Goal: Information Seeking & Learning: Learn about a topic

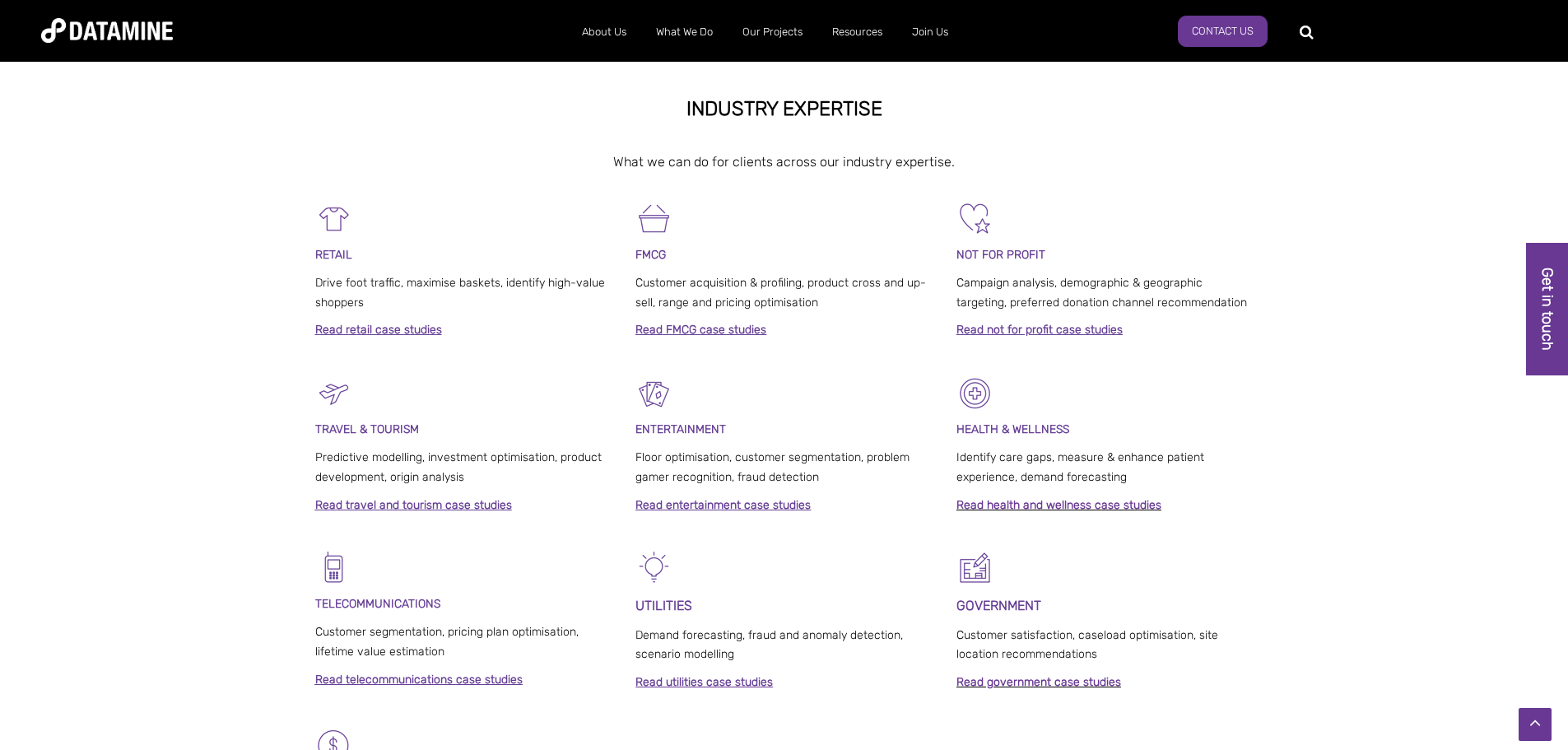
scroll to position [659, 0]
click at [193, 330] on div "RETAIL Drive foot traffic, maximise baskets, identify high-value shoppers Read …" at bounding box center [784, 286] width 1568 height 175
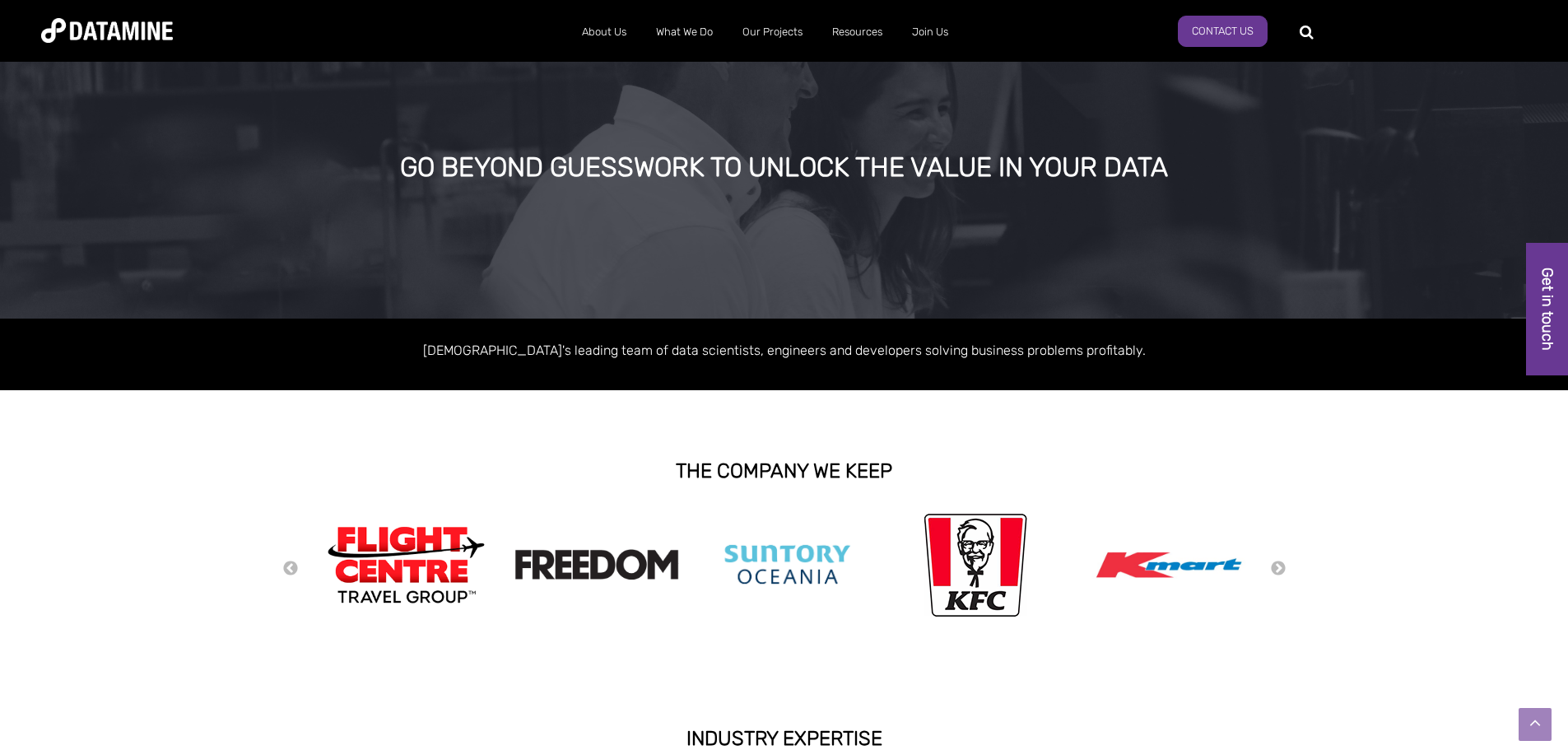
scroll to position [8, 0]
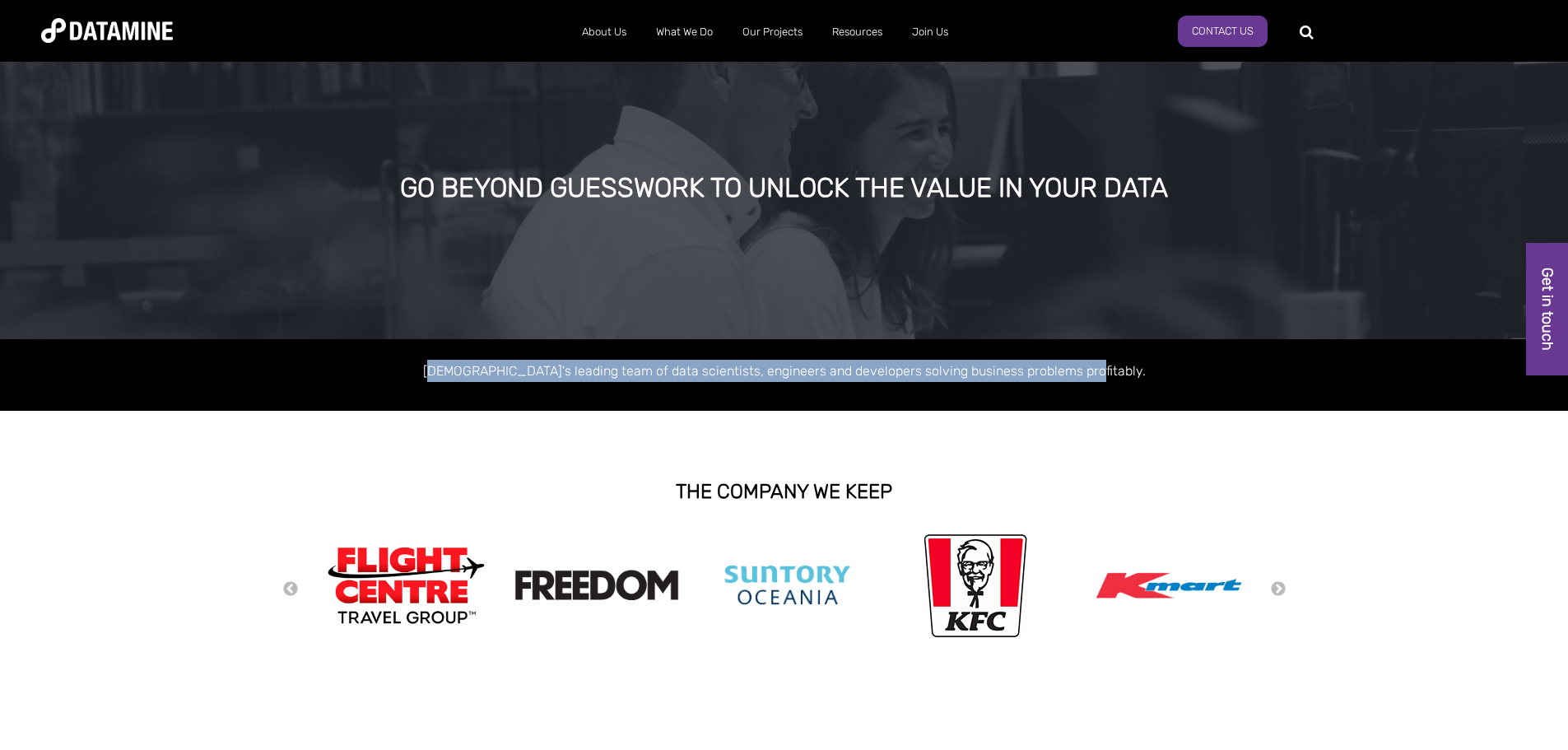
drag, startPoint x: 473, startPoint y: 373, endPoint x: 1126, endPoint y: 364, distance: 653.1
click at [1125, 364] on p "Australasia's leading team of data scientists, engineers and developers solving…" at bounding box center [785, 371] width 938 height 23
click at [1132, 364] on p "Australasia's leading team of data scientists, engineers and developers solving…" at bounding box center [785, 371] width 938 height 23
drag, startPoint x: 1129, startPoint y: 367, endPoint x: 448, endPoint y: 357, distance: 681.1
click at [448, 356] on div "Australasia's leading team of data scientists, engineers and developers solving…" at bounding box center [784, 375] width 1568 height 72
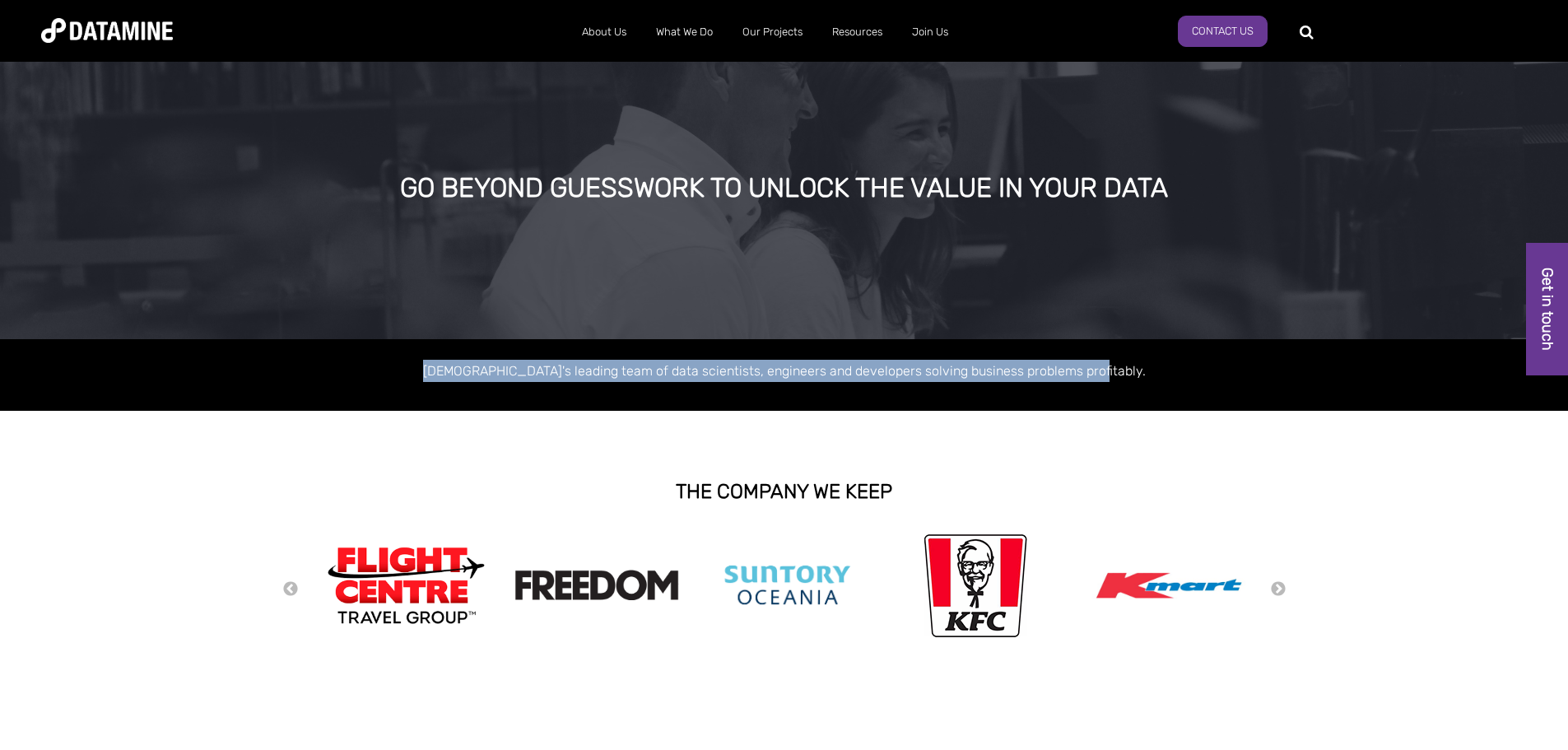
click at [445, 365] on p "Australasia's leading team of data scientists, engineers and developers solving…" at bounding box center [785, 371] width 938 height 23
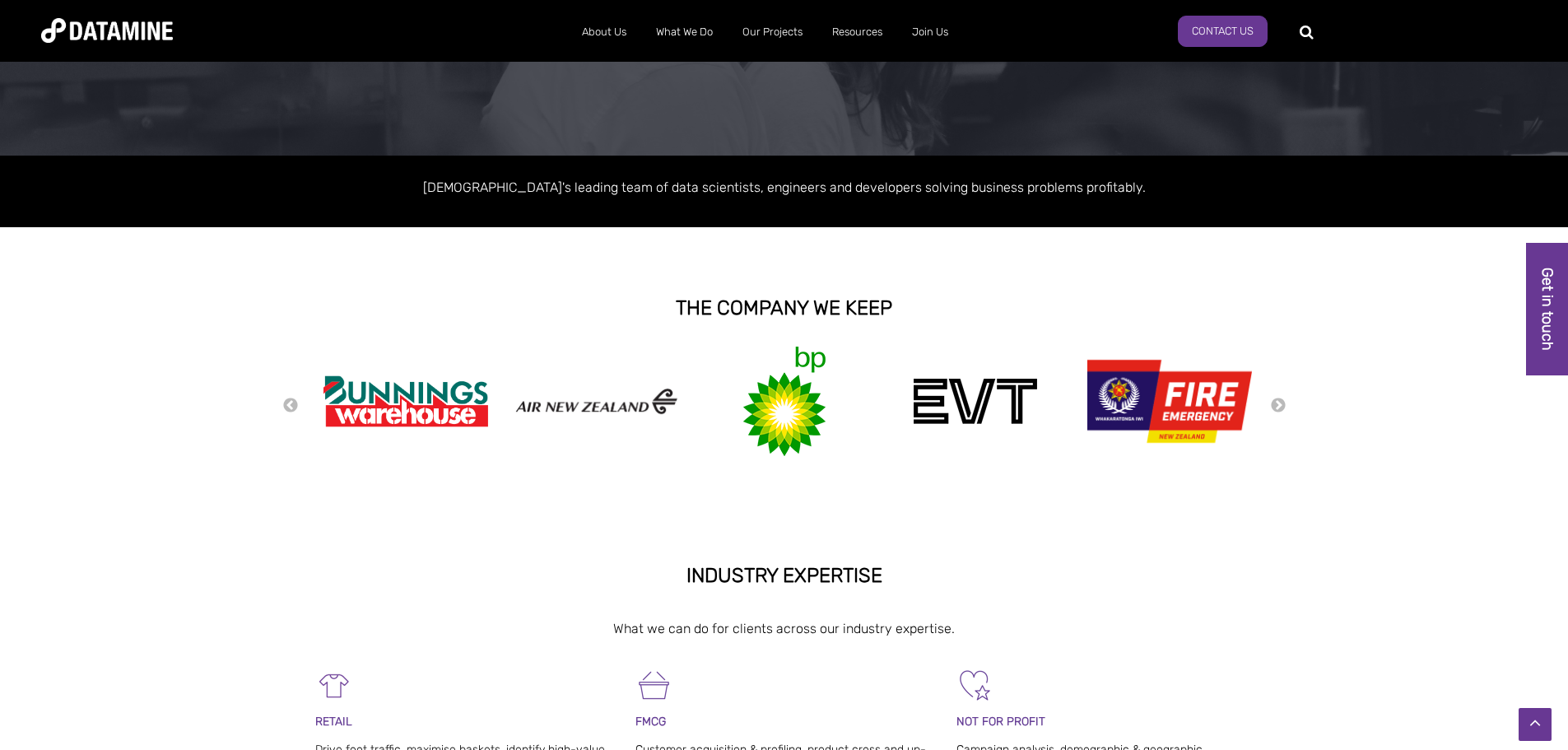
scroll to position [187, 0]
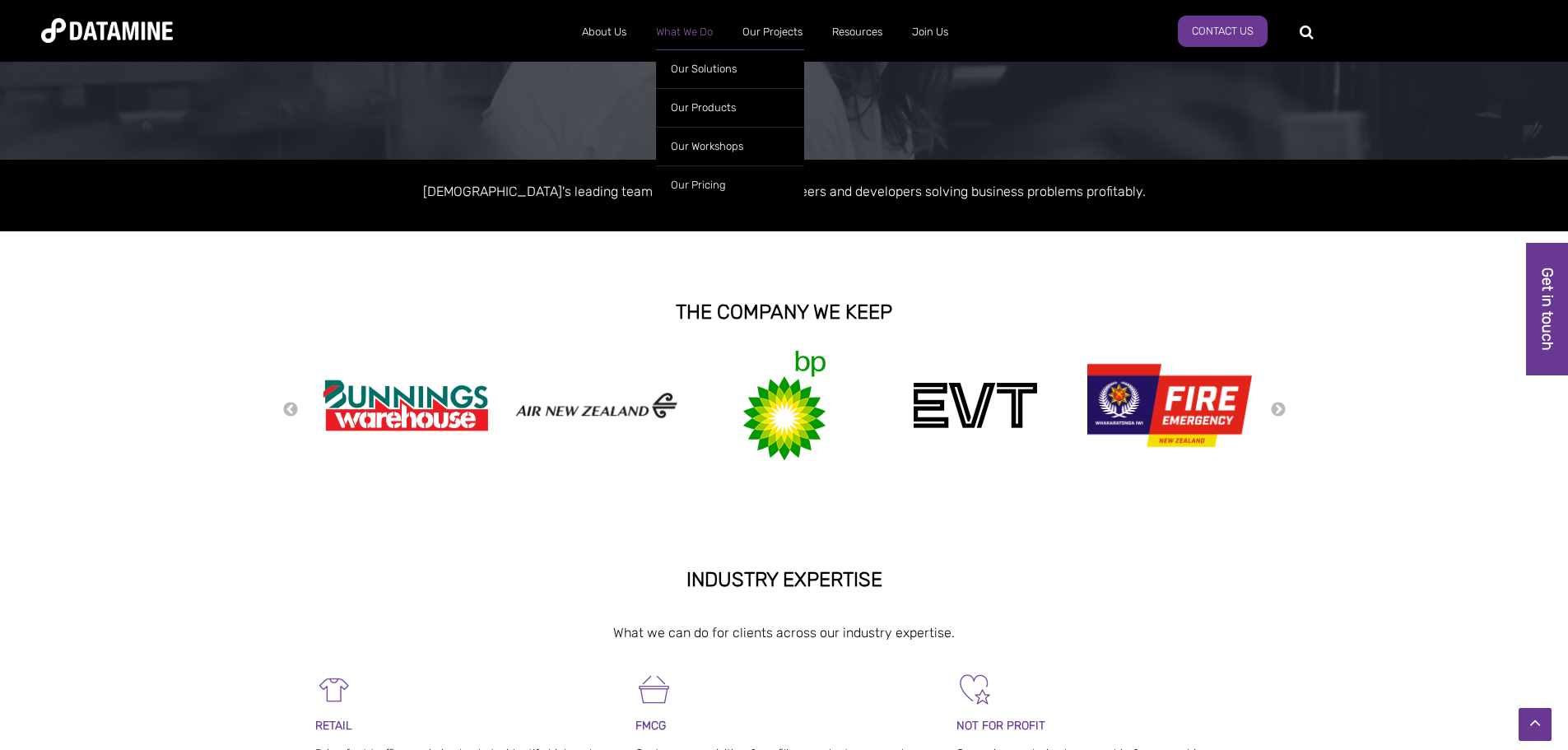
click at [706, 23] on link "What We Do" at bounding box center [684, 32] width 86 height 43
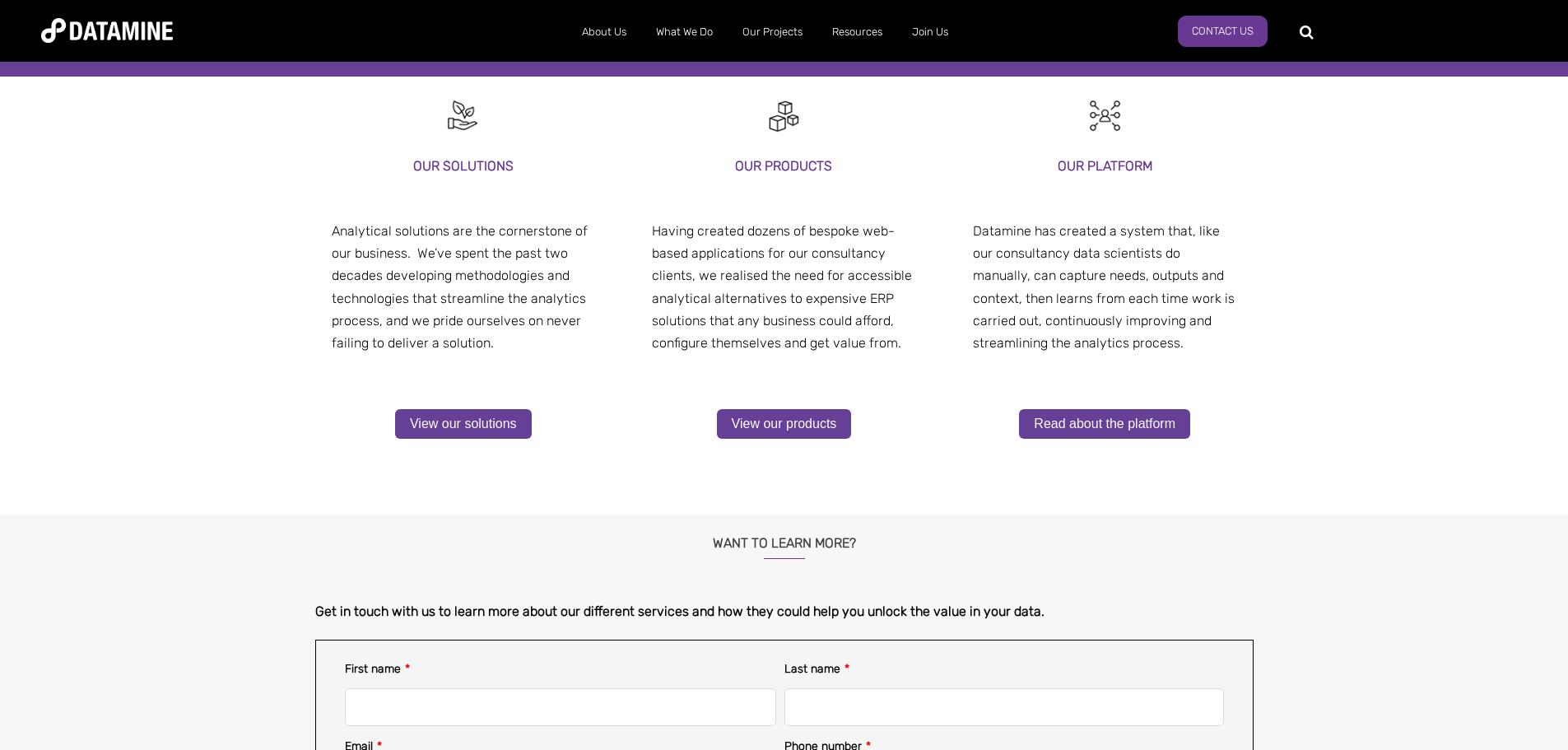
scroll to position [329, 0]
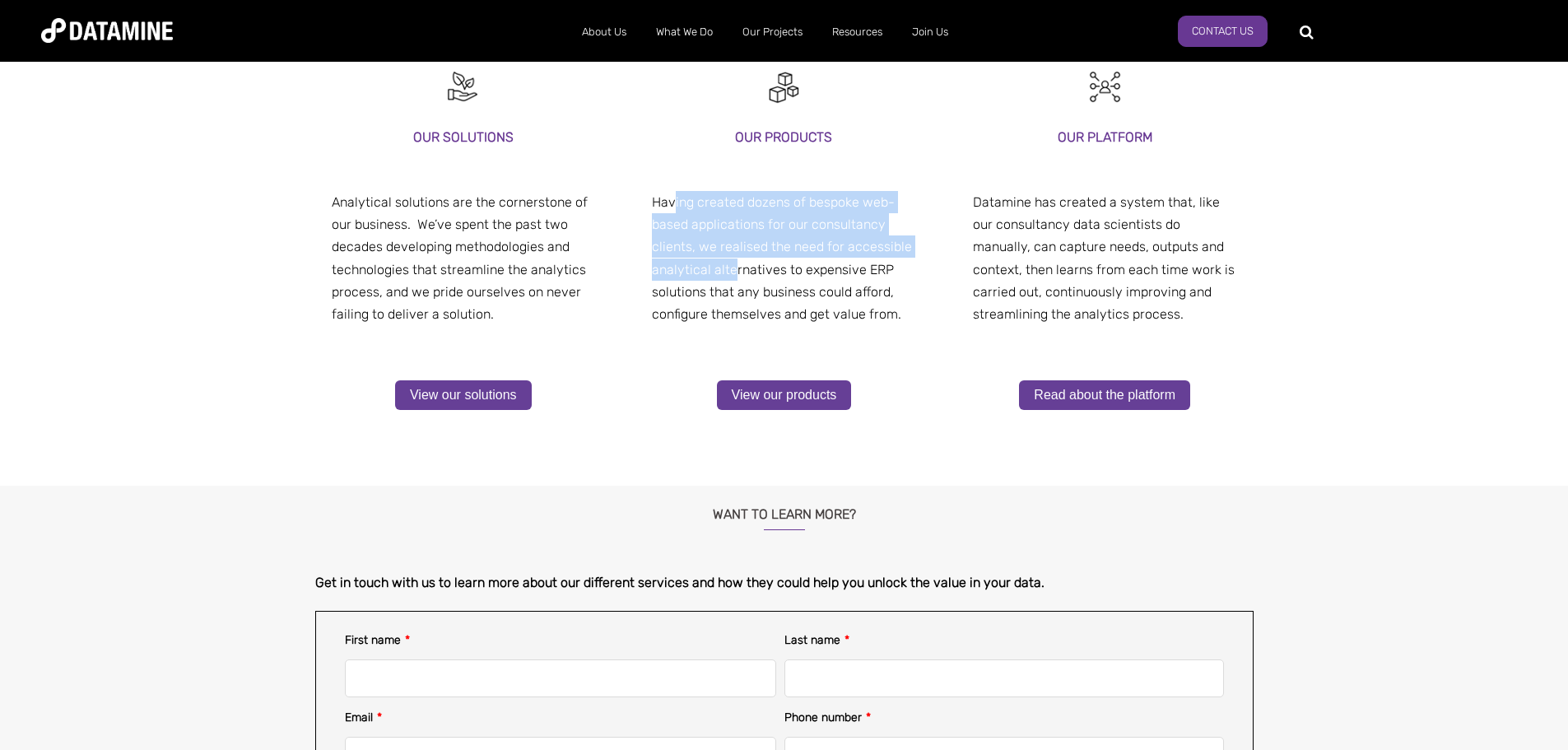
drag, startPoint x: 707, startPoint y: 244, endPoint x: 731, endPoint y: 274, distance: 38.4
click at [731, 274] on span "Having created dozens of bespoke web-based applications for our consultancy cli…" at bounding box center [781, 258] width 260 height 128
drag, startPoint x: 729, startPoint y: 279, endPoint x: 726, endPoint y: 246, distance: 33.1
click at [727, 247] on p "Having created dozens of bespoke web-based applications for our consultancy cli…" at bounding box center [784, 258] width 264 height 134
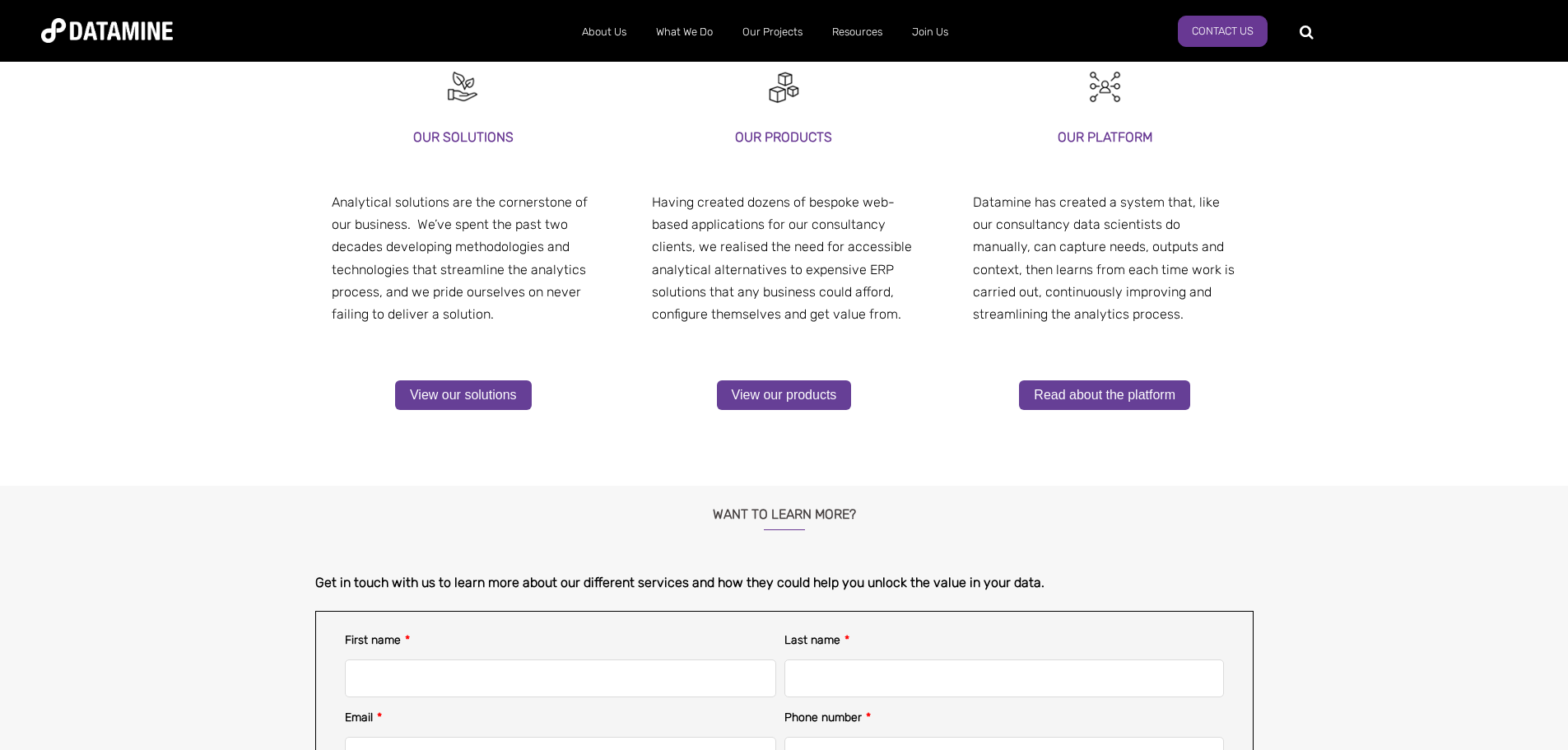
click at [726, 246] on span "Having created dozens of bespoke web-based applications for our consultancy cli…" at bounding box center [781, 258] width 260 height 128
drag, startPoint x: 726, startPoint y: 246, endPoint x: 746, endPoint y: 290, distance: 48.3
click at [746, 290] on span "Having created dozens of bespoke web-based applications for our consultancy cli…" at bounding box center [781, 258] width 260 height 128
drag, startPoint x: 746, startPoint y: 290, endPoint x: 756, endPoint y: 247, distance: 44.1
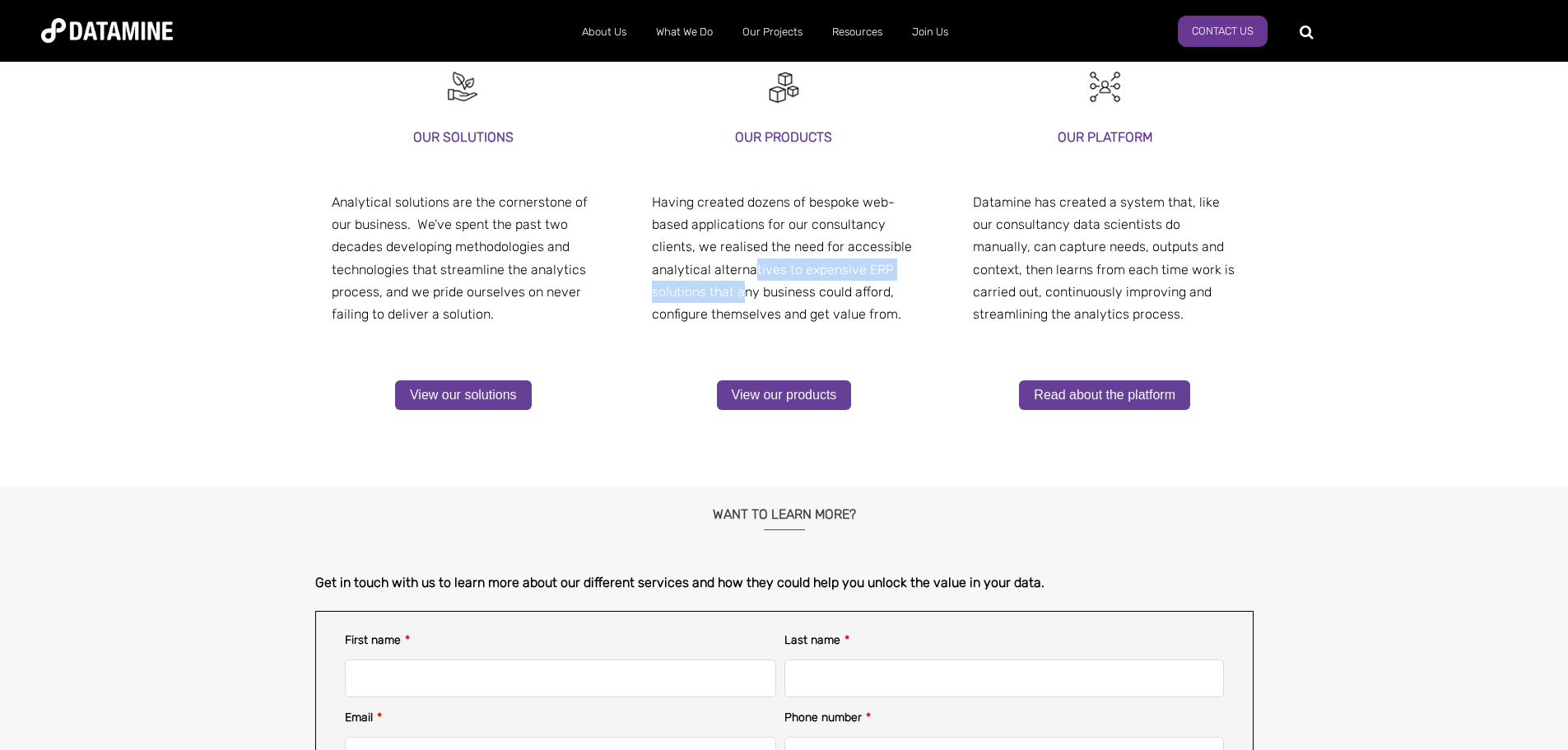
click at [752, 265] on span "Having created dozens of bespoke web-based applications for our consultancy cli…" at bounding box center [781, 258] width 260 height 128
click at [756, 246] on span "Having created dozens of bespoke web-based applications for our consultancy cli…" at bounding box center [781, 258] width 260 height 128
drag, startPoint x: 756, startPoint y: 246, endPoint x: 767, endPoint y: 294, distance: 49.2
click at [767, 294] on span "Having created dozens of bespoke web-based applications for our consultancy cli…" at bounding box center [781, 258] width 260 height 128
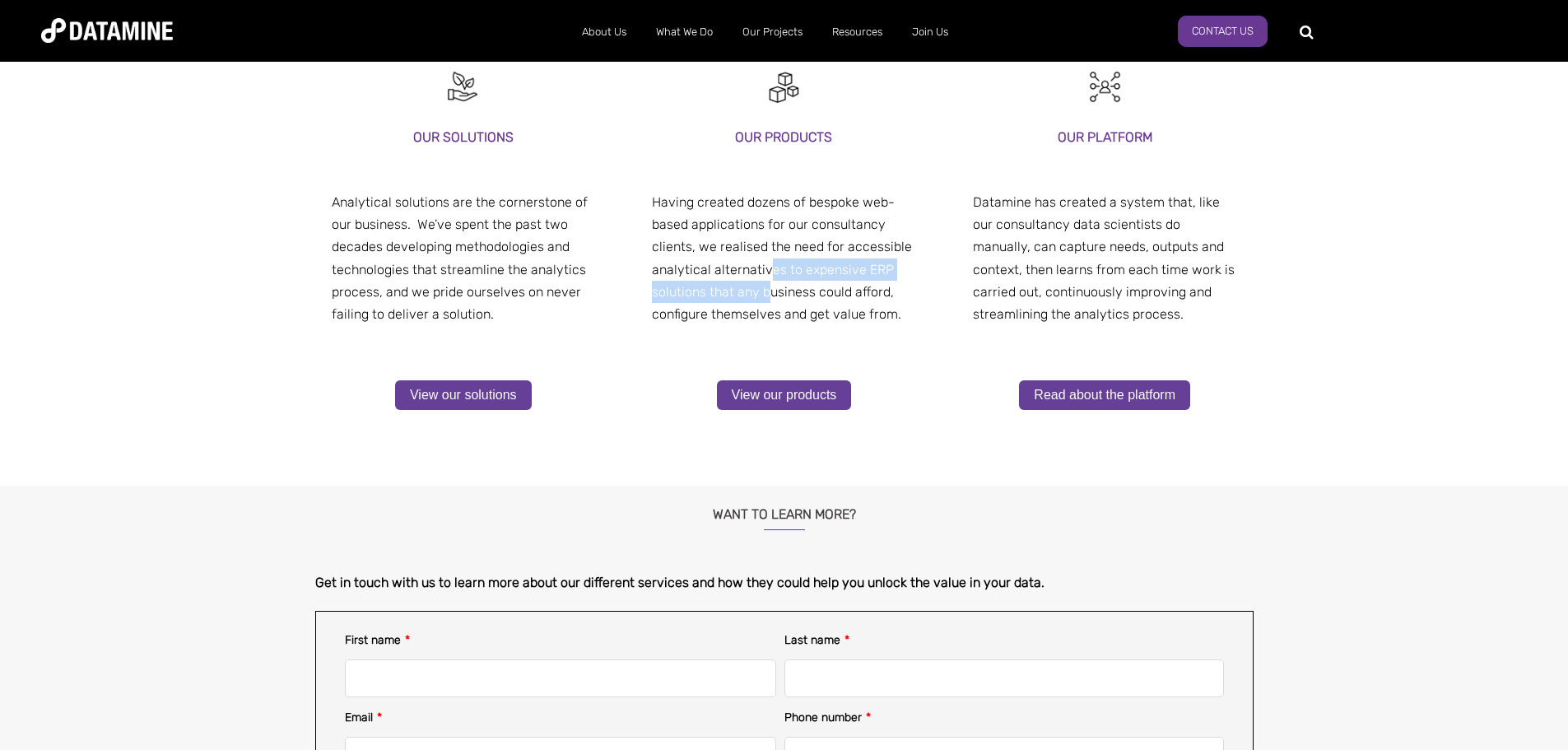
drag, startPoint x: 768, startPoint y: 298, endPoint x: 766, endPoint y: 261, distance: 37.1
click at [766, 261] on span "Having created dozens of bespoke web-based applications for our consultancy cli…" at bounding box center [781, 258] width 260 height 128
drag, startPoint x: 769, startPoint y: 259, endPoint x: 827, endPoint y: 307, distance: 75.3
click at [827, 306] on span "Having created dozens of bespoke web-based applications for our consultancy cli…" at bounding box center [781, 258] width 260 height 128
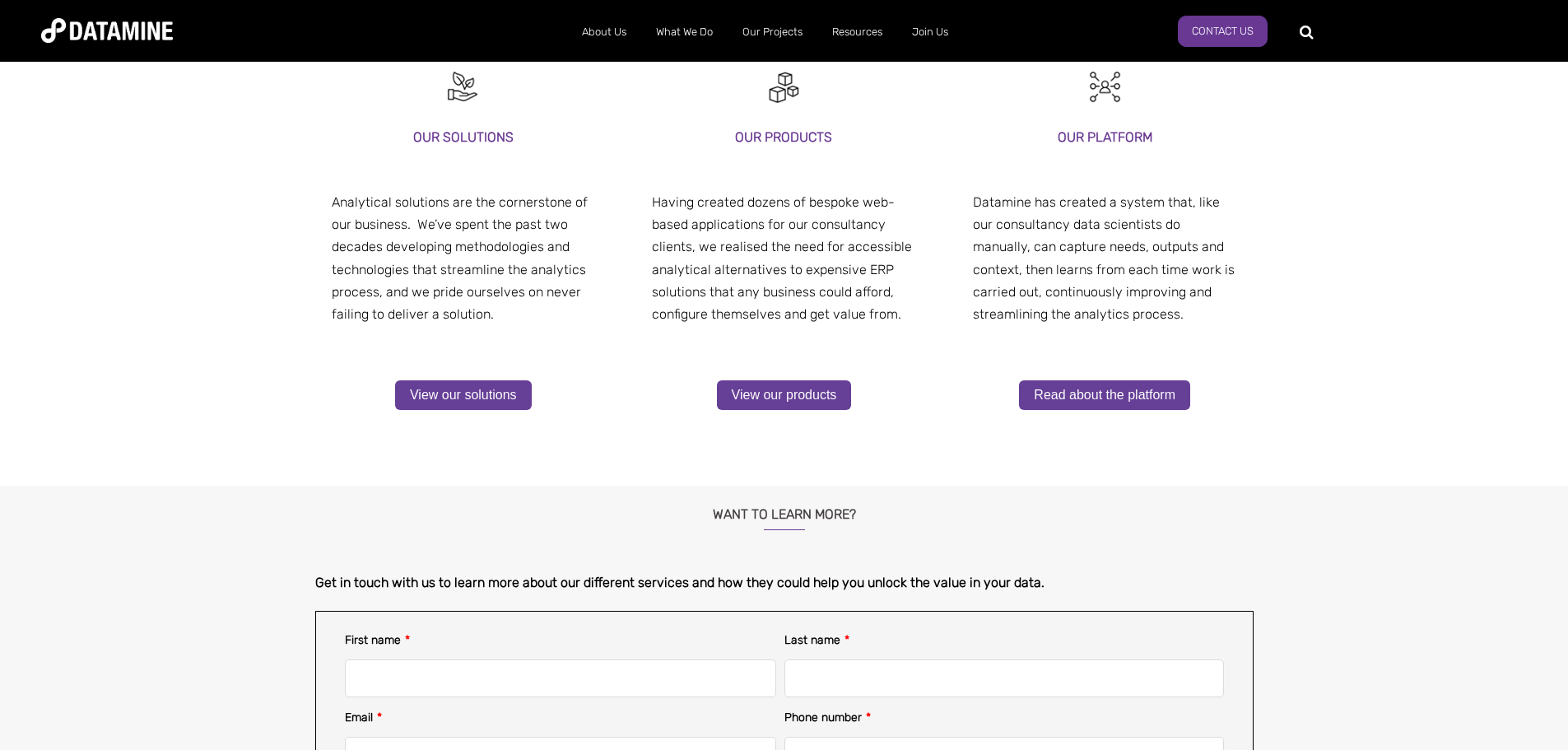
click at [716, 256] on p "Having created dozens of bespoke web-based applications for our consultancy cli…" at bounding box center [784, 258] width 264 height 134
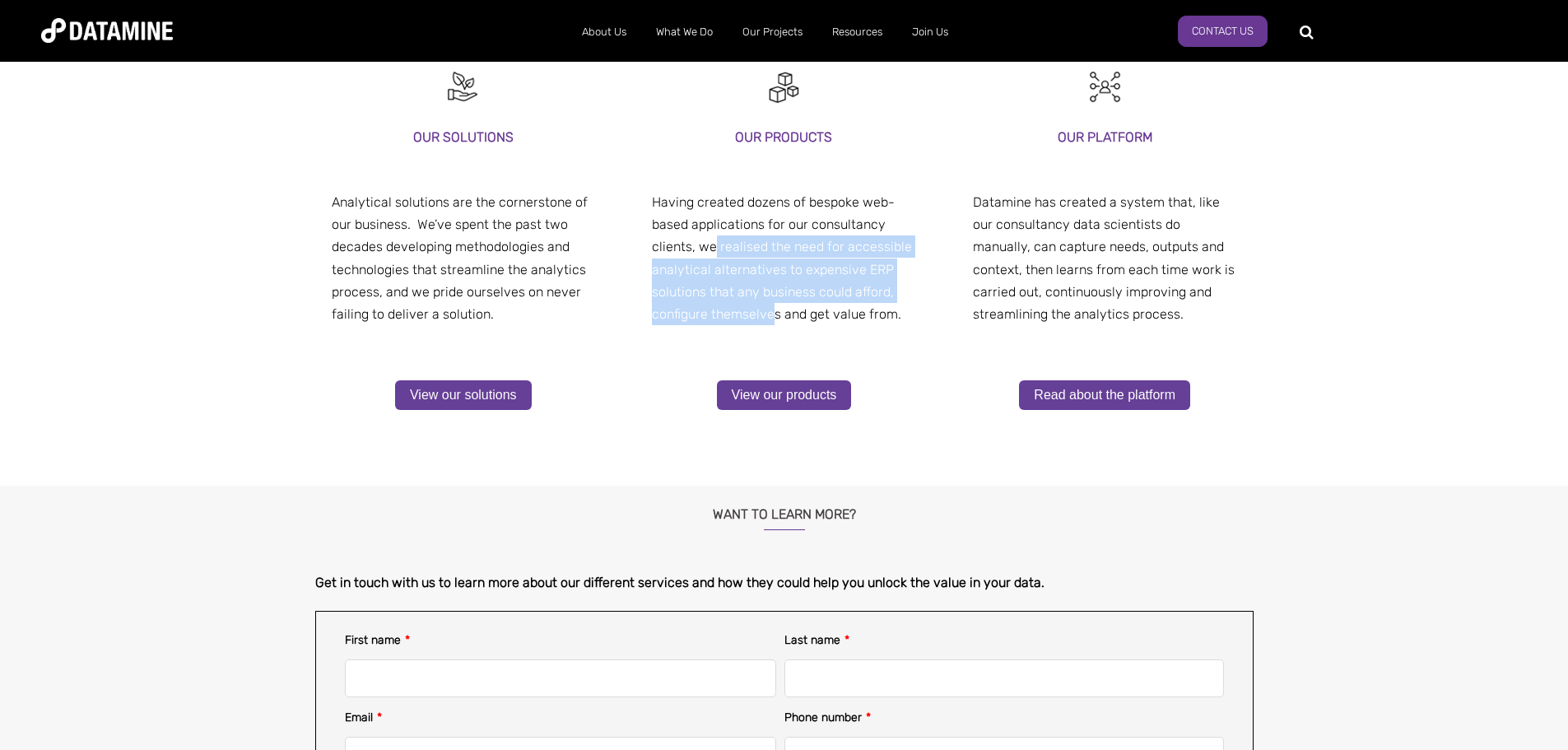
drag, startPoint x: 716, startPoint y: 256, endPoint x: 771, endPoint y: 312, distance: 78.5
click at [771, 312] on p "Having created dozens of bespoke web-based applications for our consultancy cli…" at bounding box center [784, 258] width 264 height 134
click at [771, 312] on span "Having created dozens of bespoke web-based applications for our consultancy cli…" at bounding box center [781, 258] width 260 height 128
drag, startPoint x: 771, startPoint y: 312, endPoint x: 760, endPoint y: 250, distance: 63.0
click at [761, 251] on span "Having created dozens of bespoke web-based applications for our consultancy cli…" at bounding box center [781, 258] width 260 height 128
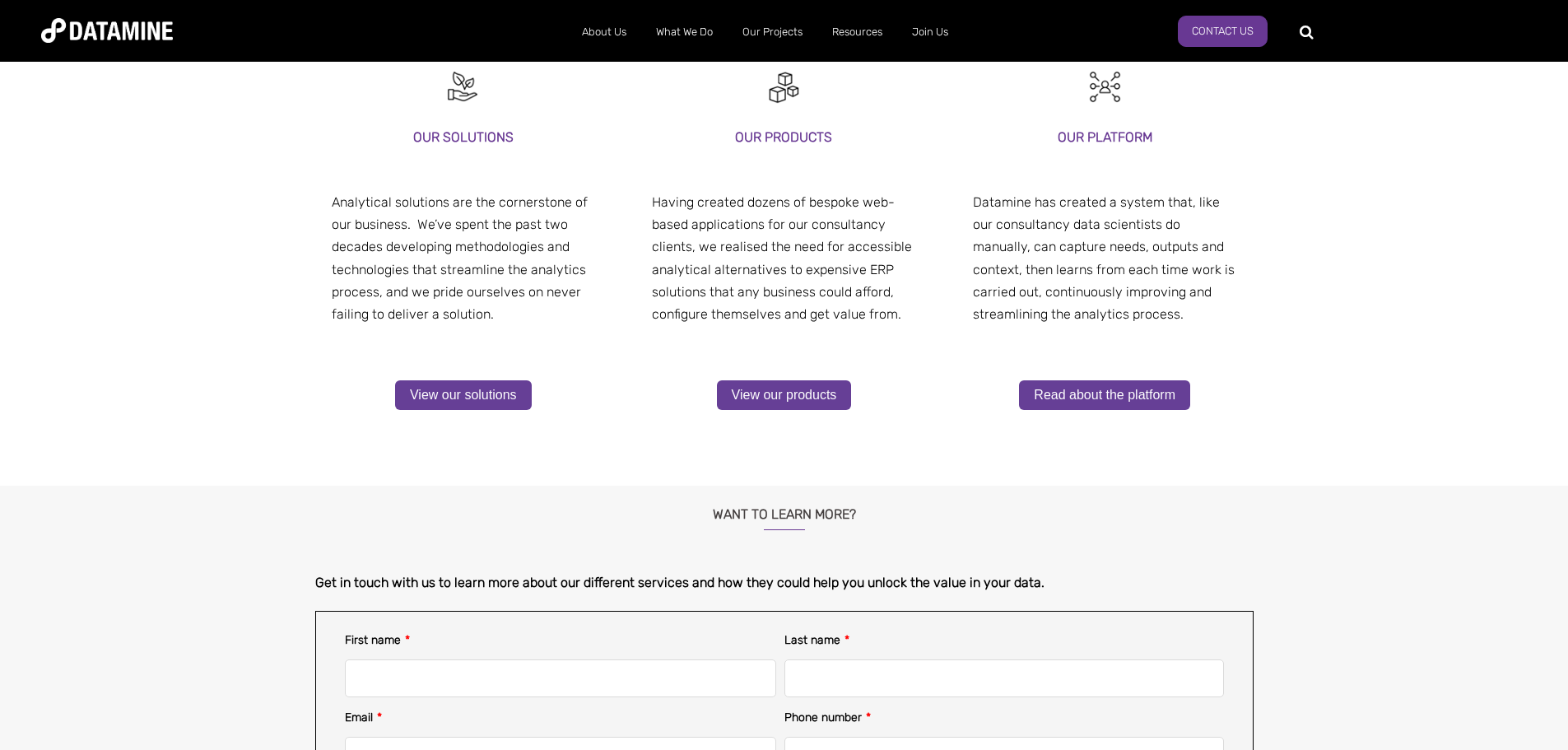
click at [760, 250] on span "Having created dozens of bespoke web-based applications for our consultancy cli…" at bounding box center [781, 258] width 260 height 128
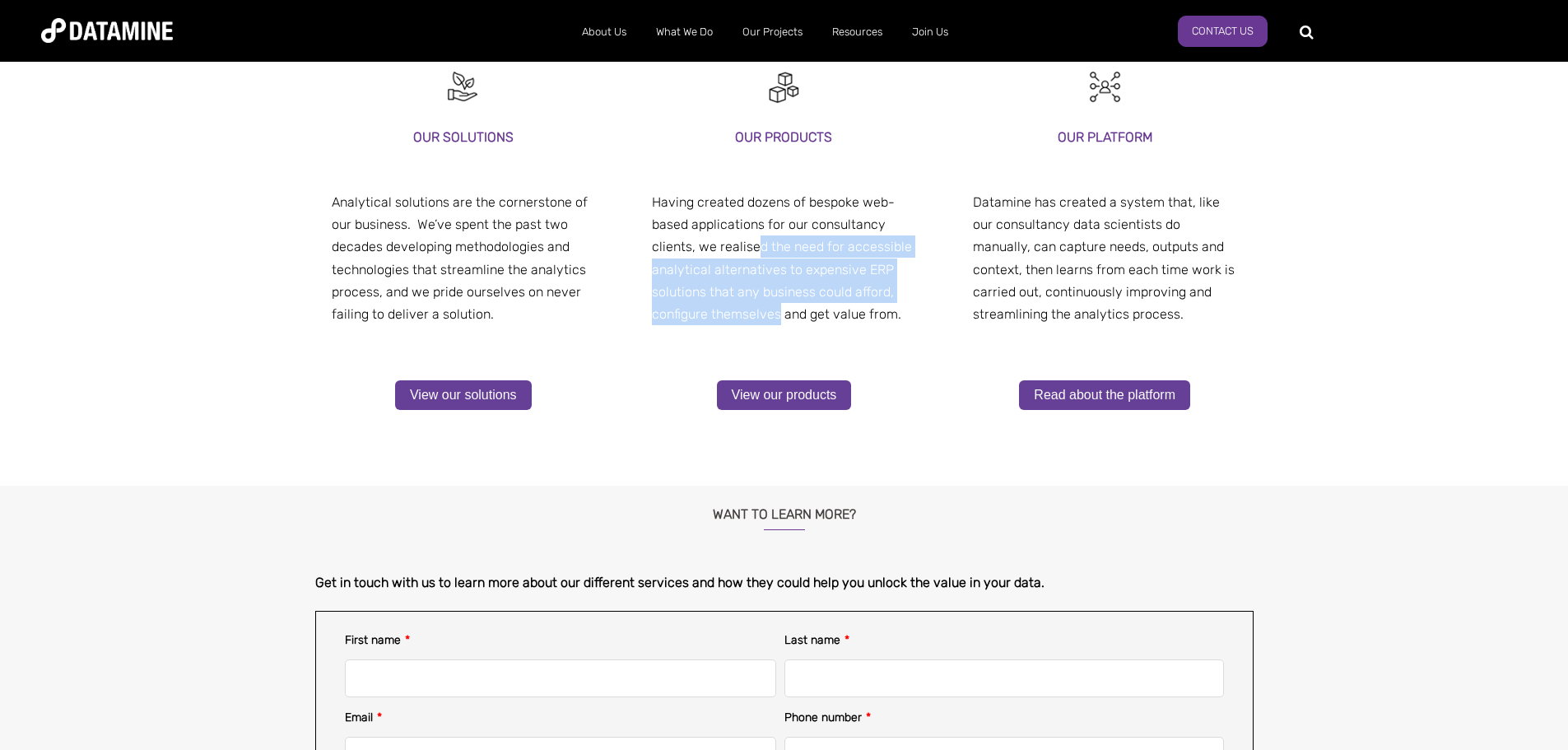
drag, startPoint x: 760, startPoint y: 254, endPoint x: 777, endPoint y: 309, distance: 57.6
click at [777, 309] on span "Having created dozens of bespoke web-based applications for our consultancy cli…" at bounding box center [781, 258] width 260 height 128
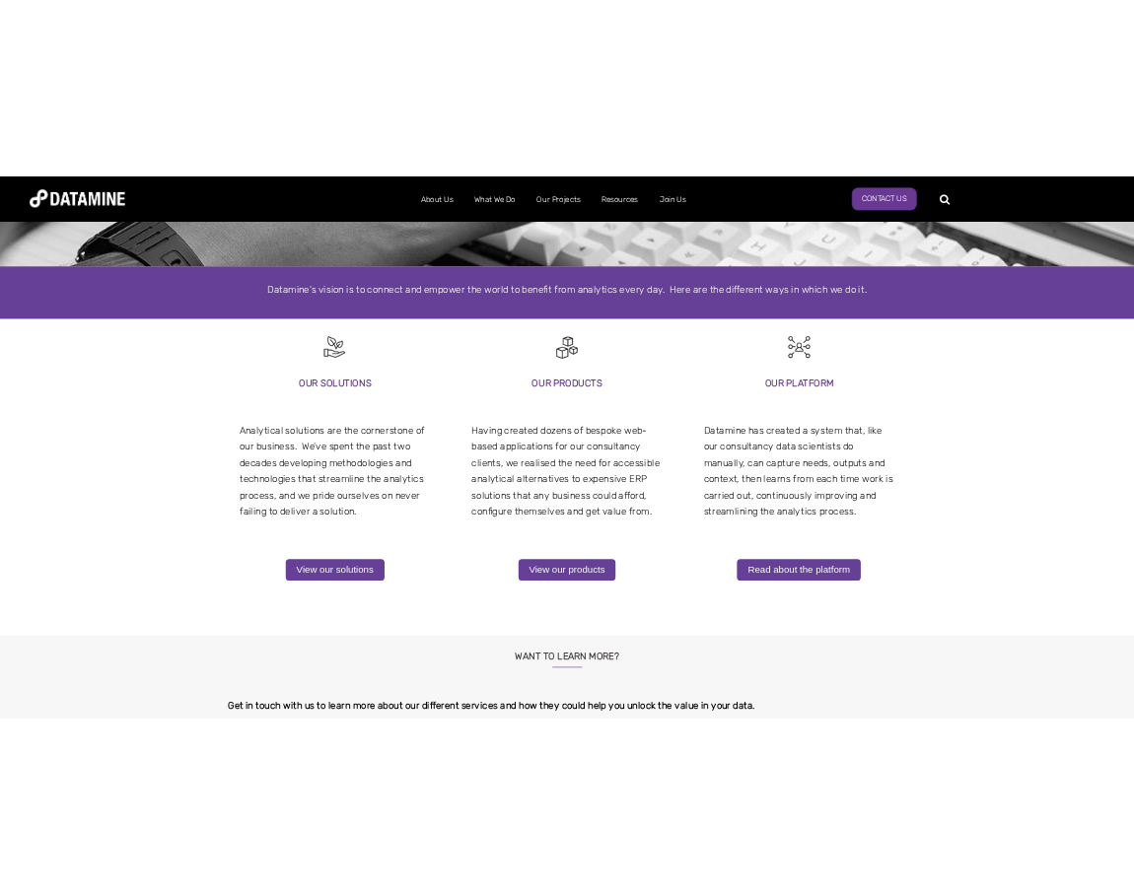
scroll to position [0, 0]
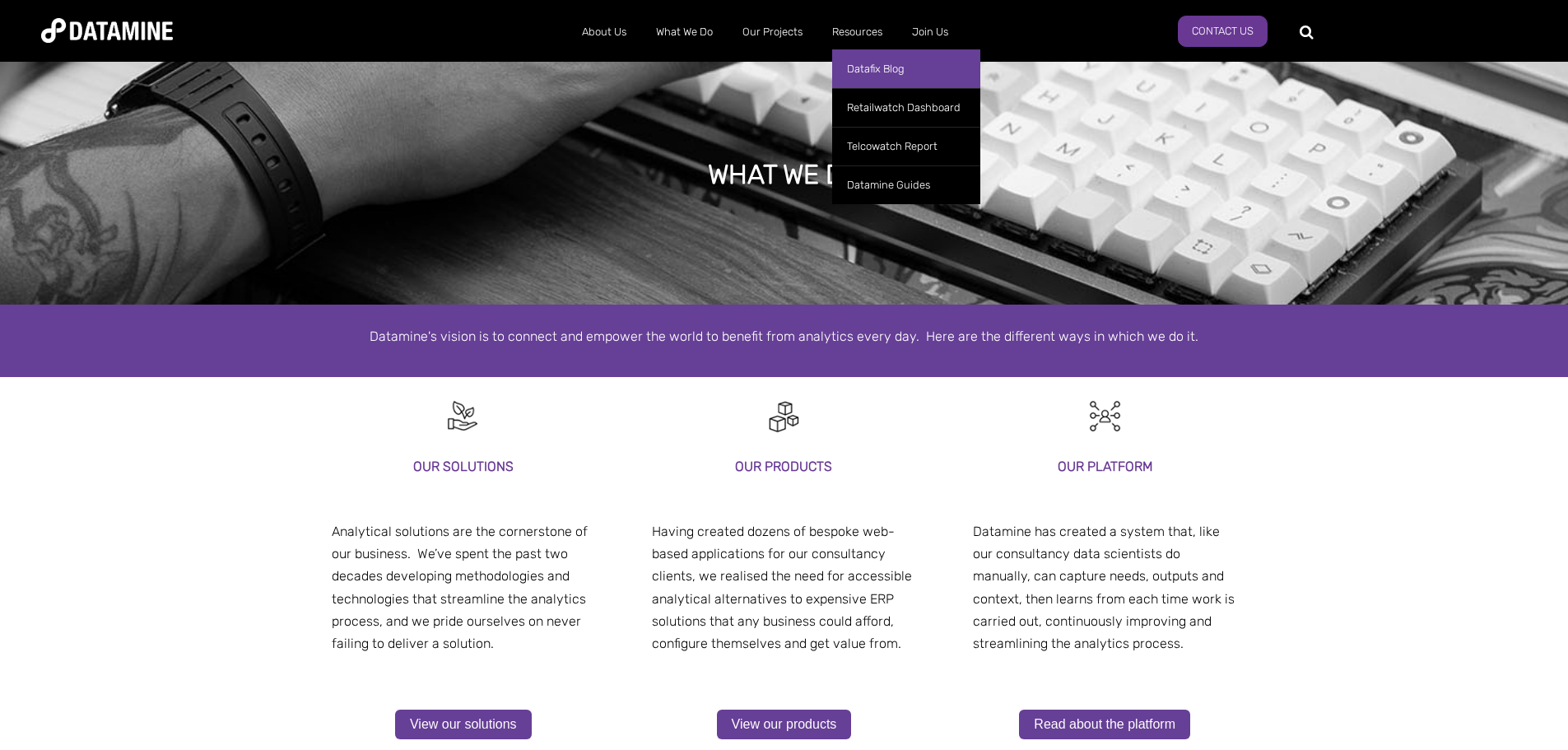
click at [890, 68] on link "Datafix Blog" at bounding box center [906, 68] width 148 height 38
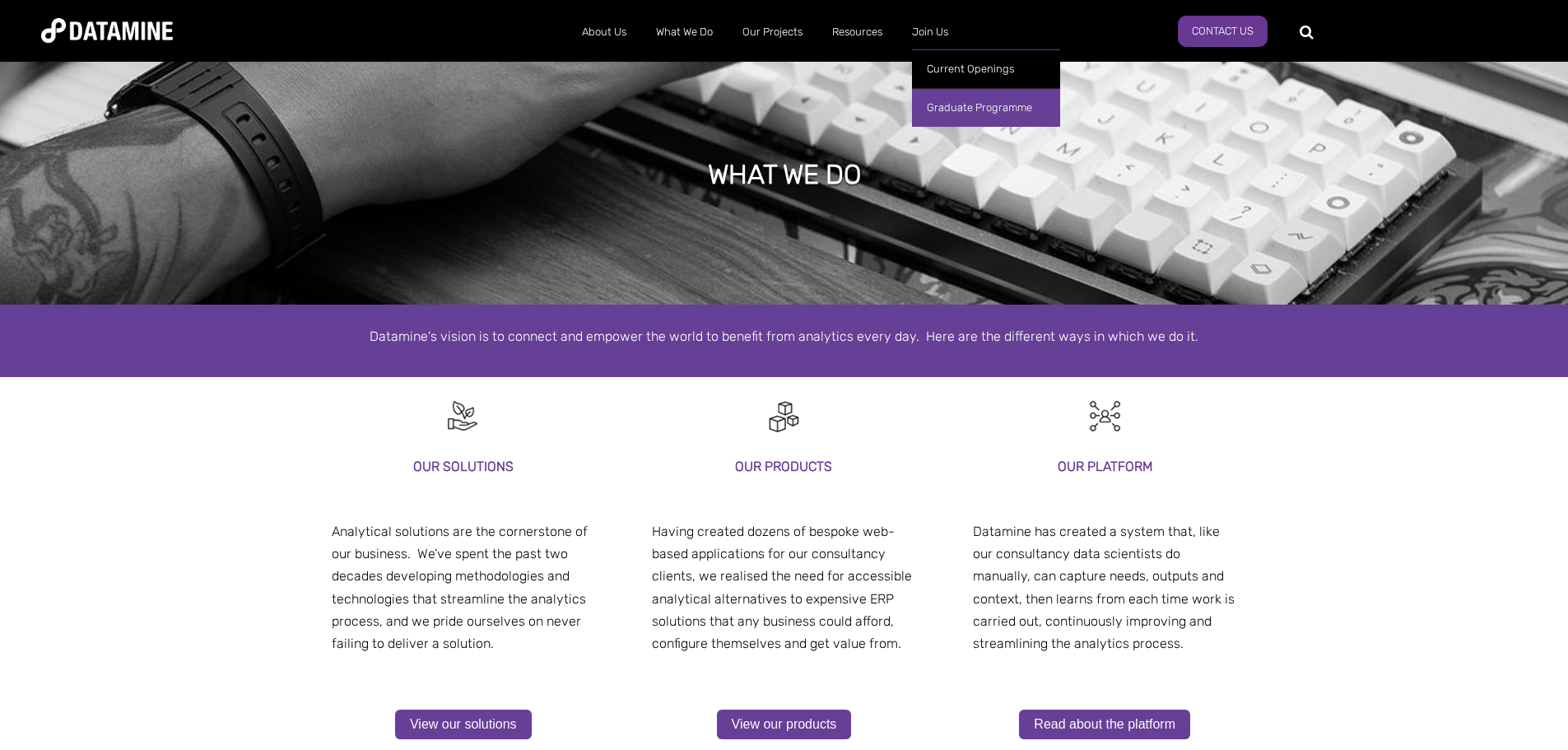
click at [951, 105] on link "Graduate Programme" at bounding box center [985, 107] width 148 height 38
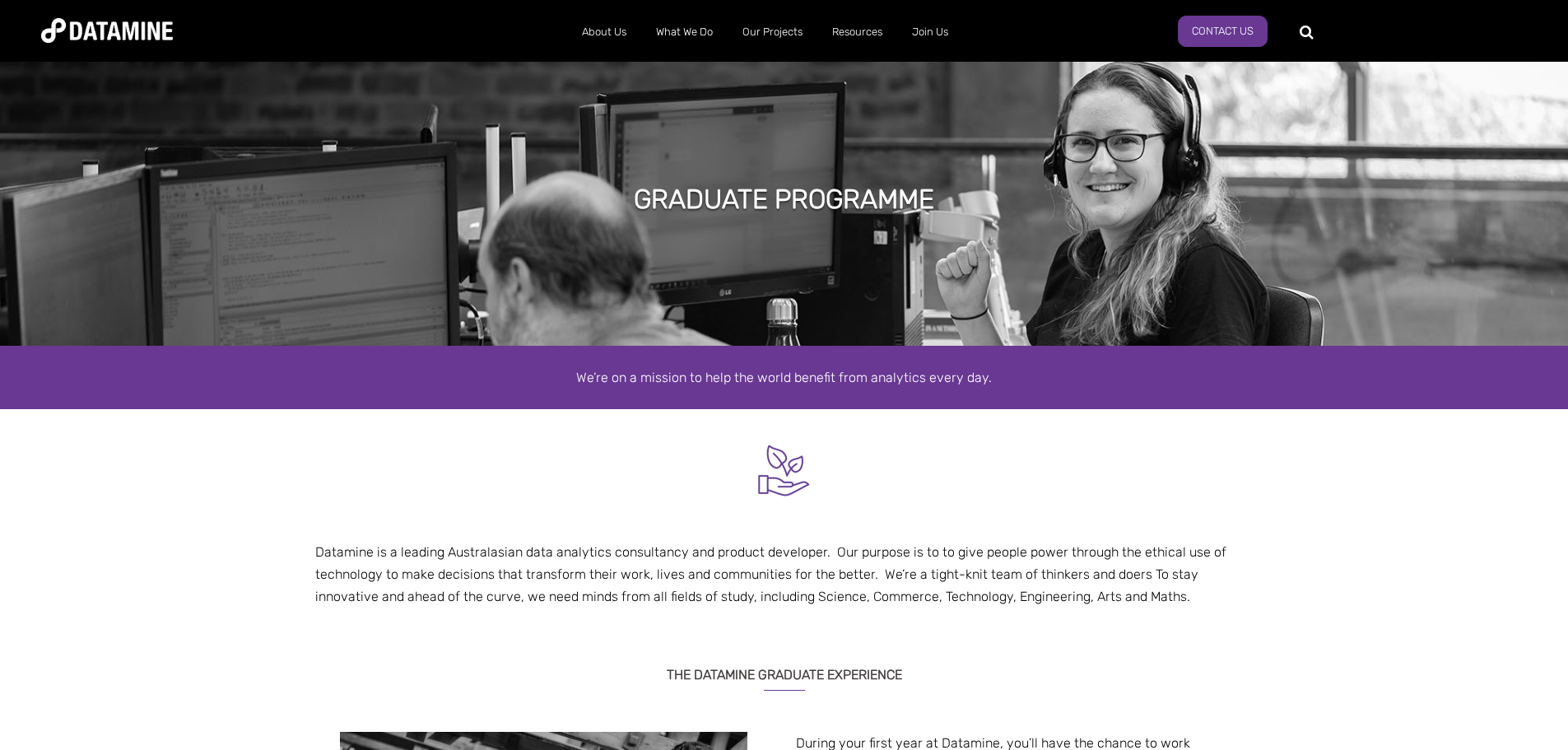
drag, startPoint x: 883, startPoint y: 194, endPoint x: 884, endPoint y: 201, distance: 7.1
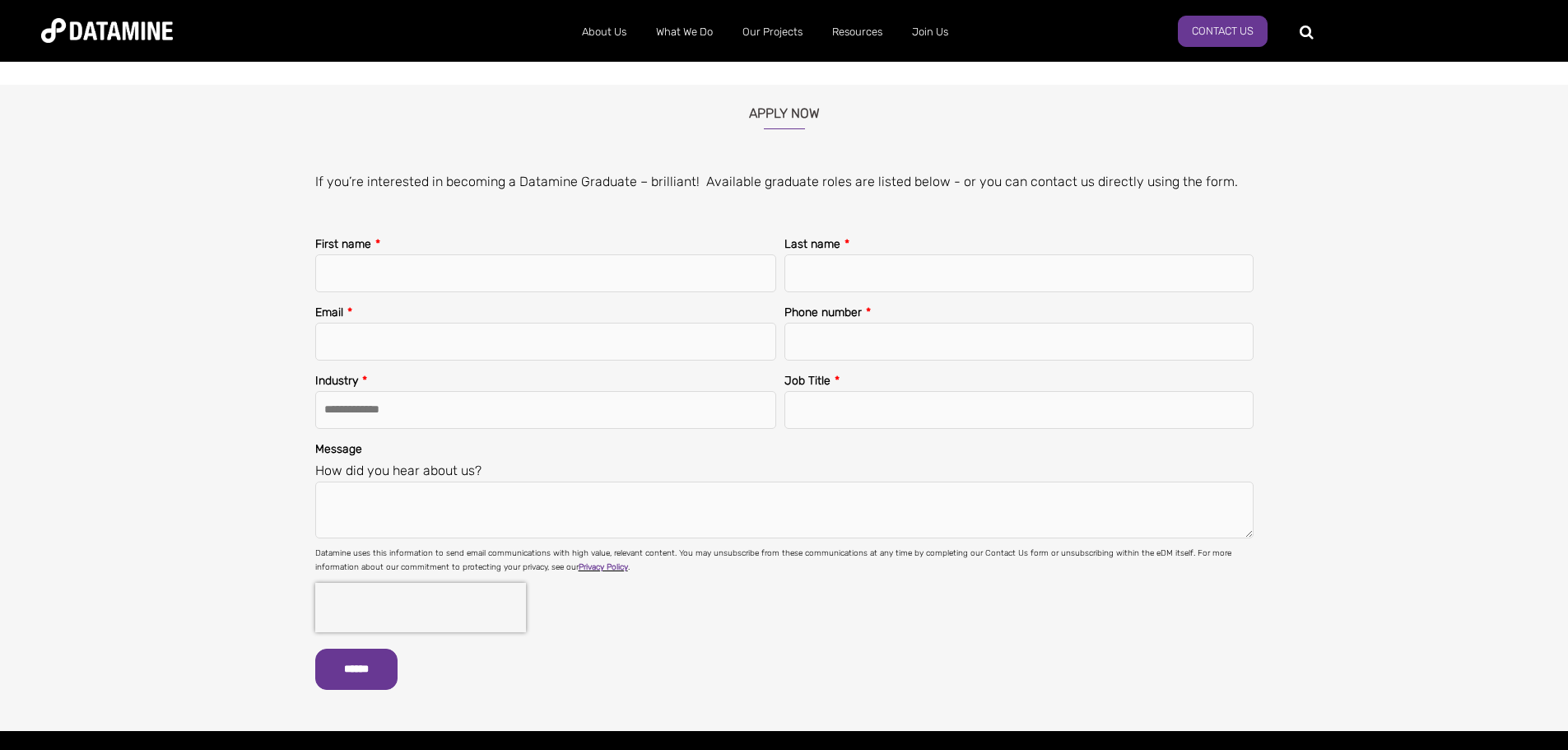
scroll to position [2066, 0]
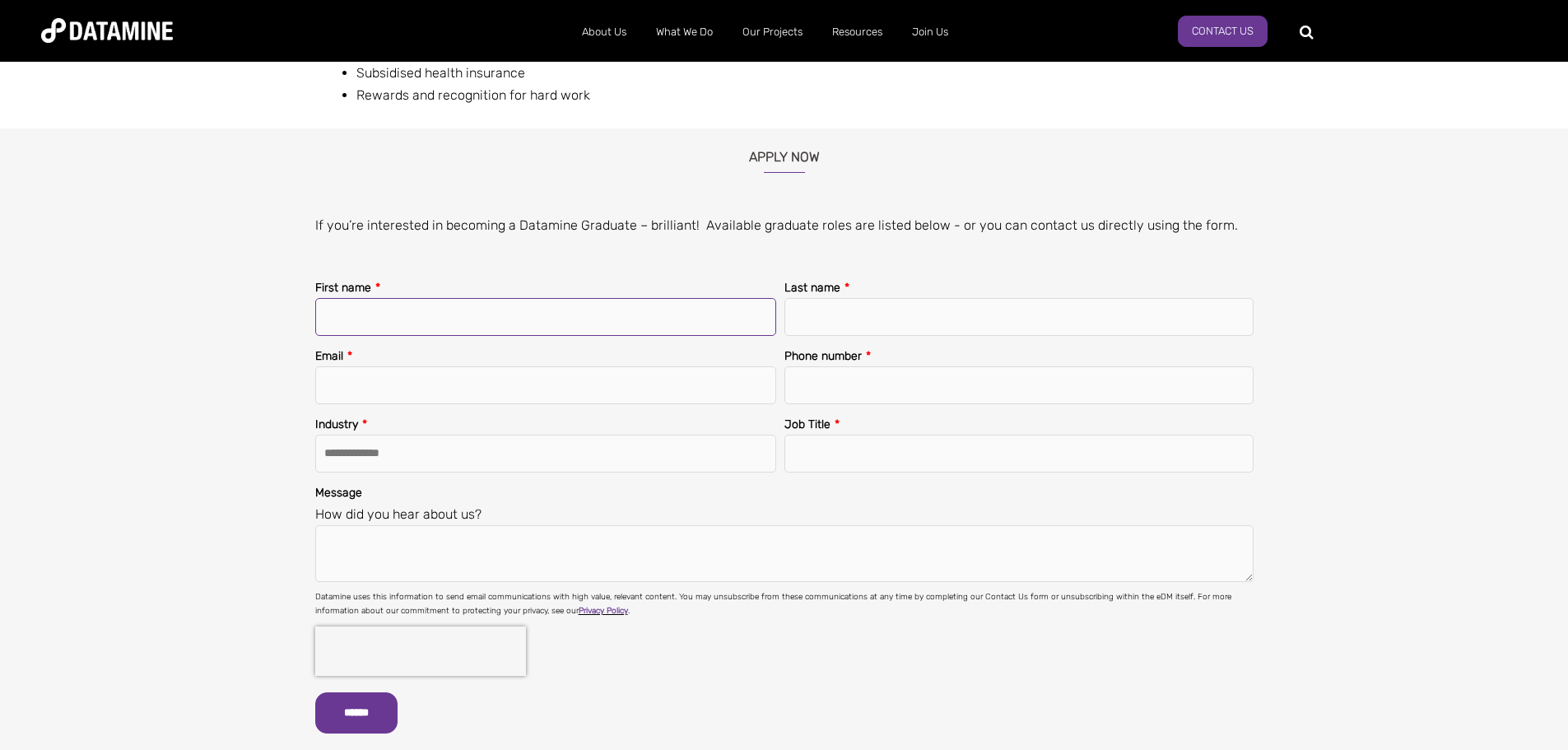
click at [733, 301] on input "First name *" at bounding box center [546, 317] width 461 height 38
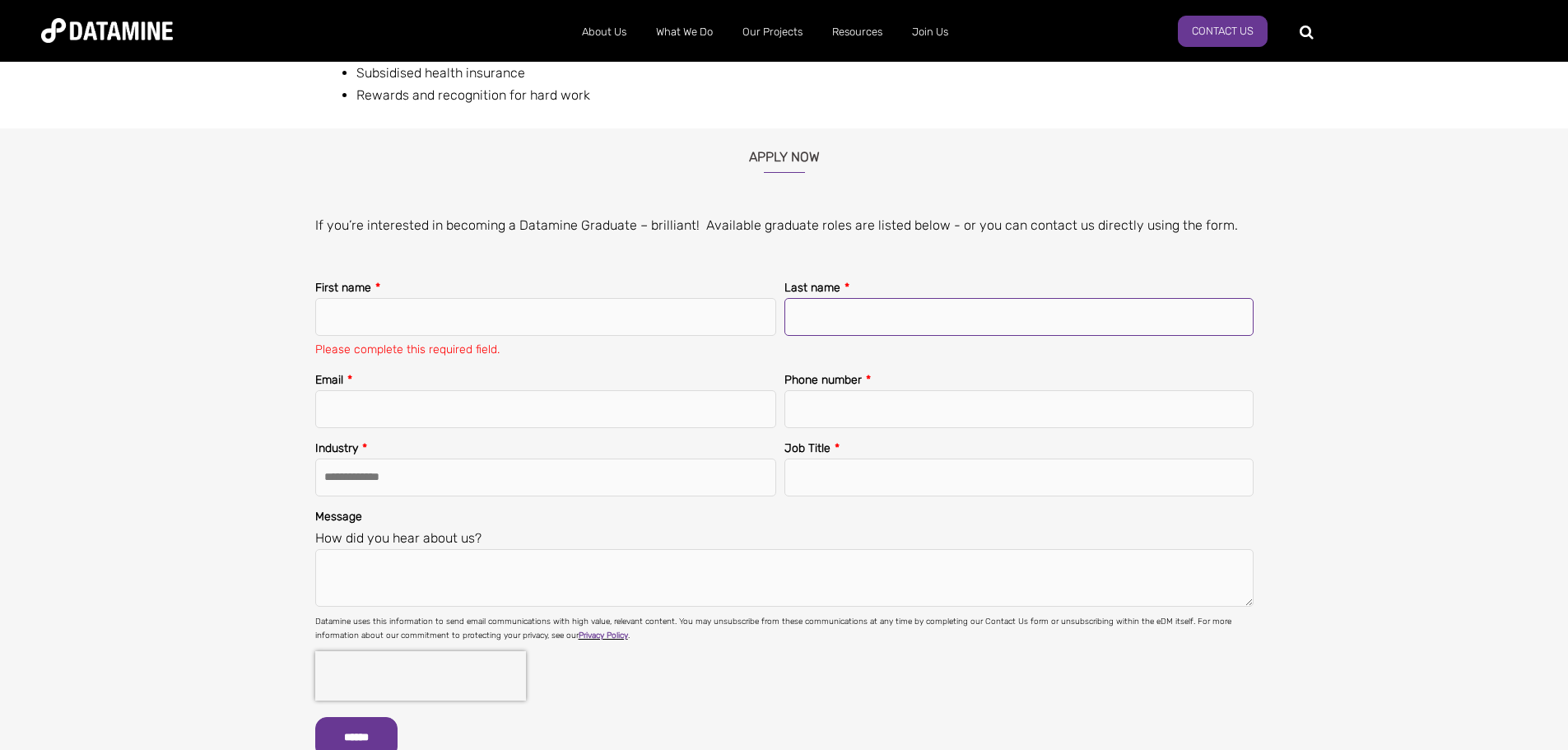
click at [840, 313] on input "Last name *" at bounding box center [1019, 317] width 469 height 38
click at [737, 241] on div "If you’re interested in becoming a Datamine Graduate – brilliant! Available gra…" at bounding box center [784, 240] width 963 height 53
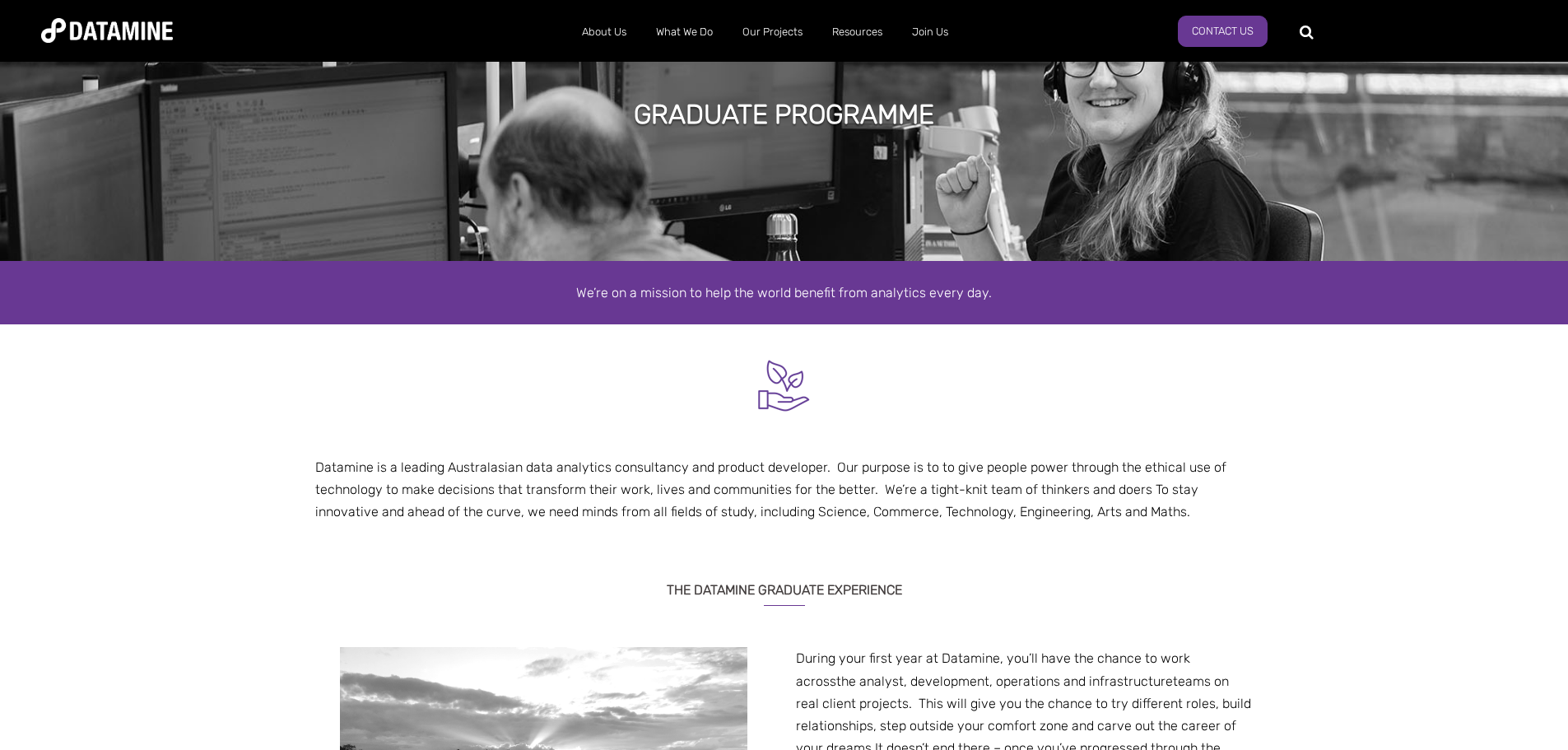
scroll to position [0, 0]
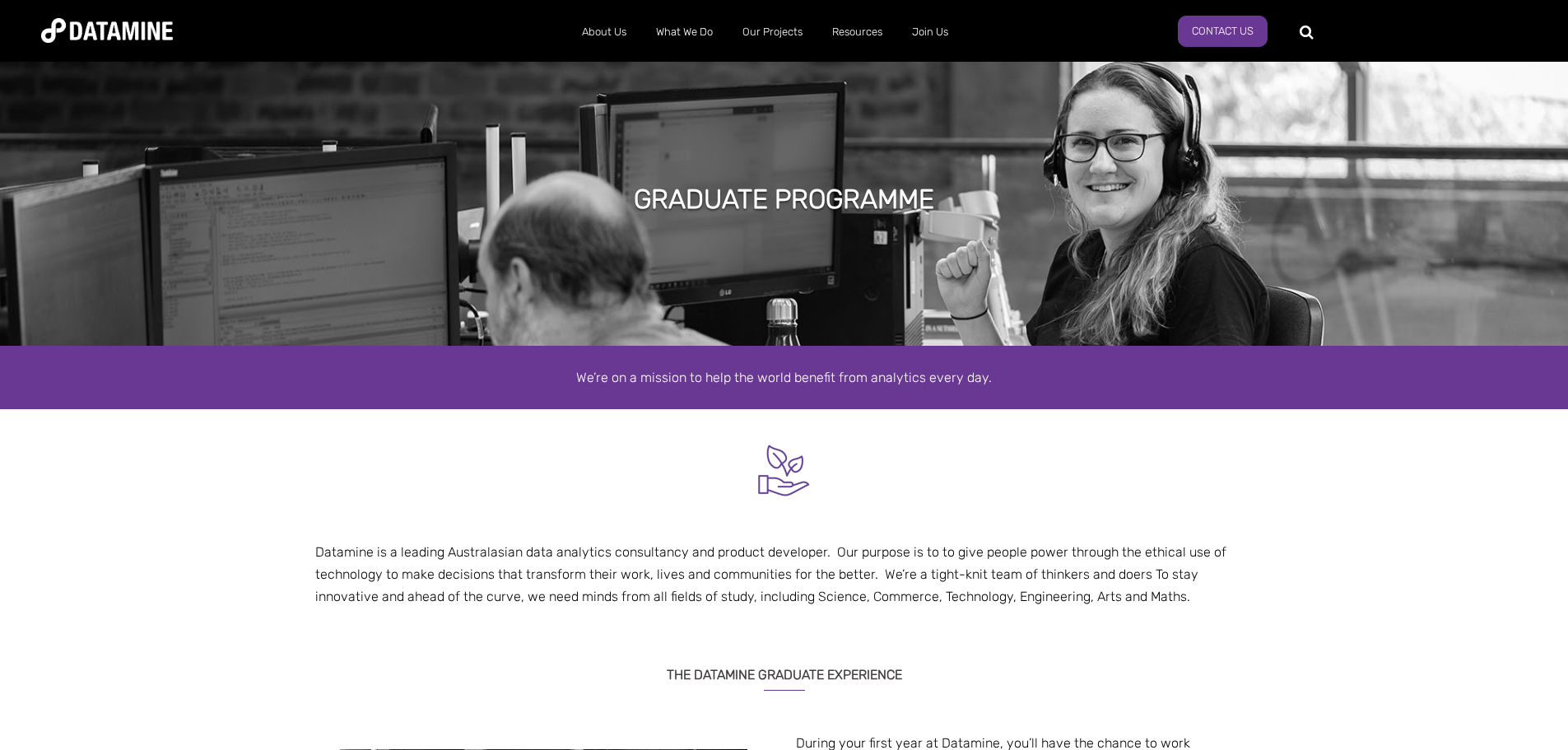
click at [1015, 18] on ul "About Us The Datamine Story Our People Our Values Our Process Our Partners What…" at bounding box center [765, 32] width 1013 height 43
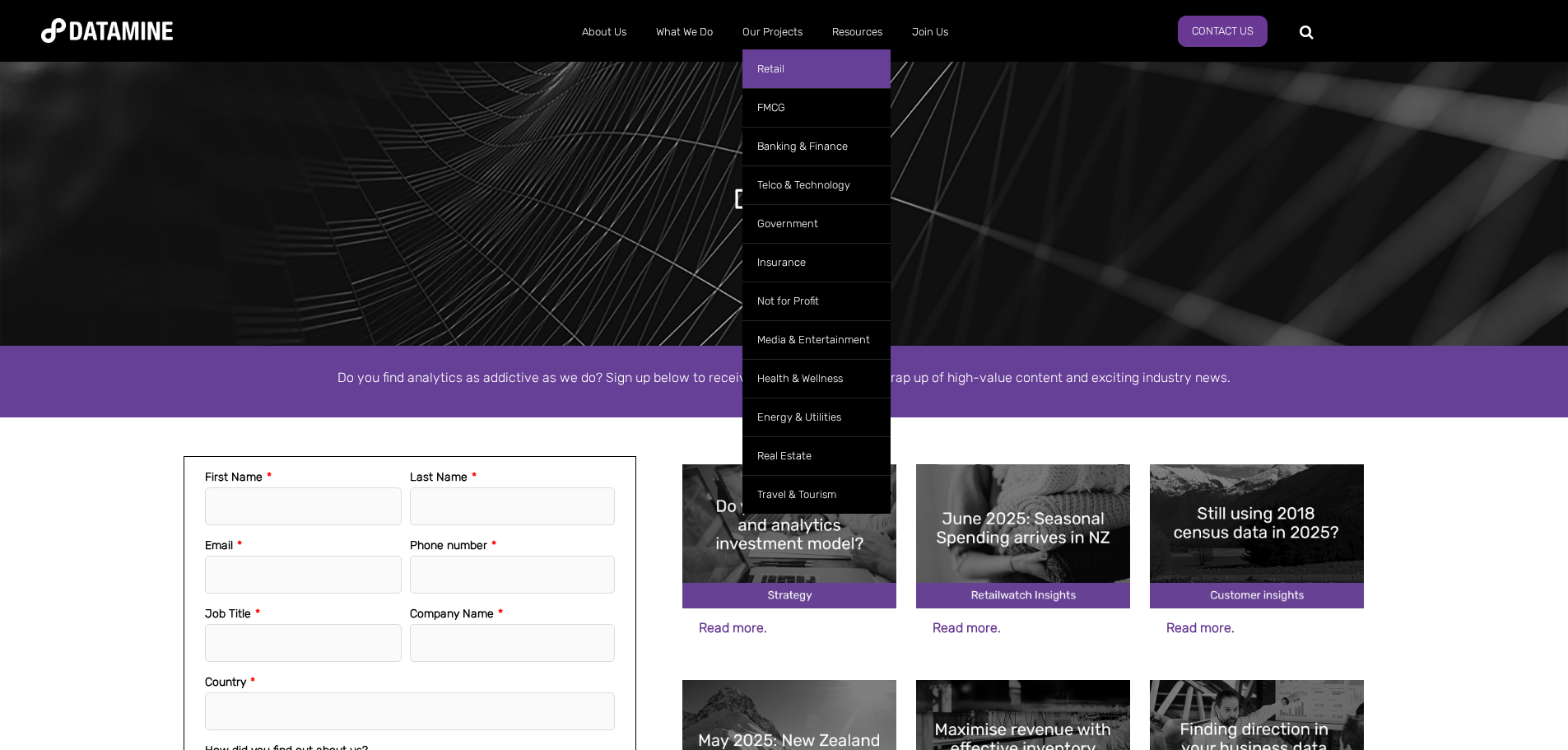
click at [841, 68] on link "Retail" at bounding box center [816, 68] width 148 height 38
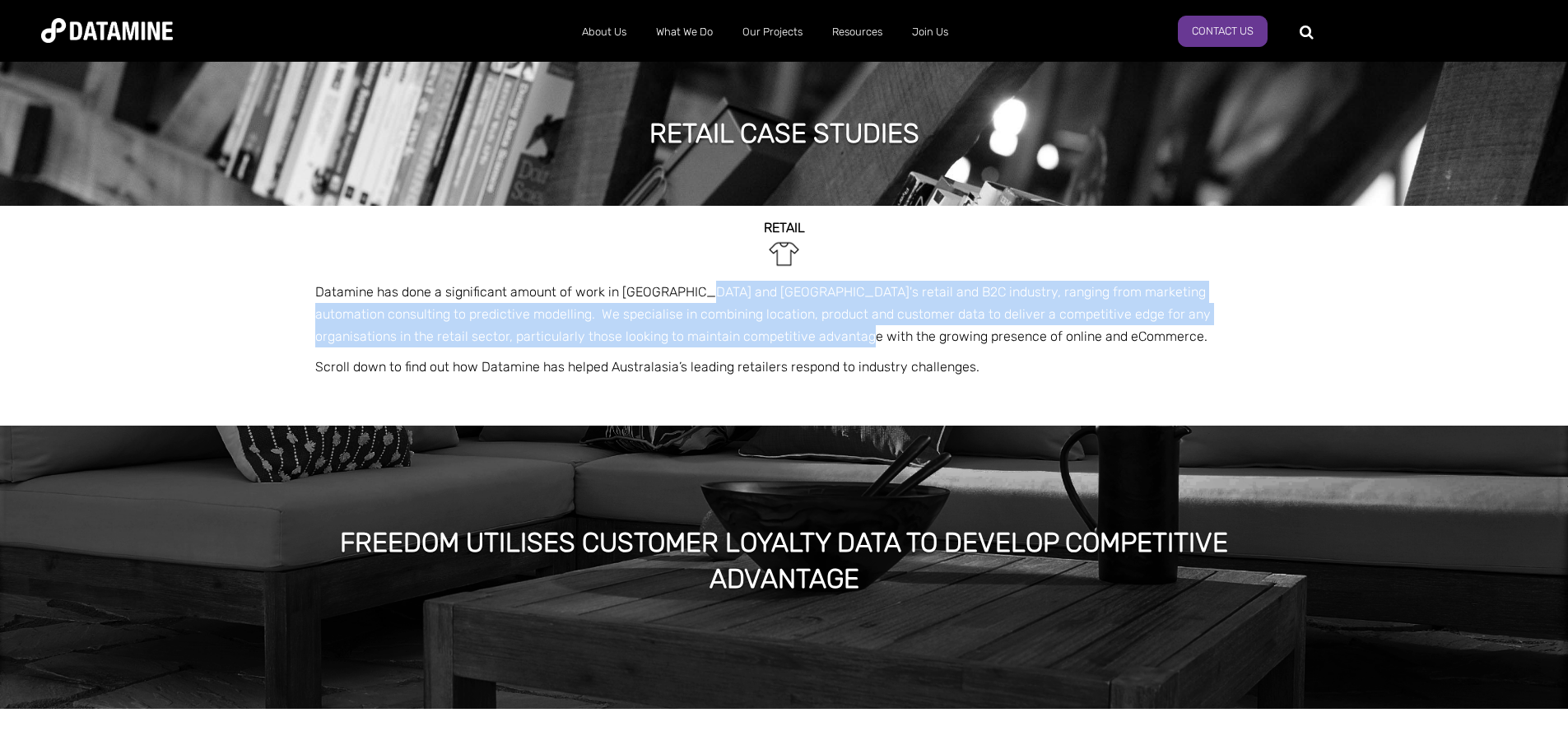
drag, startPoint x: 697, startPoint y: 282, endPoint x: 758, endPoint y: 334, distance: 80.2
click at [756, 333] on p "Datamine has done a significant amount of work in [GEOGRAPHIC_DATA] and [GEOGRA…" at bounding box center [785, 314] width 938 height 68
click at [758, 334] on span "Datamine has done a significant amount of work in [GEOGRAPHIC_DATA] and [GEOGRA…" at bounding box center [763, 314] width 895 height 60
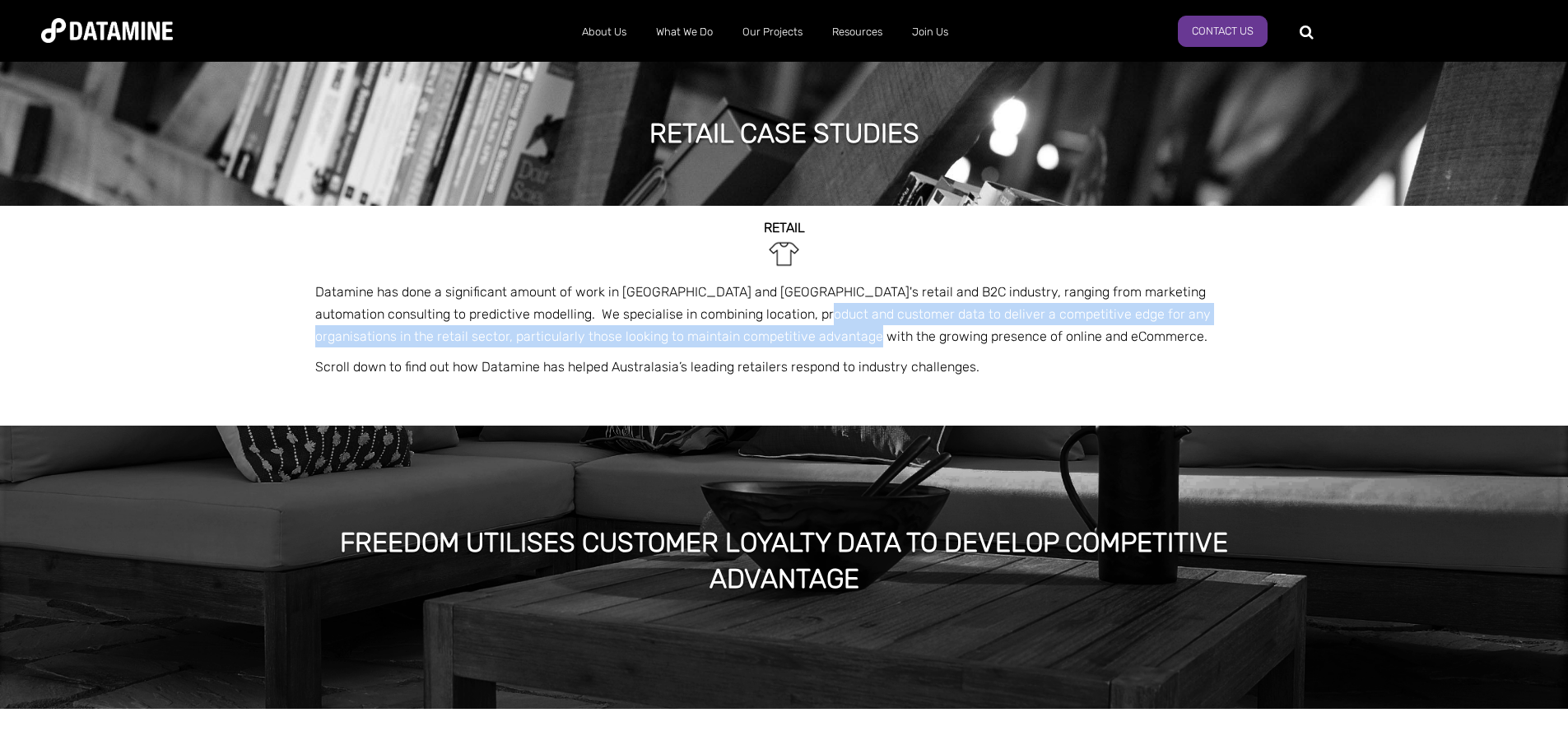
drag, startPoint x: 758, startPoint y: 334, endPoint x: 761, endPoint y: 302, distance: 32.1
click at [761, 302] on p "Datamine has done a significant amount of work in [GEOGRAPHIC_DATA] and [GEOGRA…" at bounding box center [785, 314] width 938 height 68
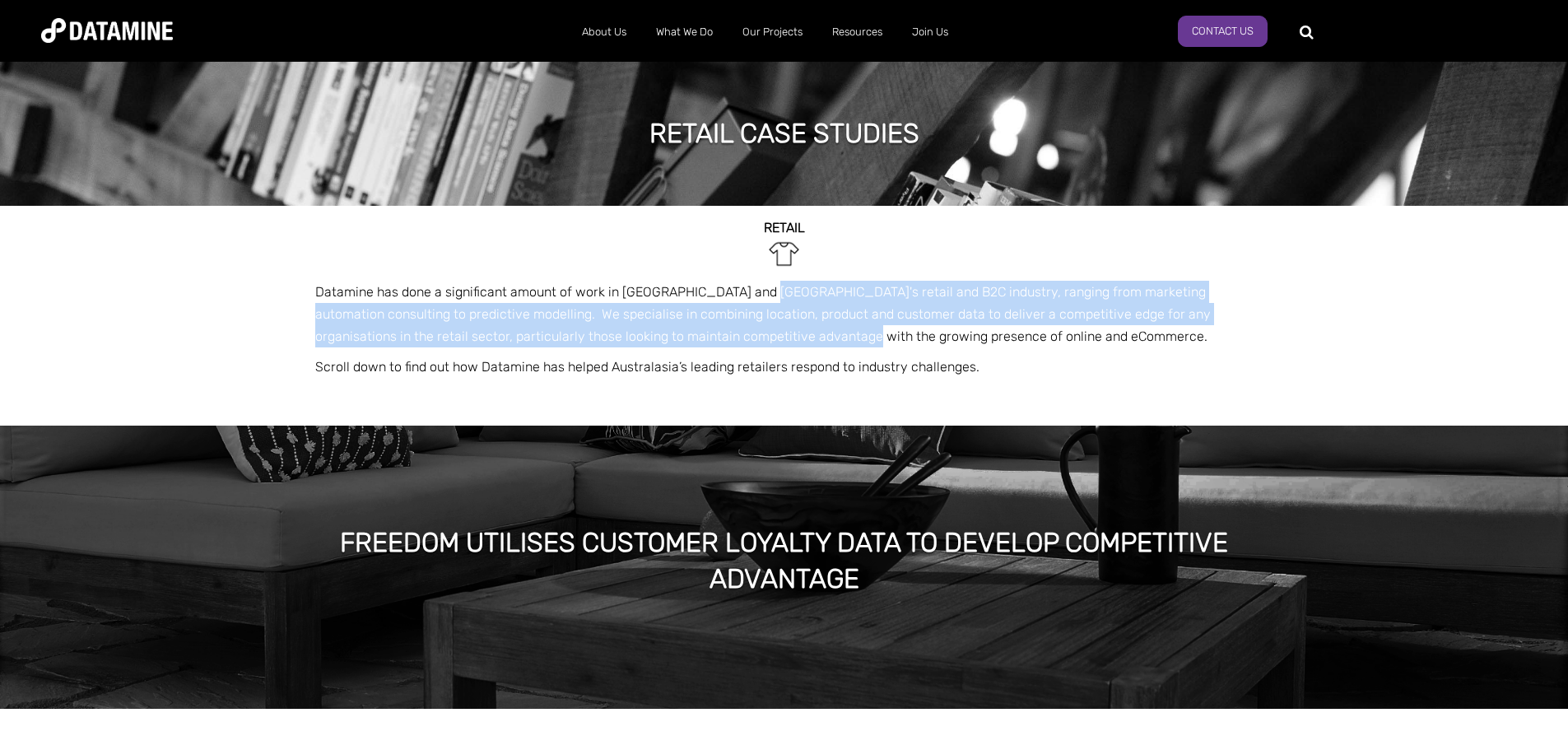
click at [761, 299] on span "Datamine has done a significant amount of work in [GEOGRAPHIC_DATA] and [GEOGRA…" at bounding box center [763, 314] width 895 height 60
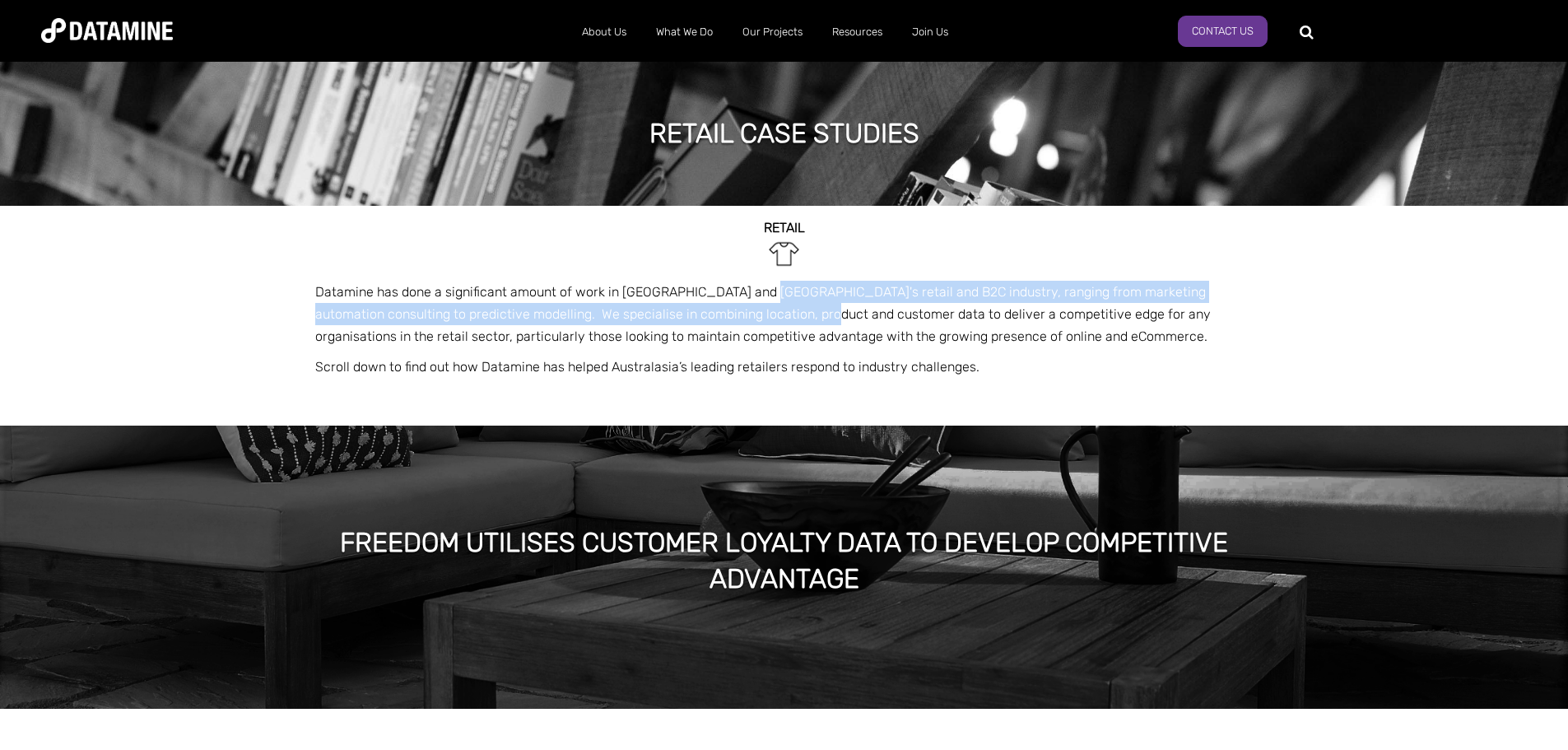
drag, startPoint x: 761, startPoint y: 299, endPoint x: 766, endPoint y: 323, distance: 24.5
click at [766, 323] on p "Datamine has done a significant amount of work in [GEOGRAPHIC_DATA] and [GEOGRA…" at bounding box center [785, 314] width 938 height 68
drag, startPoint x: 766, startPoint y: 323, endPoint x: 778, endPoint y: 296, distance: 29.5
click at [778, 296] on p "Datamine has done a significant amount of work in [GEOGRAPHIC_DATA] and [GEOGRA…" at bounding box center [785, 314] width 938 height 68
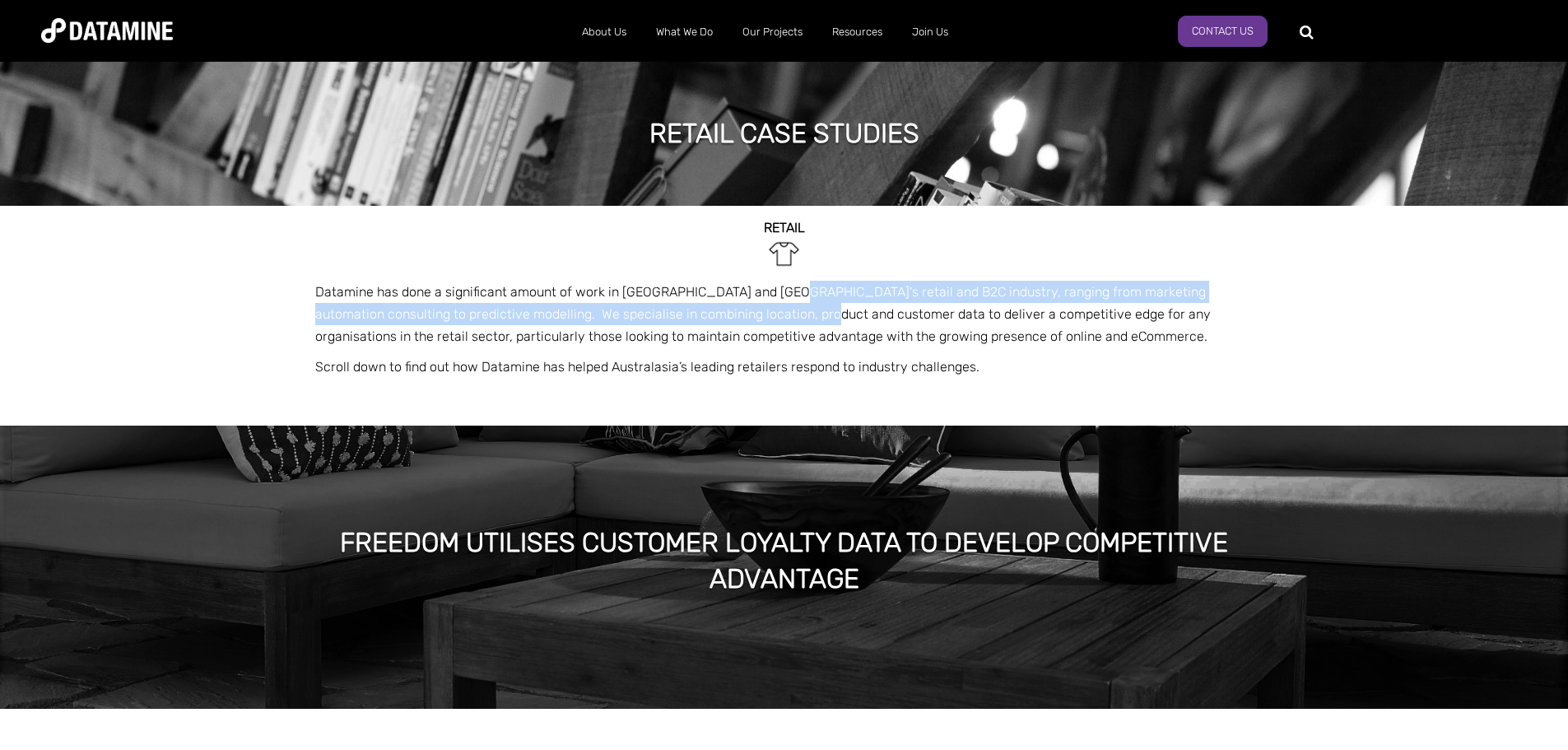
click at [778, 296] on span "Datamine has done a significant amount of work in [GEOGRAPHIC_DATA] and [GEOGRA…" at bounding box center [763, 314] width 895 height 60
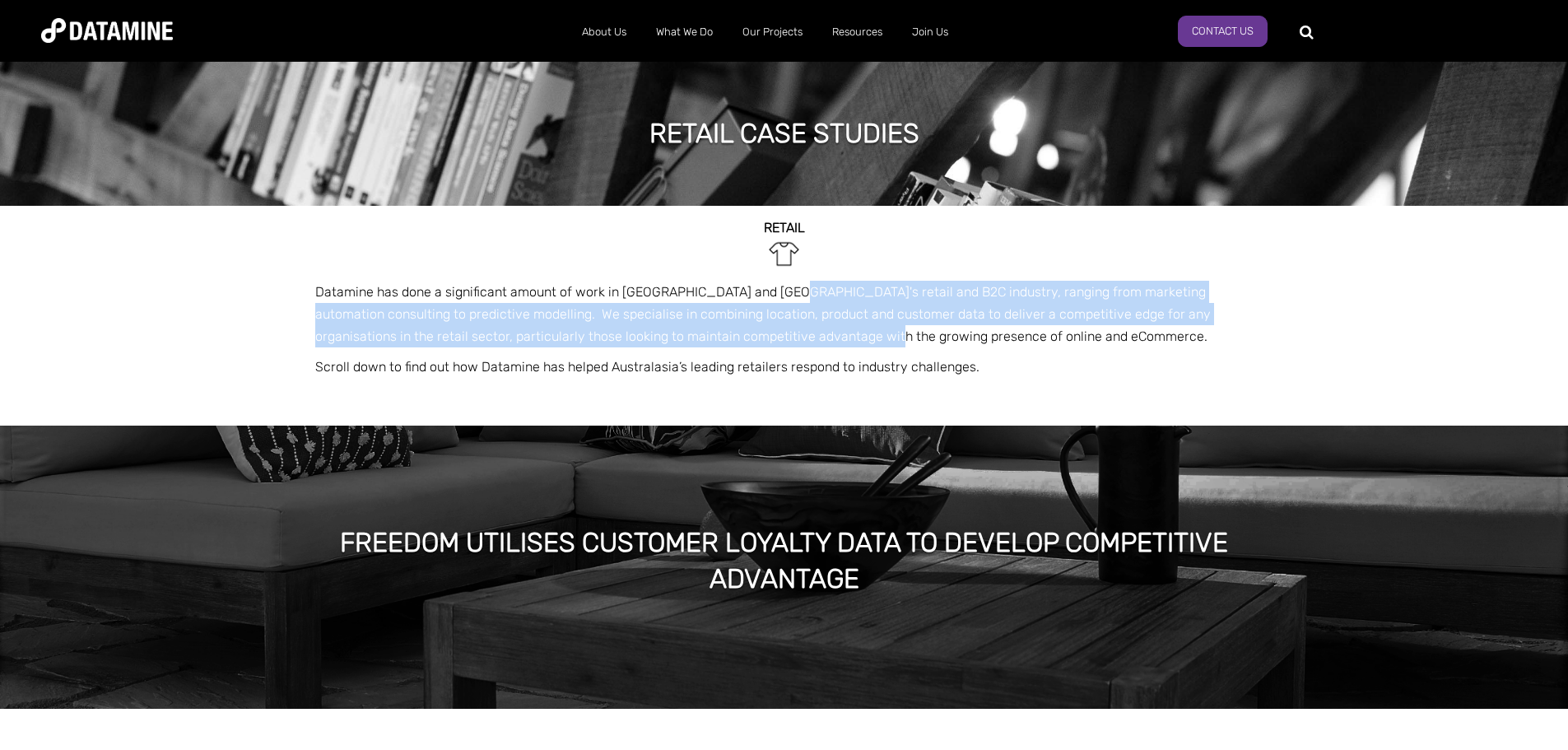
drag, startPoint x: 780, startPoint y: 314, endPoint x: 778, endPoint y: 332, distance: 18.1
click at [779, 331] on span "Datamine has done a significant amount of work in [GEOGRAPHIC_DATA] and [GEOGRA…" at bounding box center [763, 314] width 895 height 60
click at [777, 333] on span "Datamine has done a significant amount of work in [GEOGRAPHIC_DATA] and [GEOGRA…" at bounding box center [763, 314] width 895 height 60
drag, startPoint x: 776, startPoint y: 337, endPoint x: 772, endPoint y: 287, distance: 50.2
click at [772, 288] on span "Datamine has done a significant amount of work in [GEOGRAPHIC_DATA] and [GEOGRA…" at bounding box center [763, 314] width 895 height 60
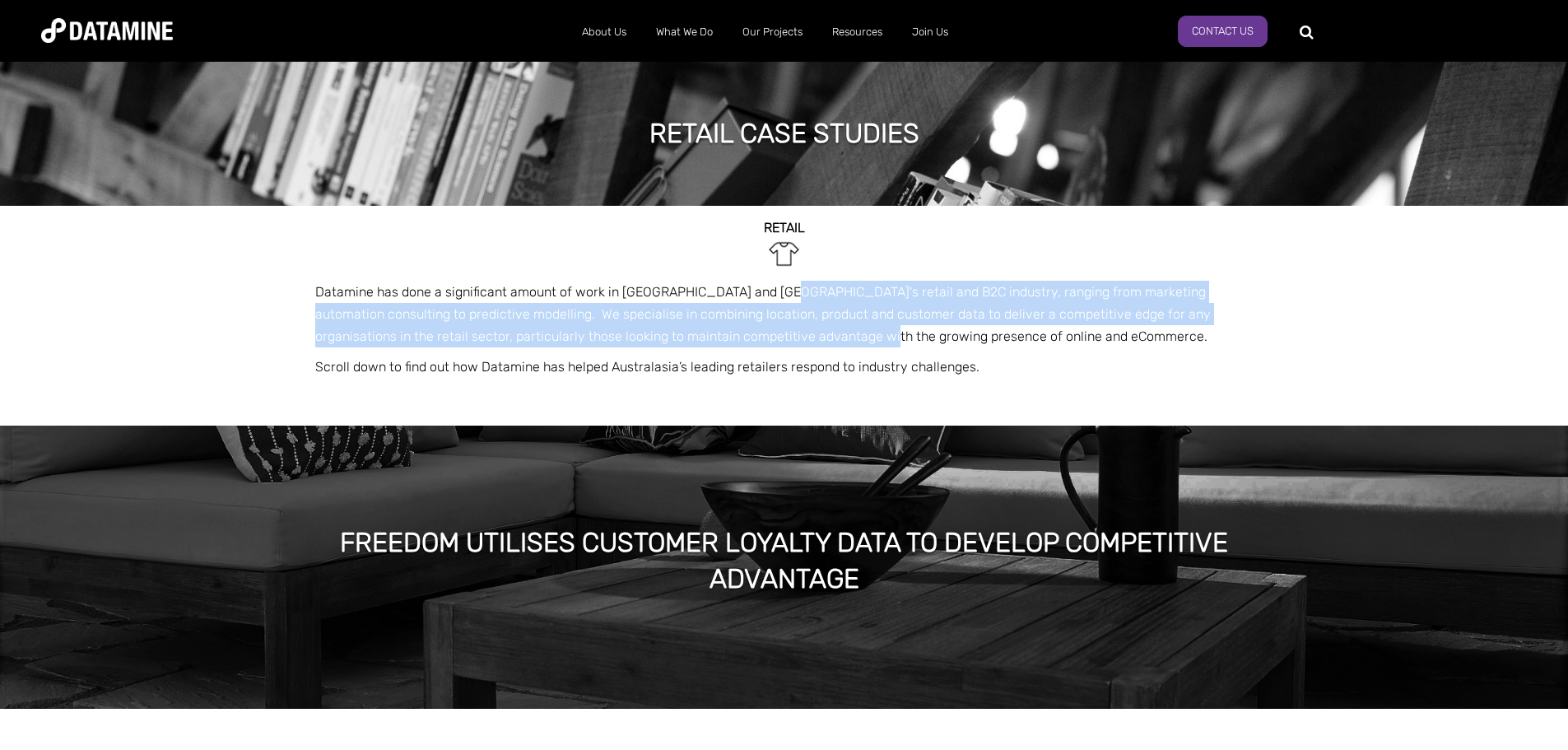
click at [772, 287] on span "Datamine has done a significant amount of work in [GEOGRAPHIC_DATA] and [GEOGRA…" at bounding box center [763, 314] width 895 height 60
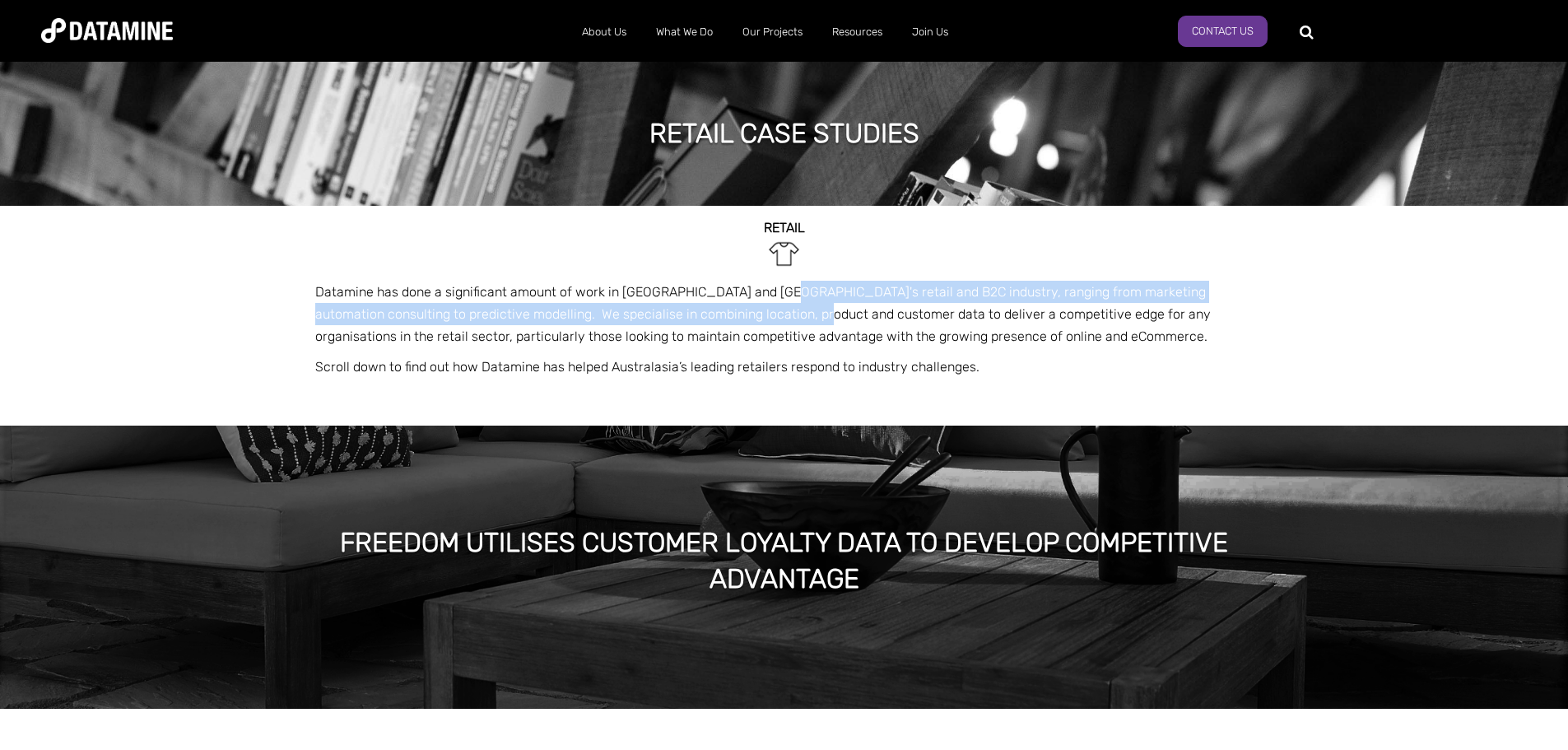
drag, startPoint x: 772, startPoint y: 287, endPoint x: 756, endPoint y: 322, distance: 38.5
click at [758, 320] on span "Datamine has done a significant amount of work in [GEOGRAPHIC_DATA] and [GEOGRA…" at bounding box center [763, 314] width 895 height 60
click at [756, 322] on p "Datamine has done a significant amount of work in [GEOGRAPHIC_DATA] and [GEOGRA…" at bounding box center [785, 314] width 938 height 68
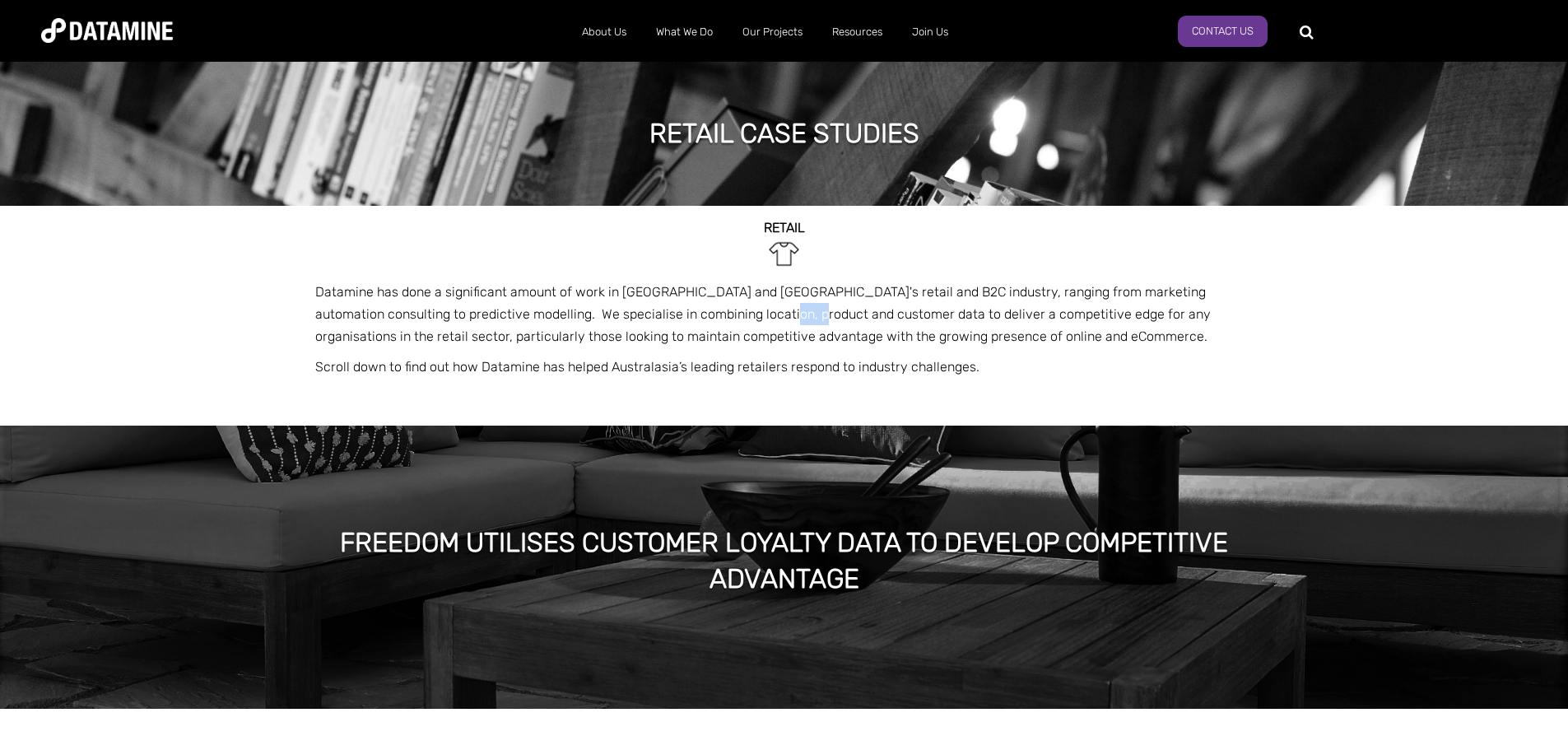
drag, startPoint x: 755, startPoint y: 322, endPoint x: 726, endPoint y: 317, distance: 29.4
click at [726, 317] on p "Datamine has done a significant amount of work in [GEOGRAPHIC_DATA] and [GEOGRA…" at bounding box center [785, 314] width 938 height 68
click at [721, 316] on span "Datamine has done a significant amount of work in [GEOGRAPHIC_DATA] and [GEOGRA…" at bounding box center [763, 314] width 895 height 60
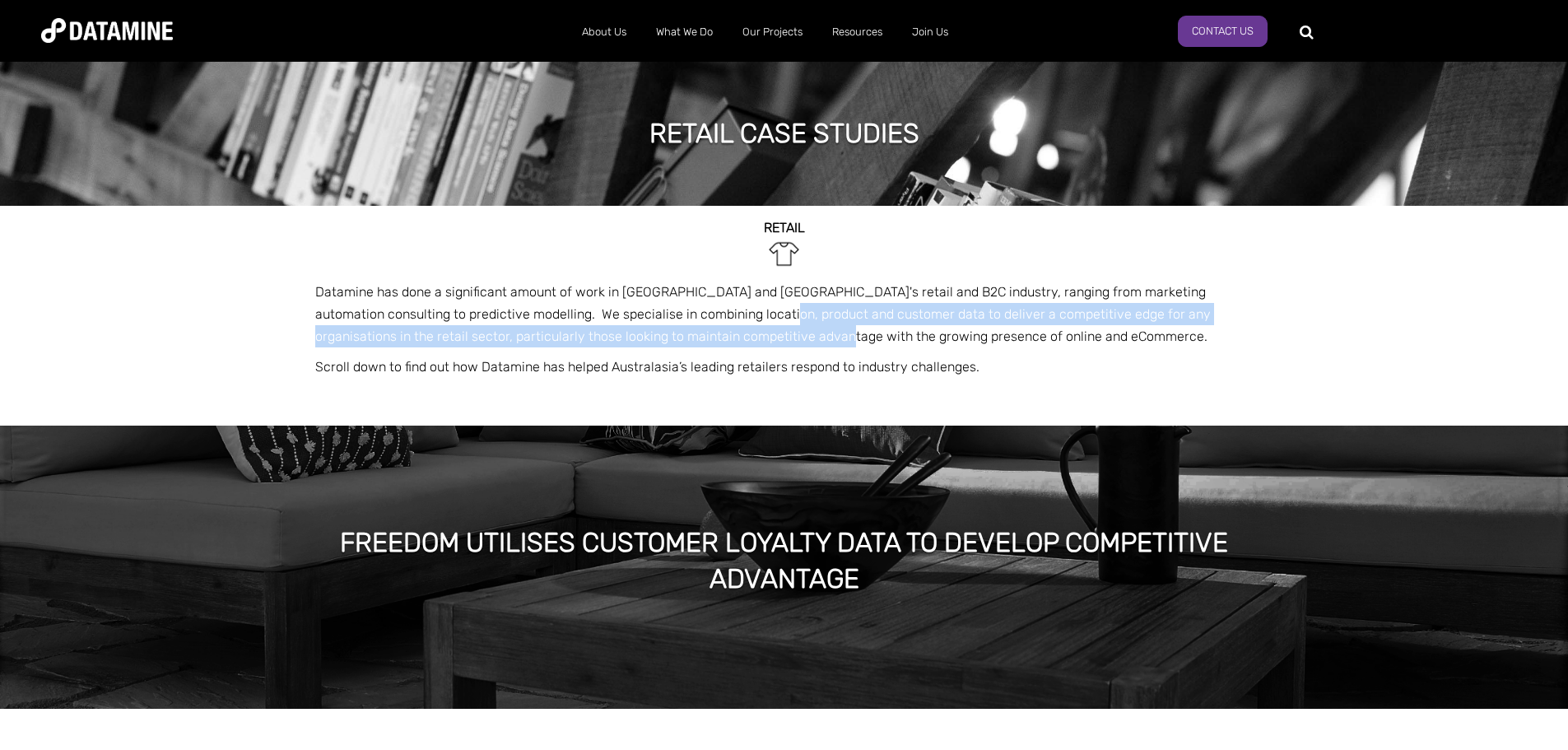
drag, startPoint x: 721, startPoint y: 316, endPoint x: 731, endPoint y: 338, distance: 24.2
click at [731, 338] on span "Datamine has done a significant amount of work in [GEOGRAPHIC_DATA] and [GEOGRA…" at bounding box center [763, 314] width 895 height 60
drag, startPoint x: 732, startPoint y: 338, endPoint x: 741, endPoint y: 307, distance: 32.3
click at [741, 307] on span "Datamine has done a significant amount of work in [GEOGRAPHIC_DATA] and [GEOGRA…" at bounding box center [763, 314] width 895 height 60
click at [741, 307] on span "Datamine has done a significant amount of work in [GEOGRAPHIC_DATA] and [GEOGRA…" at bounding box center [763, 314] width 895 height 60
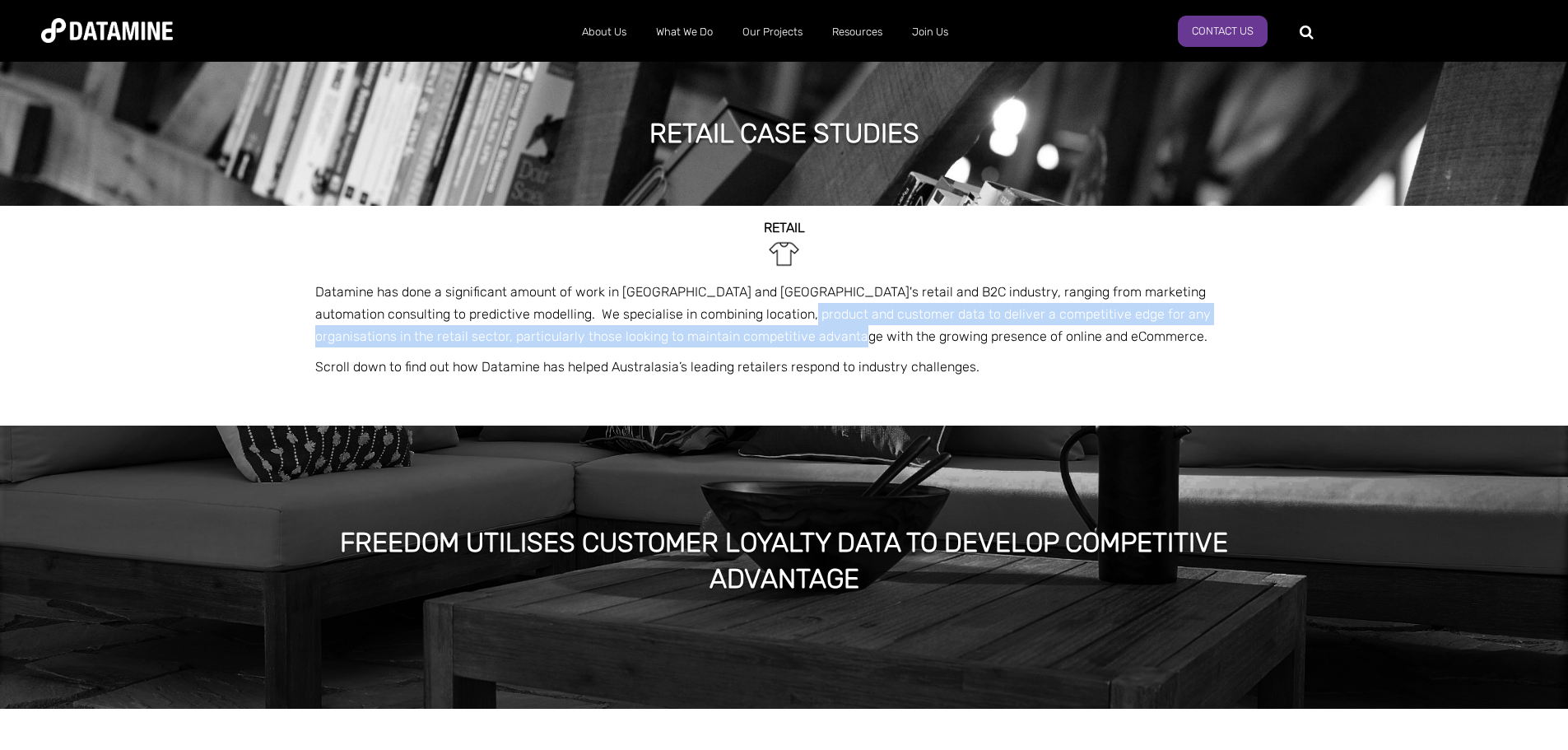
drag, startPoint x: 741, startPoint y: 307, endPoint x: 740, endPoint y: 333, distance: 26.0
click at [740, 333] on span "Datamine has done a significant amount of work in [GEOGRAPHIC_DATA] and [GEOGRA…" at bounding box center [763, 314] width 895 height 60
drag, startPoint x: 740, startPoint y: 333, endPoint x: 747, endPoint y: 310, distance: 24.0
click at [747, 311] on span "Datamine has done a significant amount of work in [GEOGRAPHIC_DATA] and [GEOGRA…" at bounding box center [763, 314] width 895 height 60
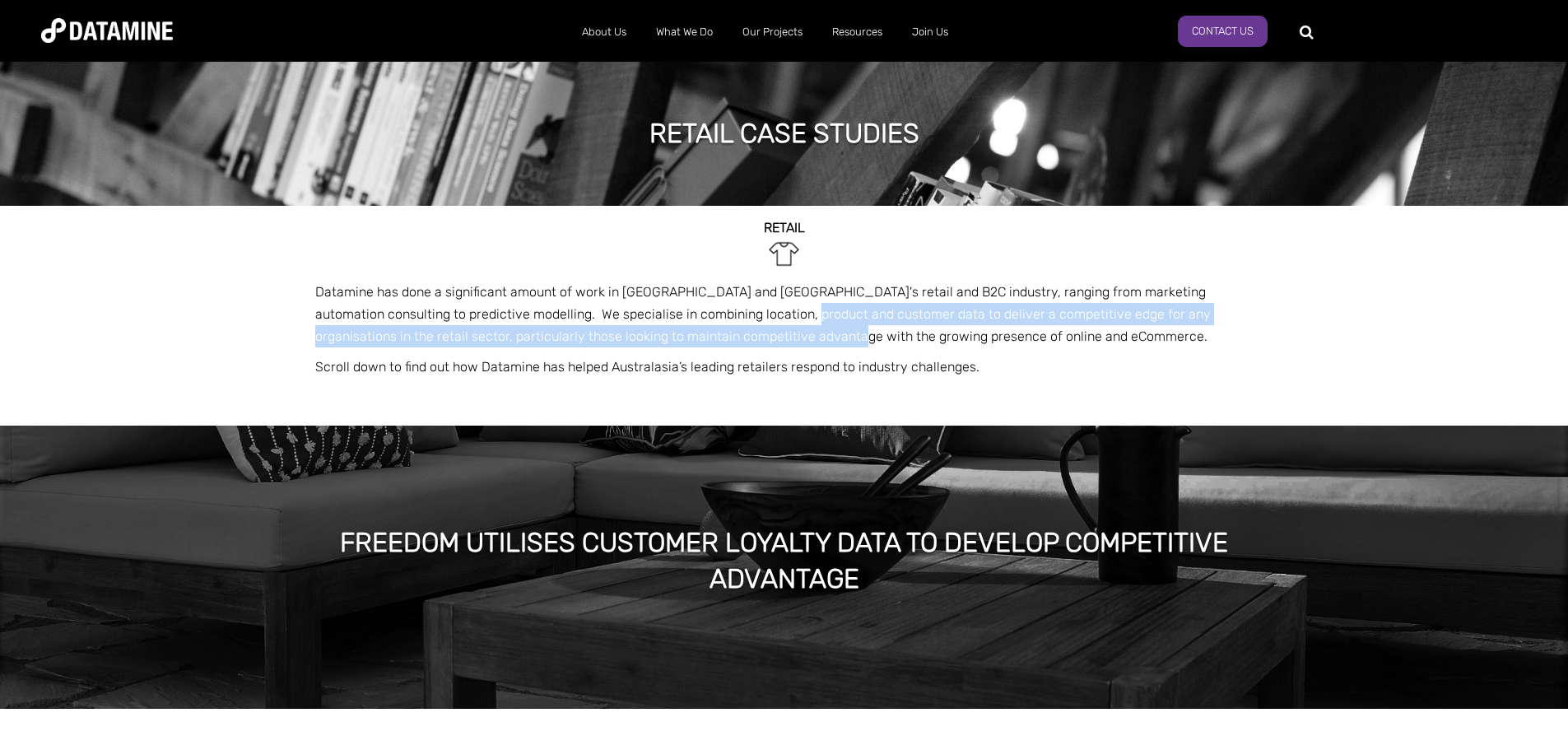
click at [747, 310] on span "Datamine has done a significant amount of work in [GEOGRAPHIC_DATA] and [GEOGRA…" at bounding box center [763, 314] width 895 height 60
drag, startPoint x: 747, startPoint y: 310, endPoint x: 745, endPoint y: 332, distance: 22.1
click at [745, 332] on span "Datamine has done a significant amount of work in [GEOGRAPHIC_DATA] and [GEOGRA…" at bounding box center [763, 314] width 895 height 60
drag, startPoint x: 745, startPoint y: 332, endPoint x: 745, endPoint y: 317, distance: 15.0
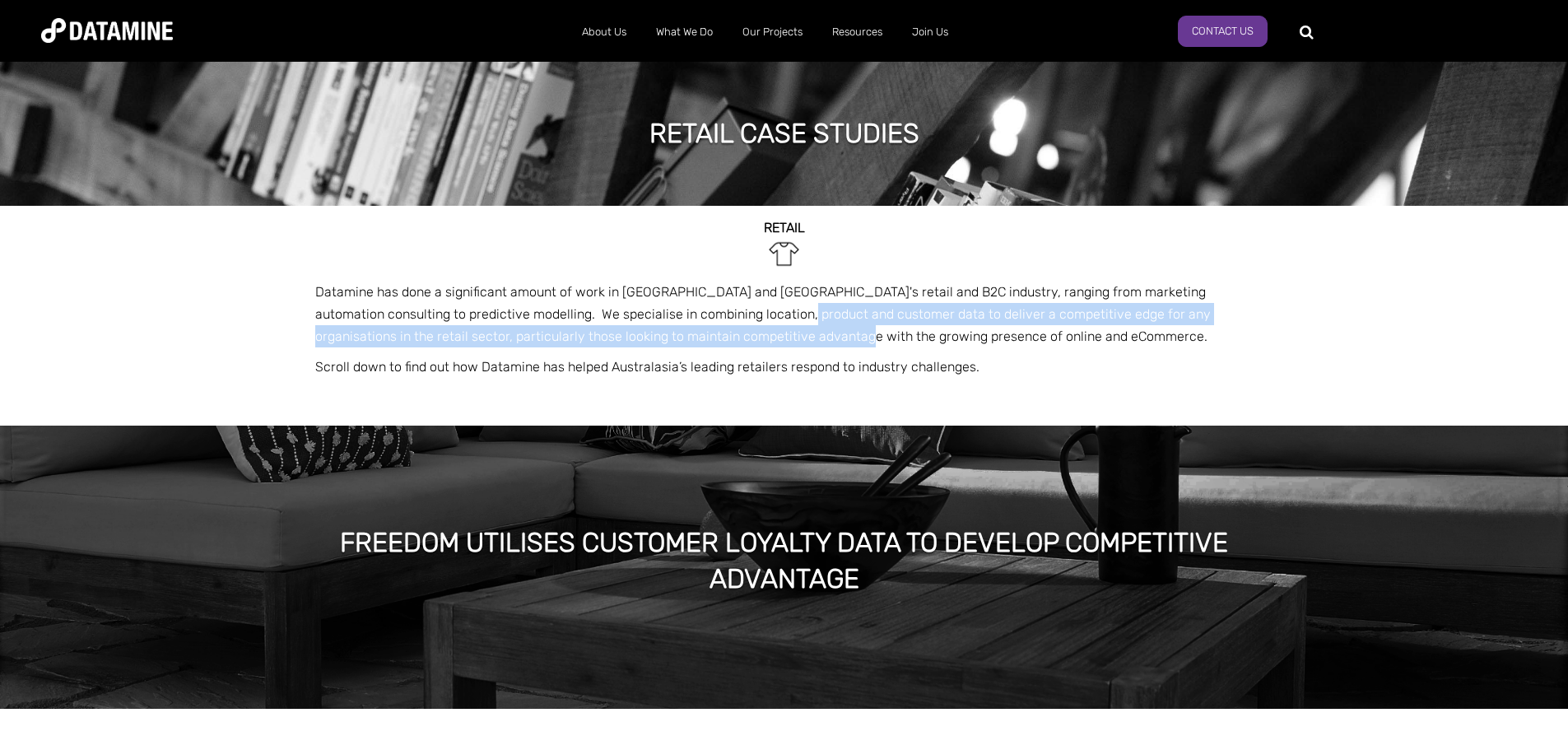
click at [745, 317] on span "Datamine has done a significant amount of work in [GEOGRAPHIC_DATA] and [GEOGRA…" at bounding box center [763, 314] width 895 height 60
drag, startPoint x: 745, startPoint y: 317, endPoint x: 744, endPoint y: 333, distance: 16.0
click at [744, 333] on span "Datamine has done a significant amount of work in [GEOGRAPHIC_DATA] and [GEOGRA…" at bounding box center [763, 314] width 895 height 60
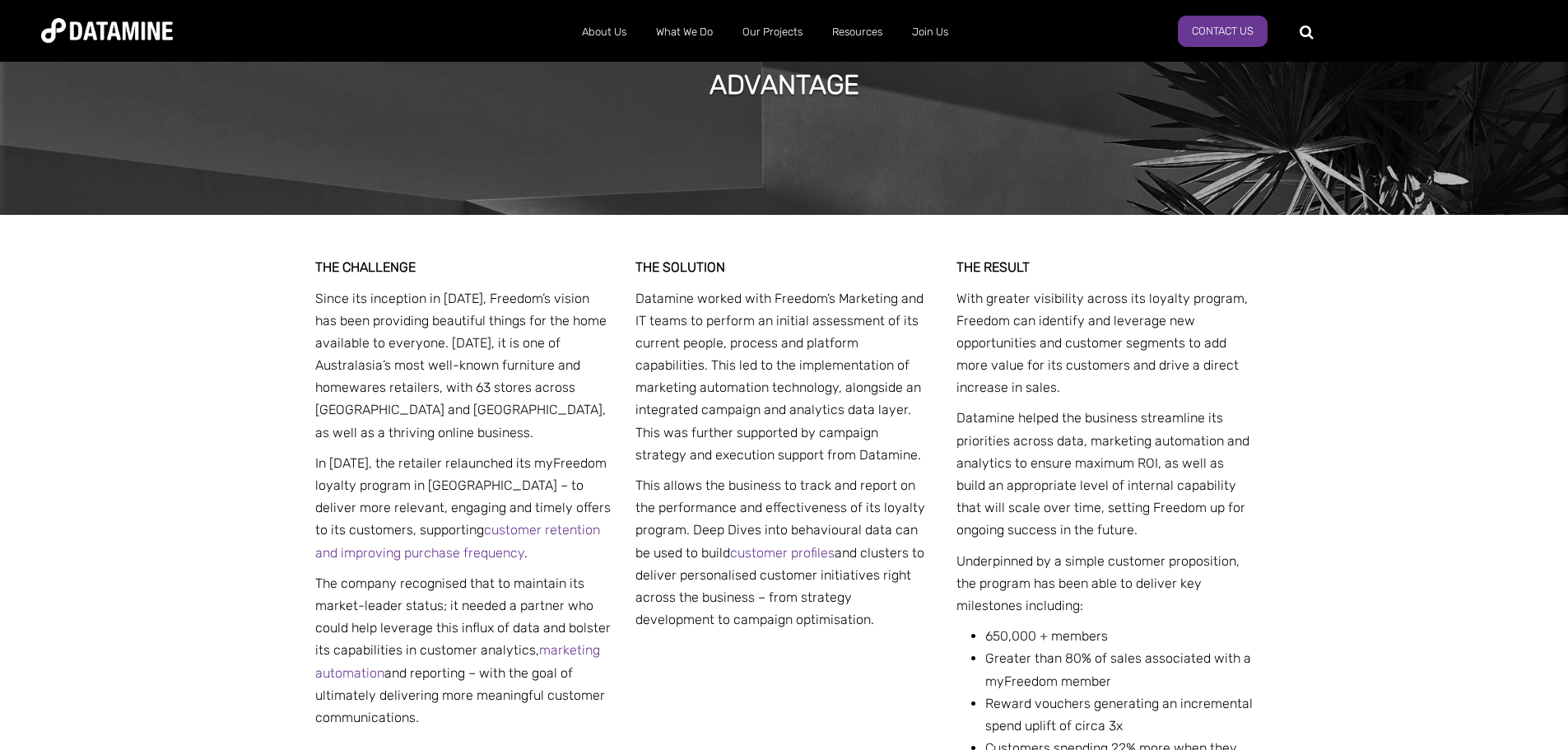
click at [735, 341] on span "Datamine worked with Freedom’s Marketing and IT teams to perform an initial ass…" at bounding box center [779, 377] width 288 height 172
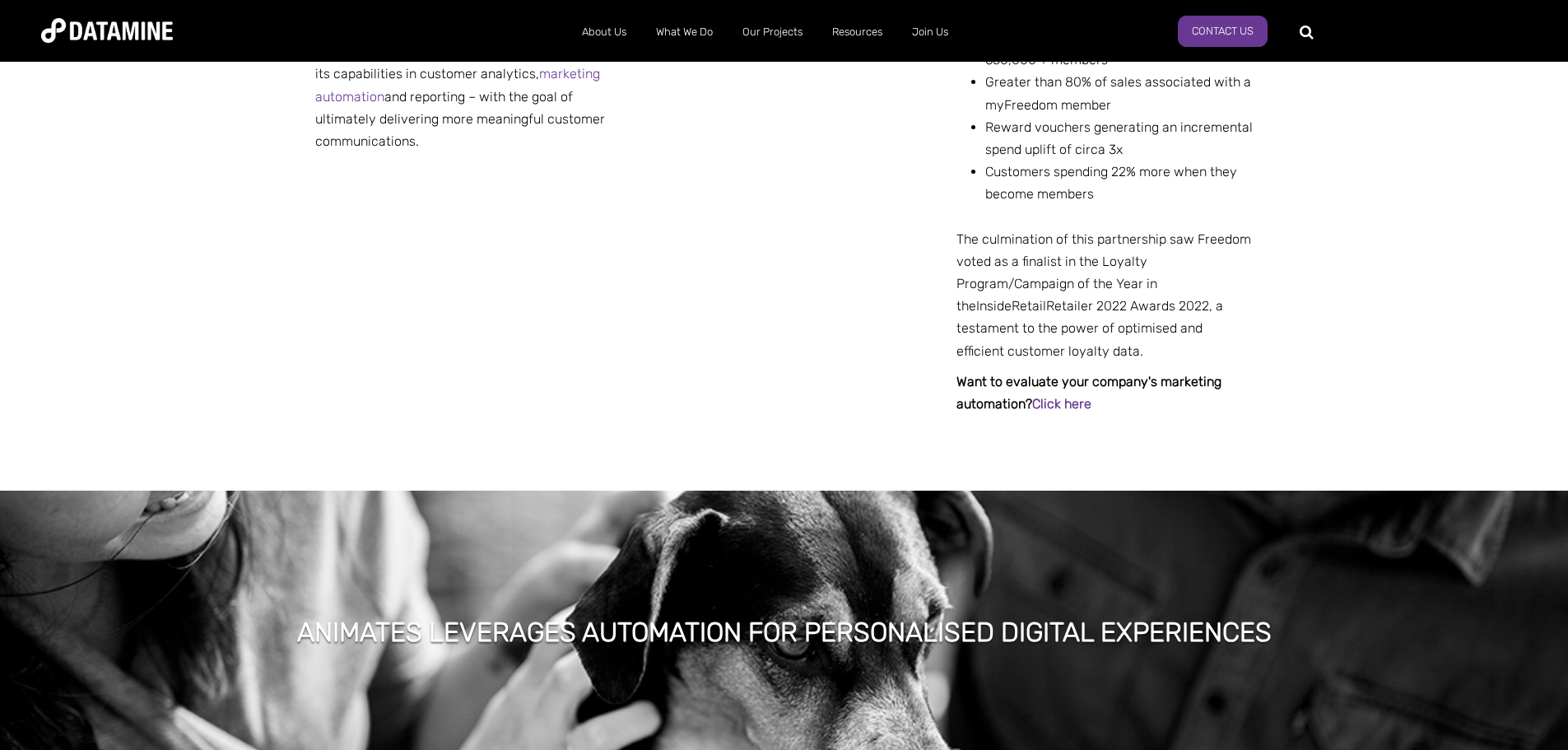
drag, startPoint x: 719, startPoint y: 347, endPoint x: 755, endPoint y: 499, distance: 156.2
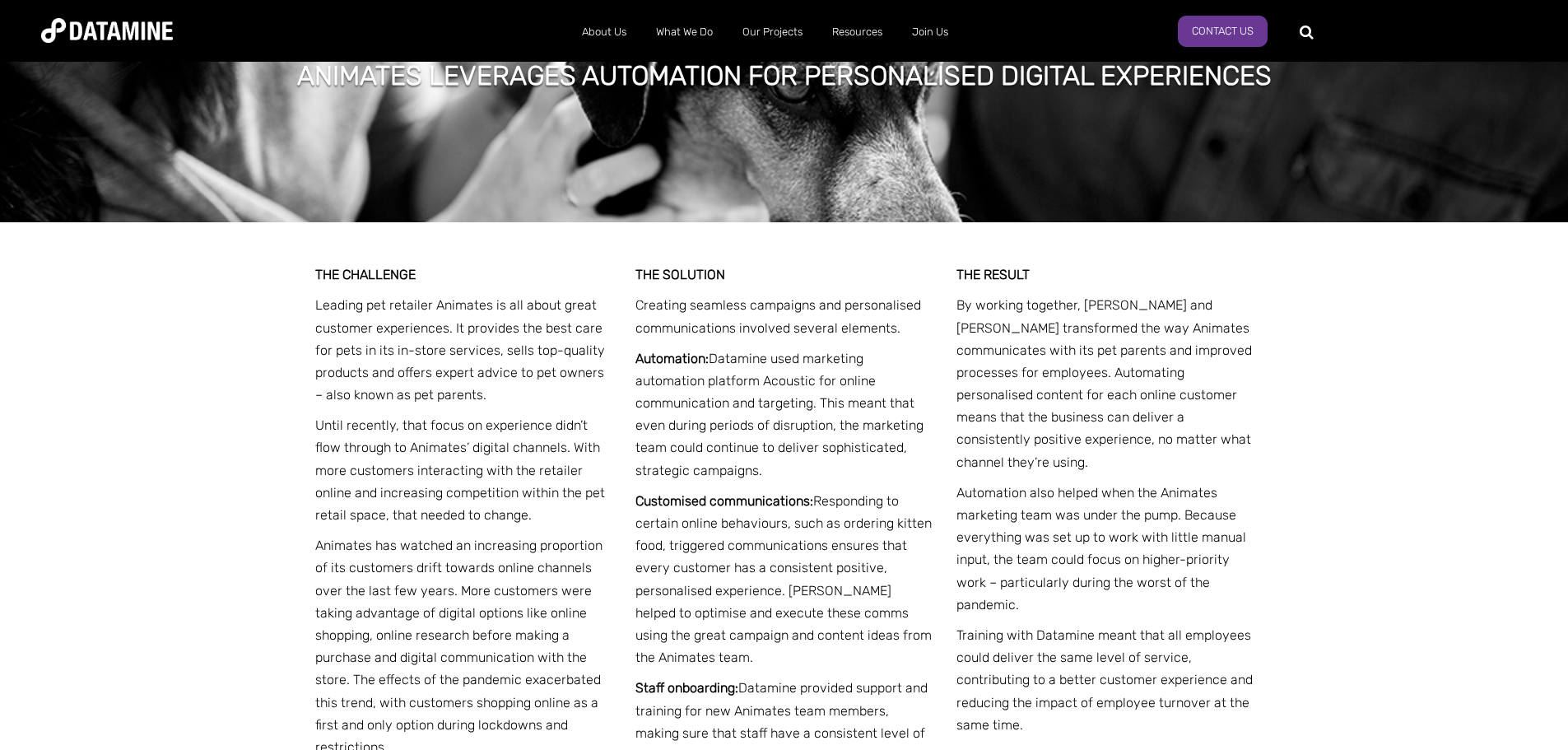
scroll to position [1671, 0]
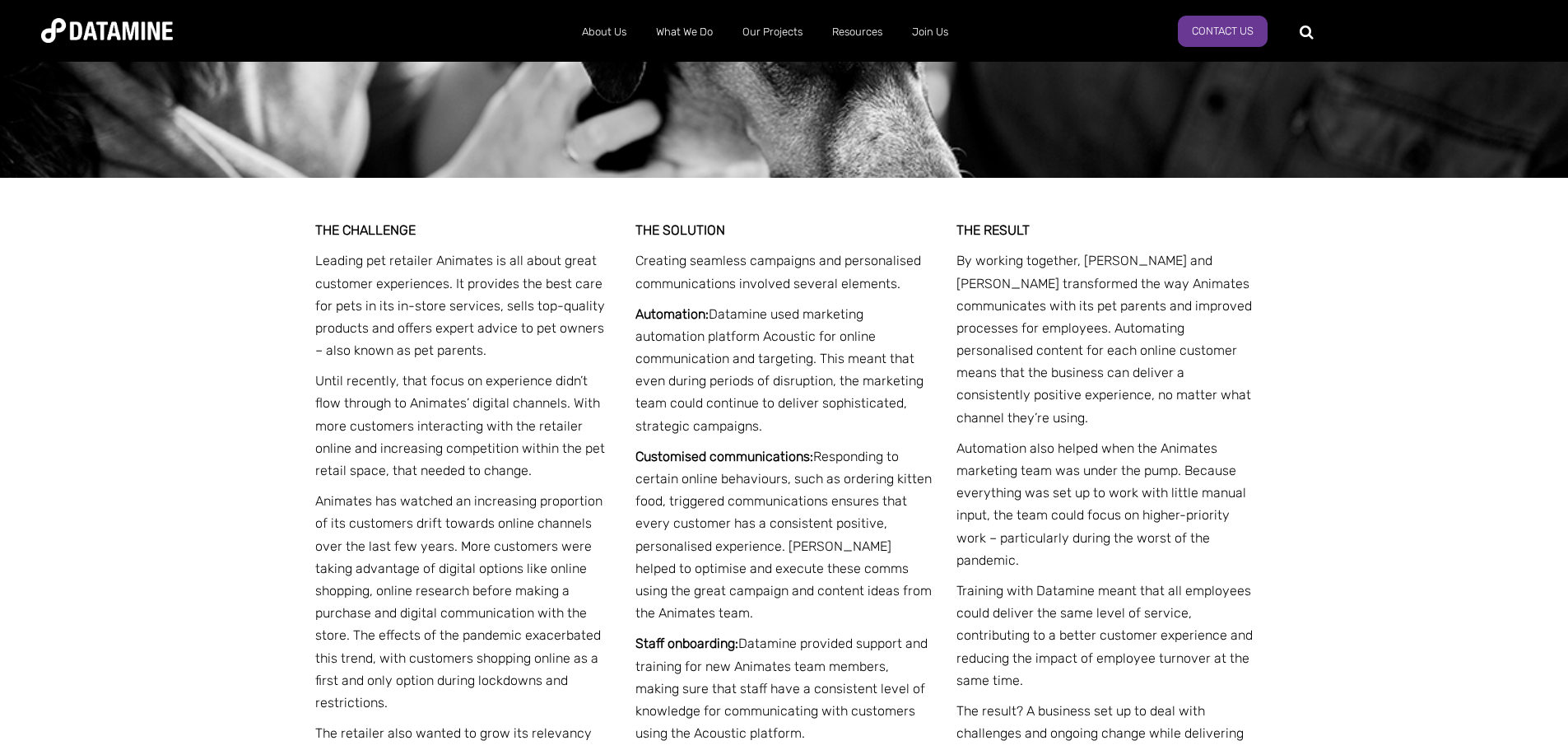
drag, startPoint x: 763, startPoint y: 526, endPoint x: 746, endPoint y: 553, distance: 31.9
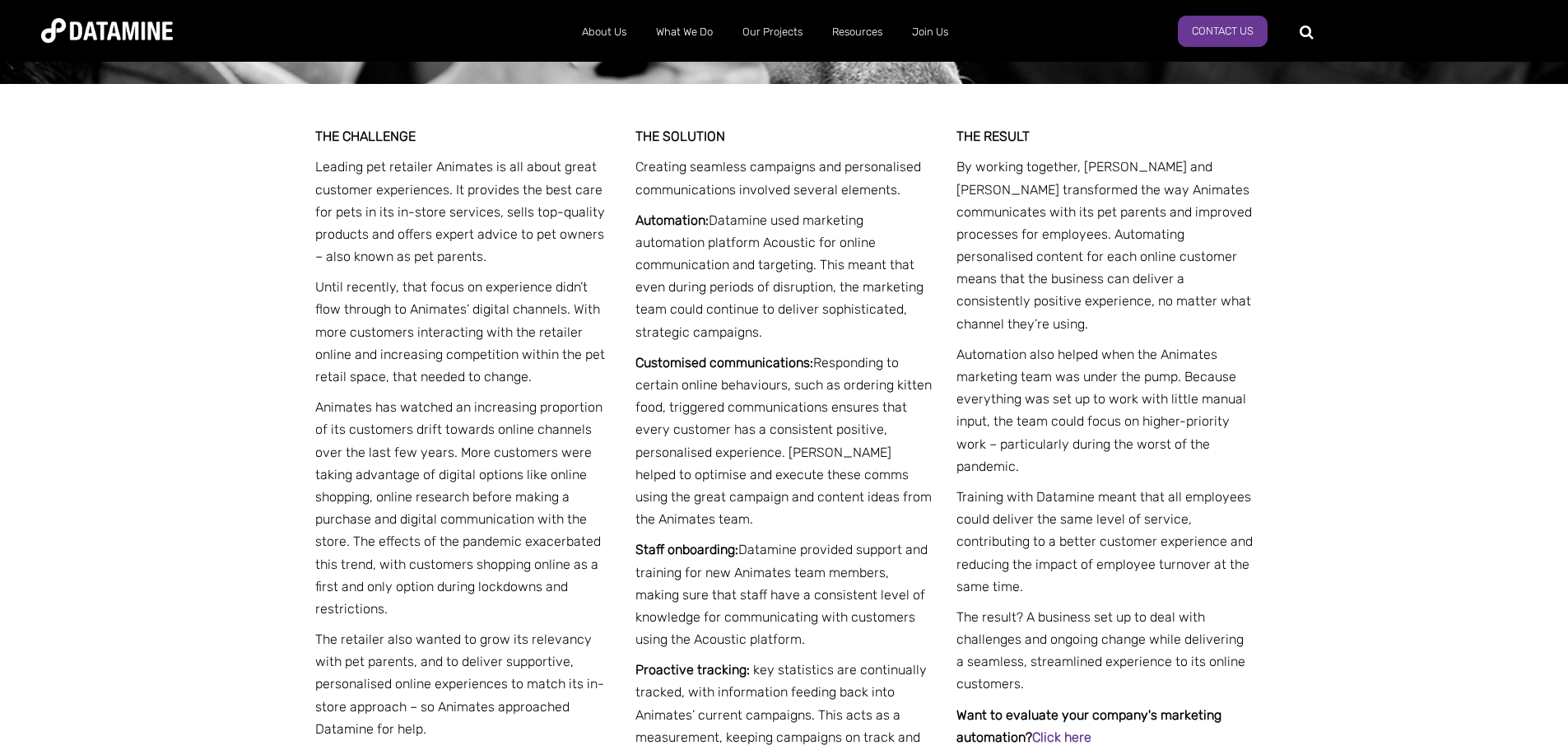
scroll to position [1785, 0]
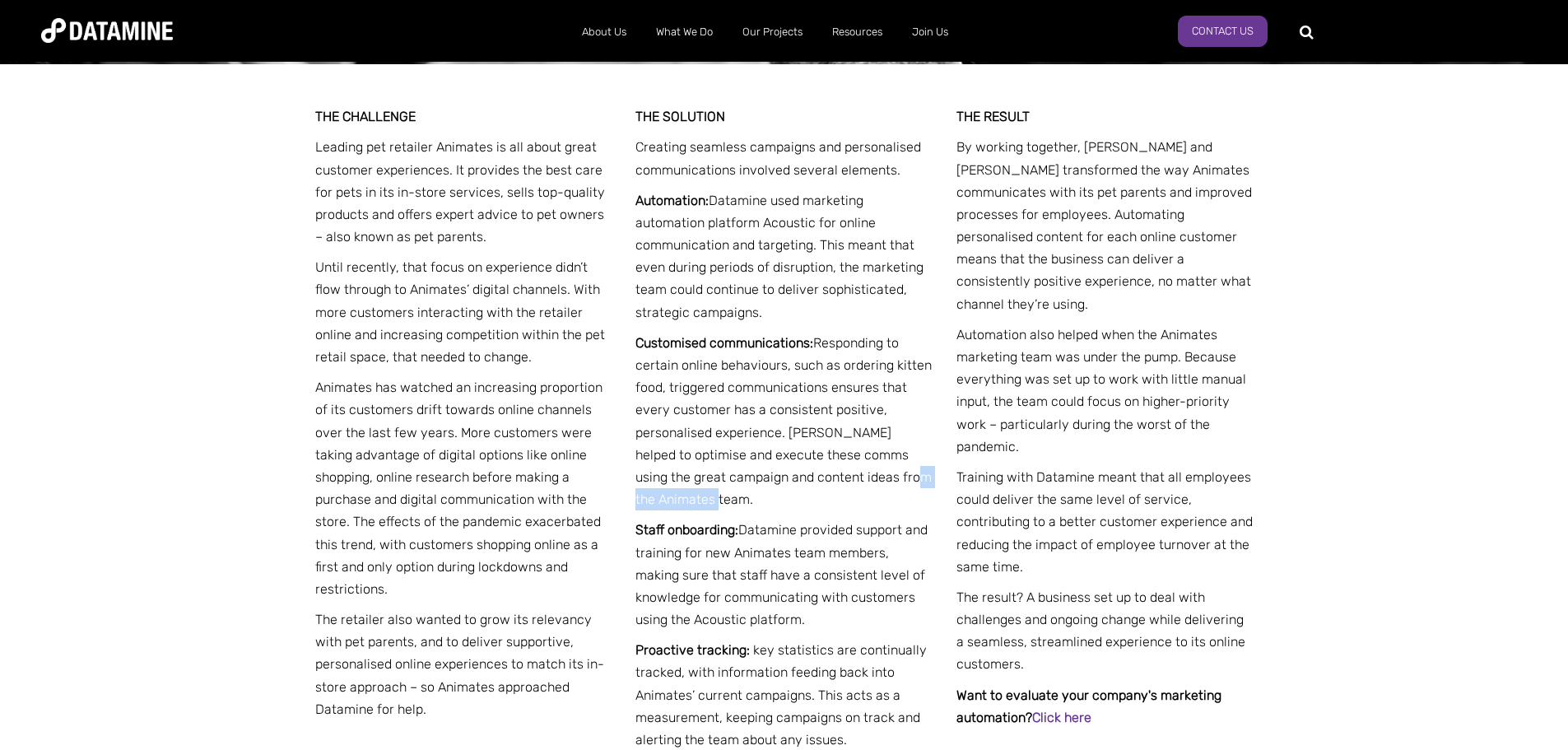
click at [893, 464] on p "Customised communications: Responding to certain online behaviours, such as ord…" at bounding box center [784, 421] width 297 height 180
drag, startPoint x: 899, startPoint y: 466, endPoint x: 942, endPoint y: 271, distance: 199.7
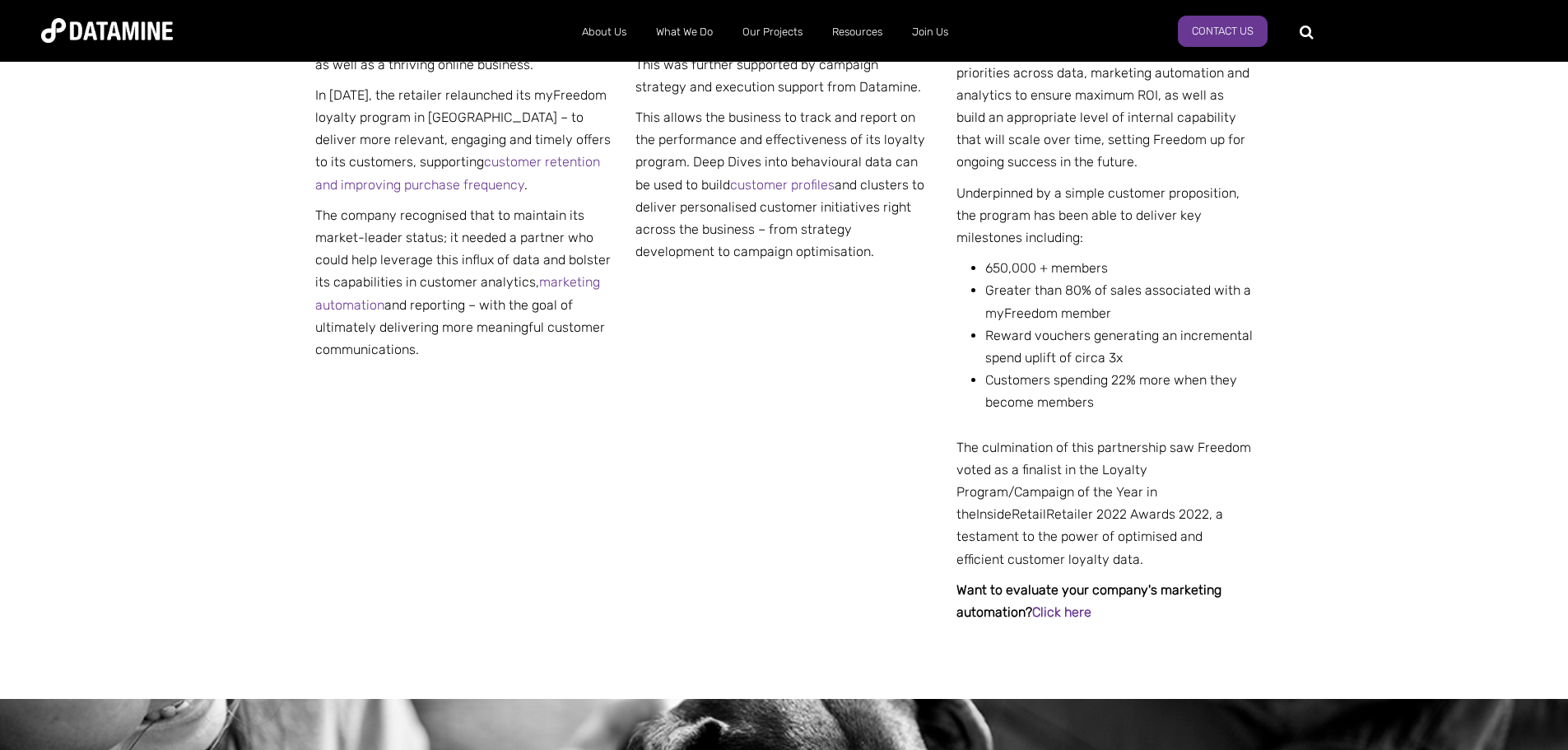
scroll to position [0, 0]
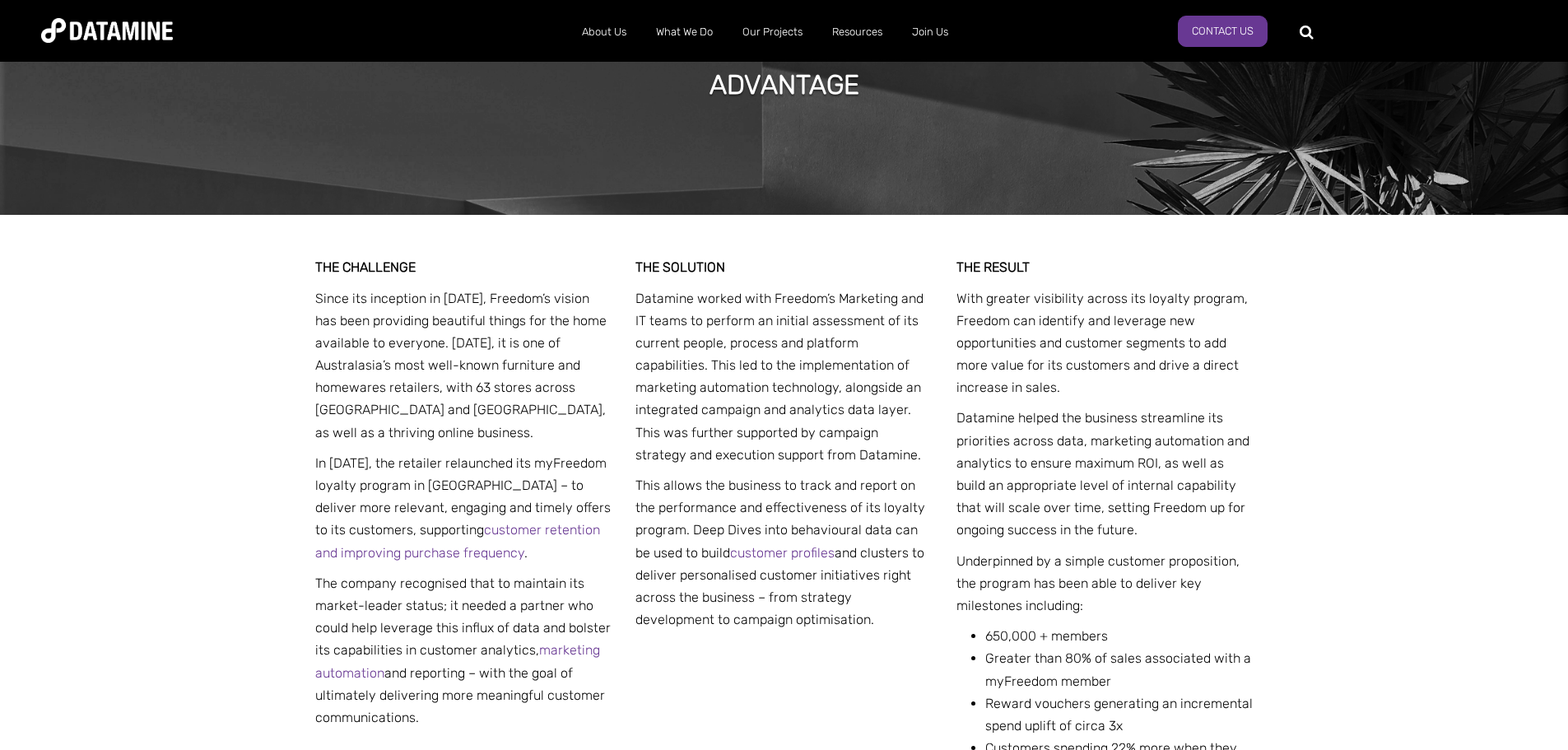
click at [873, 302] on span "Datamine worked with Freedom’s Marketing and IT teams to perform an initial ass…" at bounding box center [779, 377] width 288 height 172
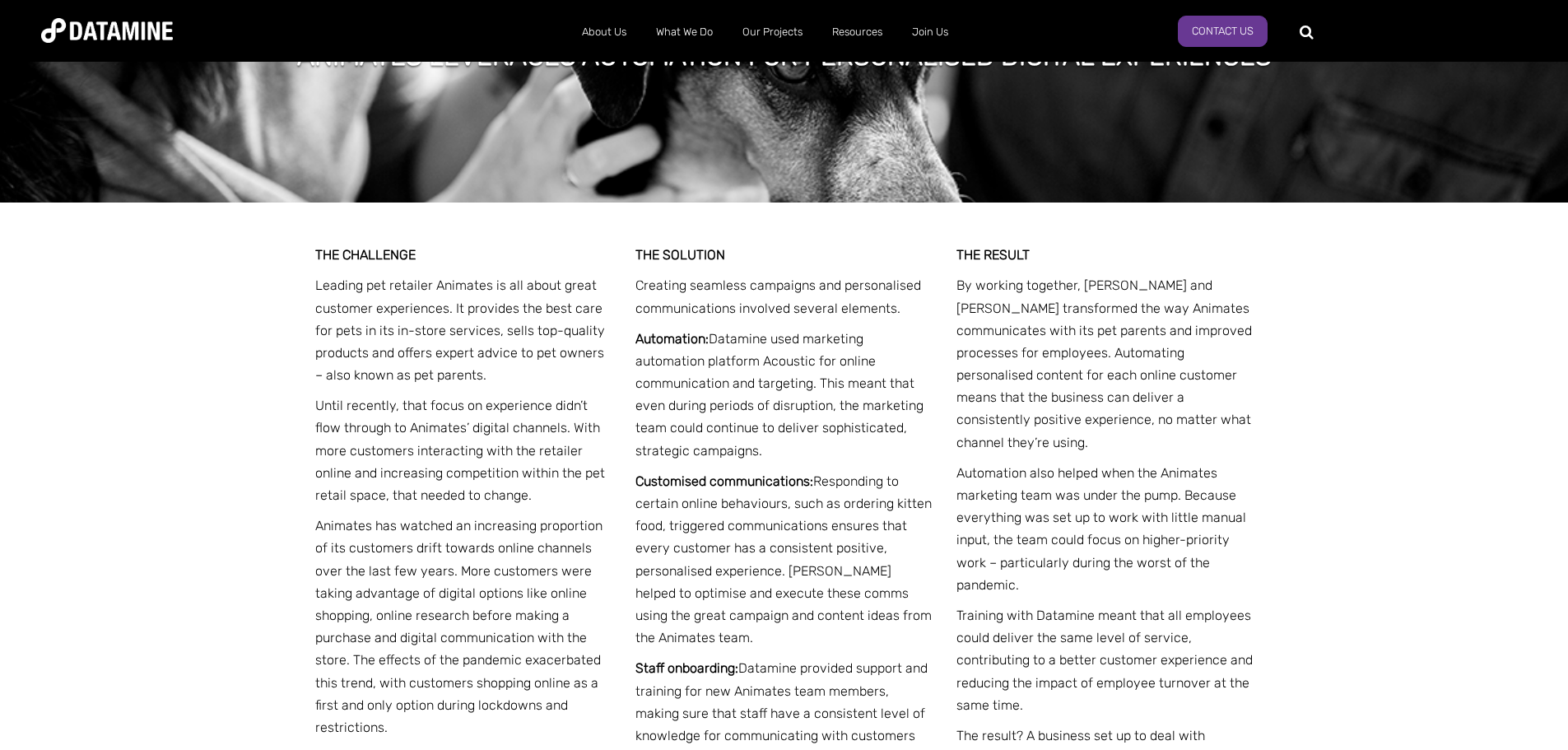
scroll to position [1569, 0]
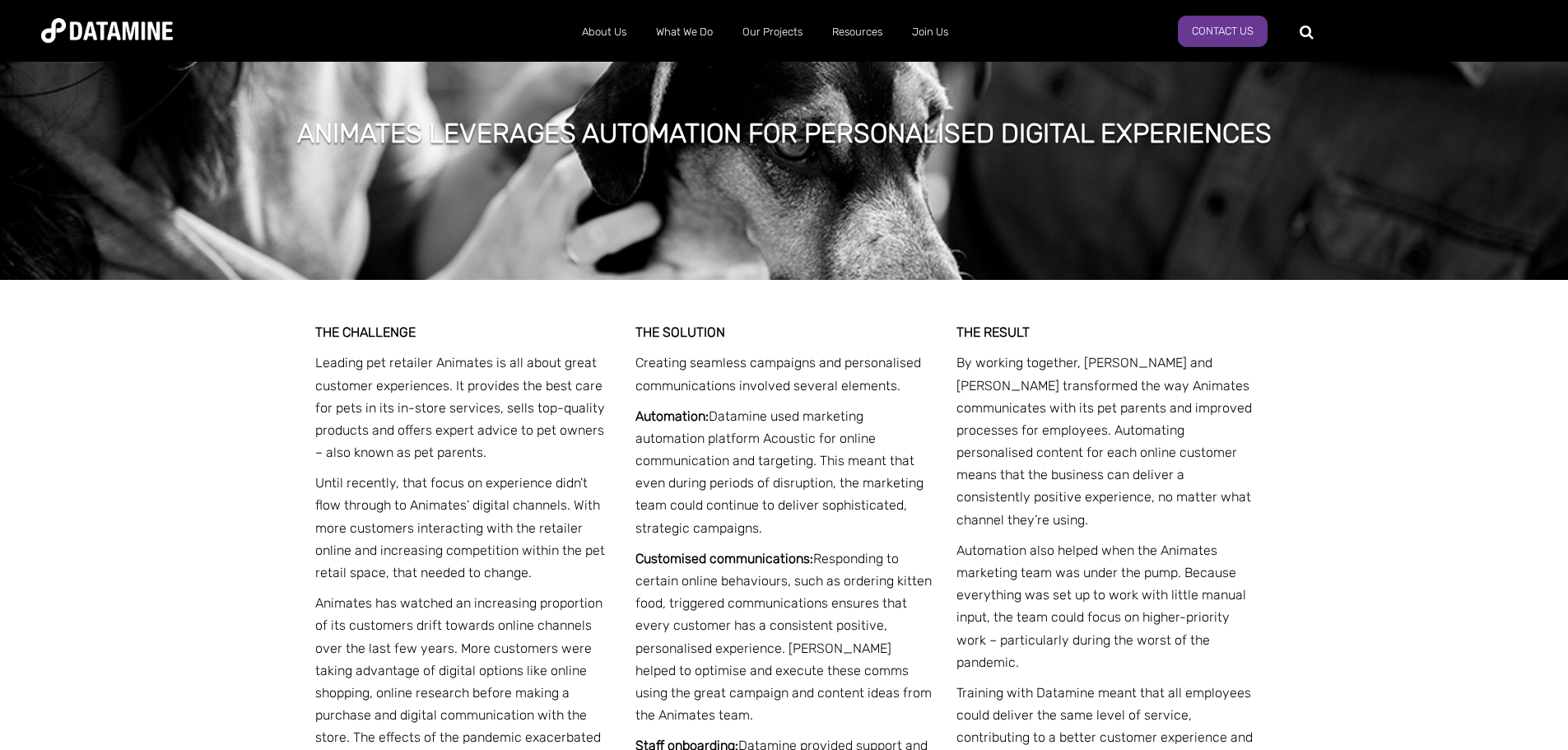
click at [127, 388] on div "THE CHALLENGE Leading pet retailer Animates is all about great customer experie…" at bounding box center [784, 676] width 1568 height 793
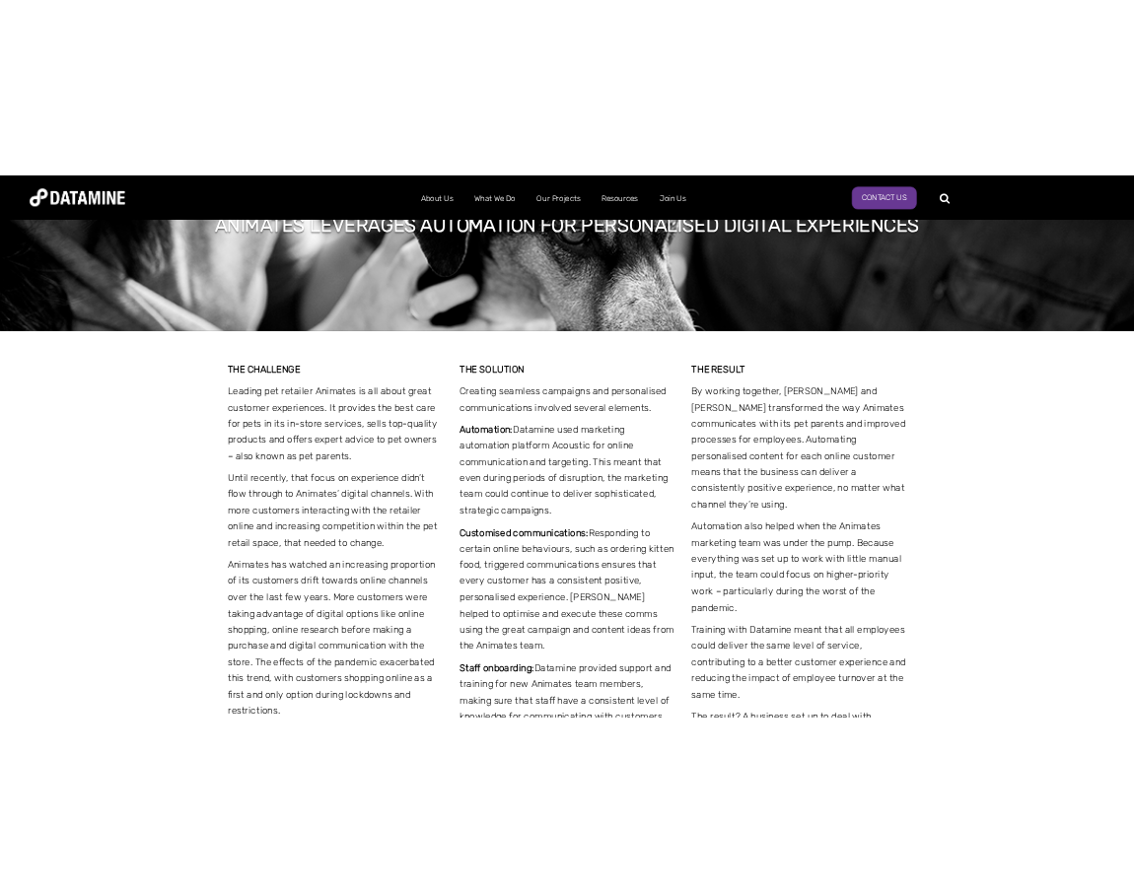
scroll to position [2011, 0]
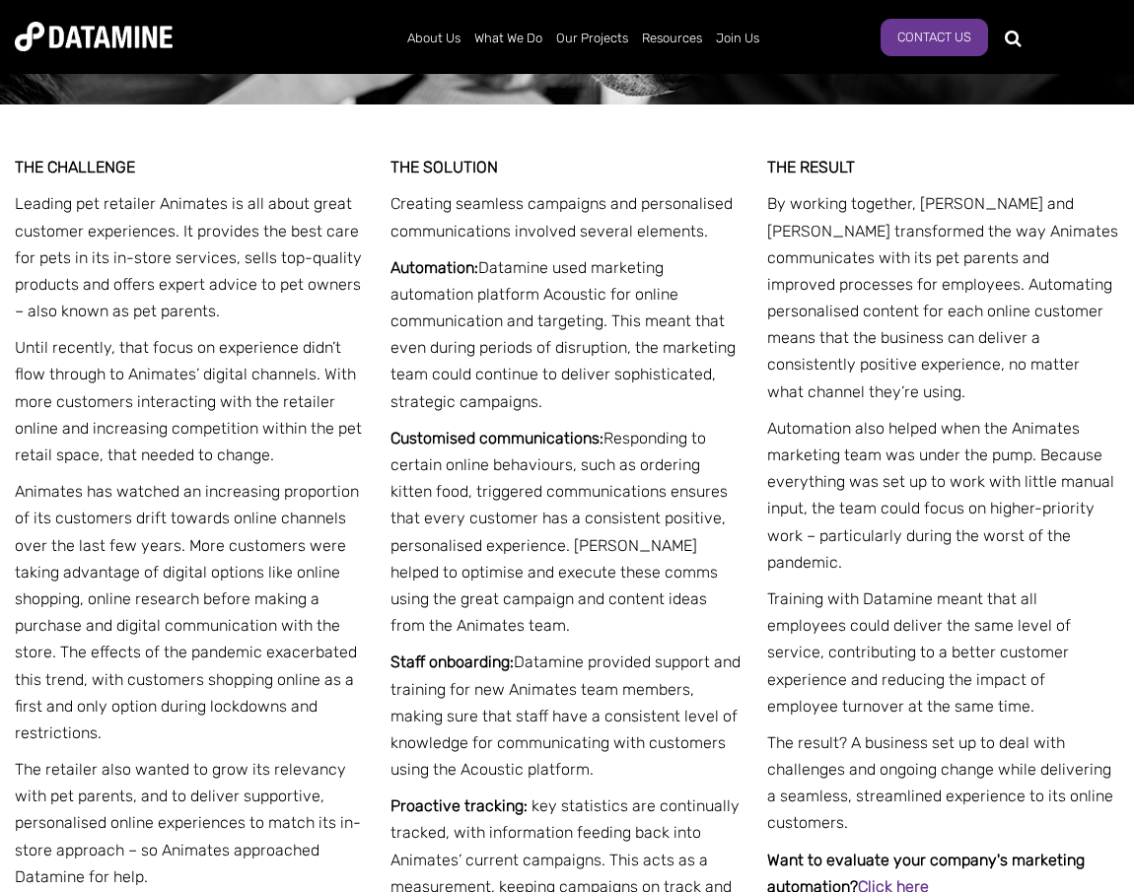
drag, startPoint x: 814, startPoint y: 410, endPoint x: 784, endPoint y: 427, distance: 34.8
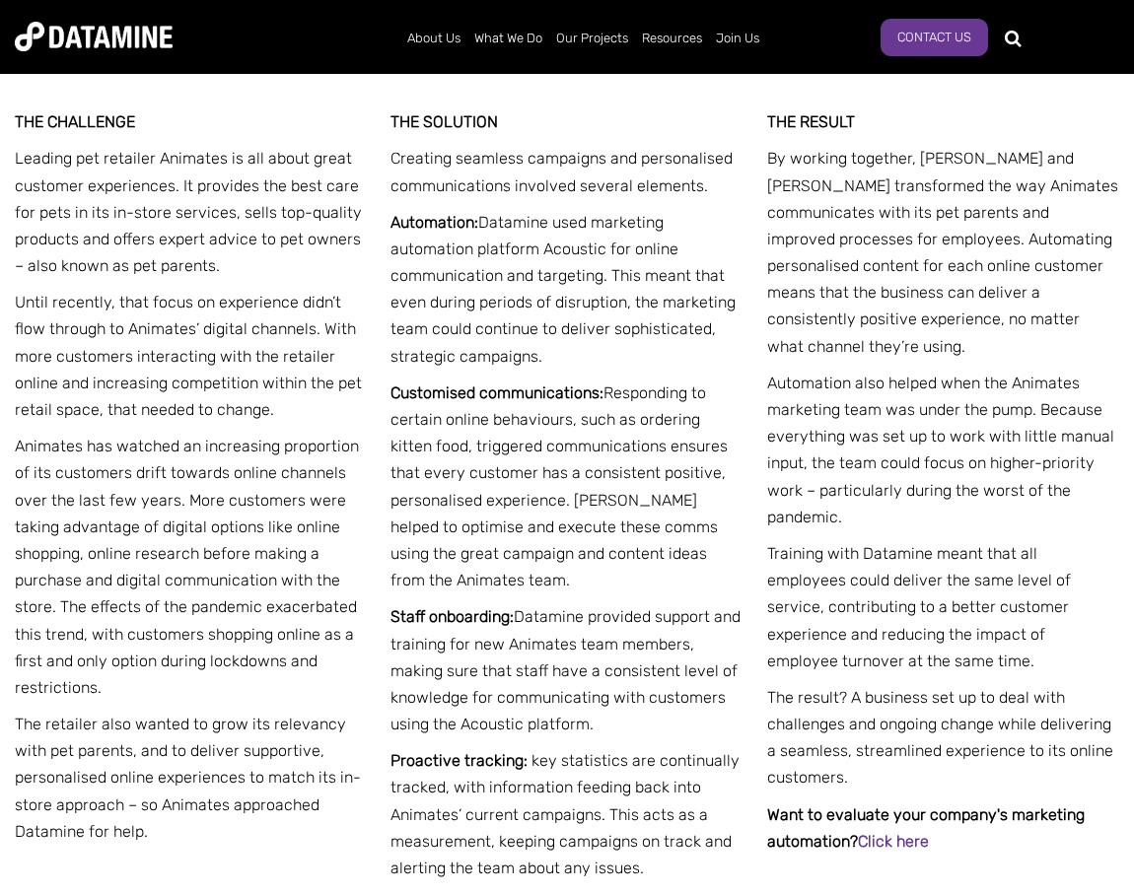
scroll to position [2148, 0]
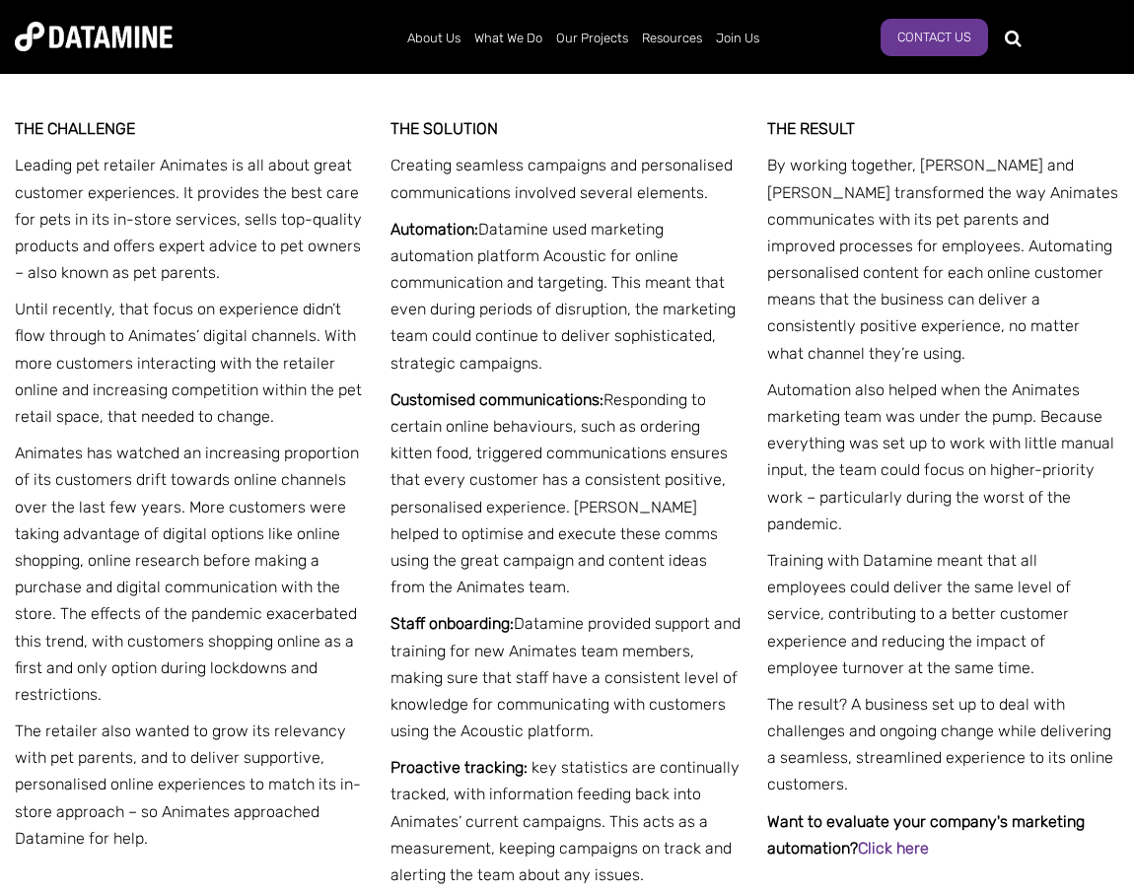
click at [726, 312] on p "Automation: Datamine used marketing automation platform Acoustic for online com…" at bounding box center [566, 296] width 352 height 161
click at [768, 378] on p "Automation also helped when the Animates marketing team was under the pump. Bec…" at bounding box center [943, 457] width 352 height 161
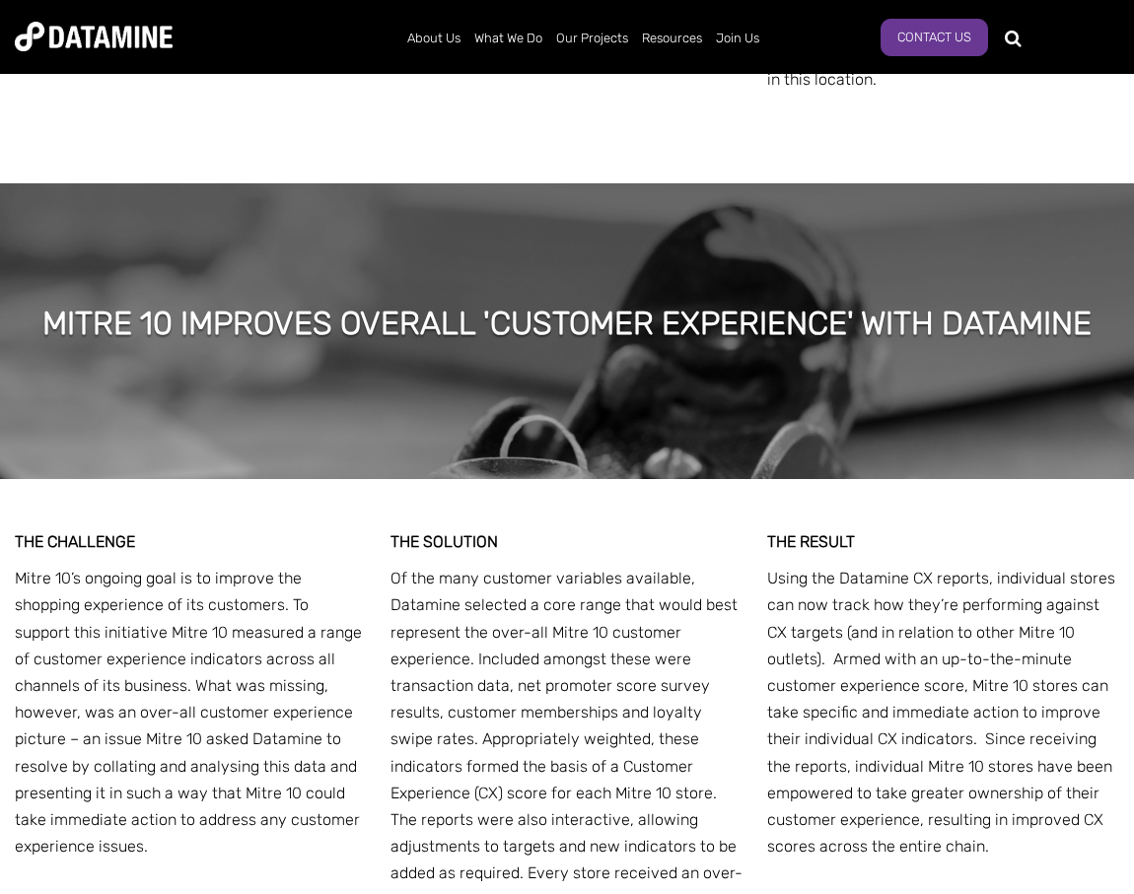
scroll to position [8868, 0]
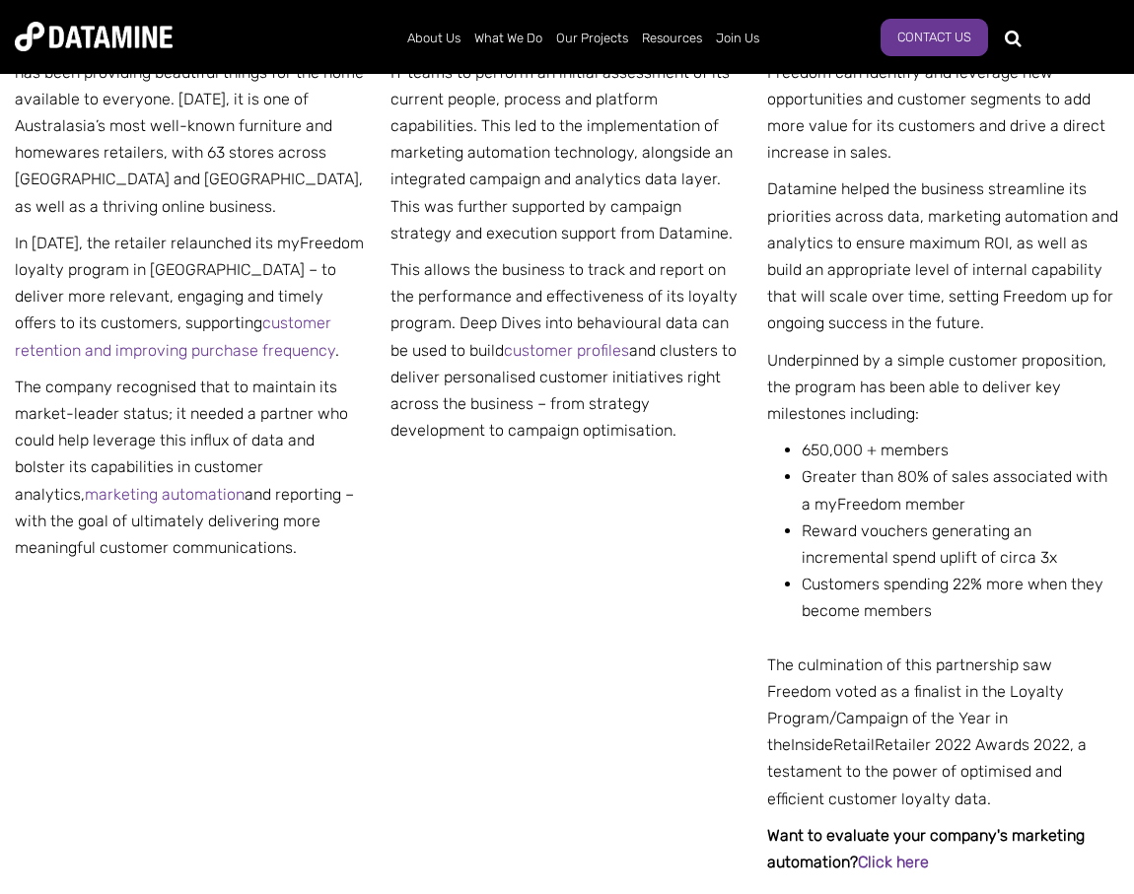
drag, startPoint x: 583, startPoint y: 360, endPoint x: 583, endPoint y: 325, distance: 34.5
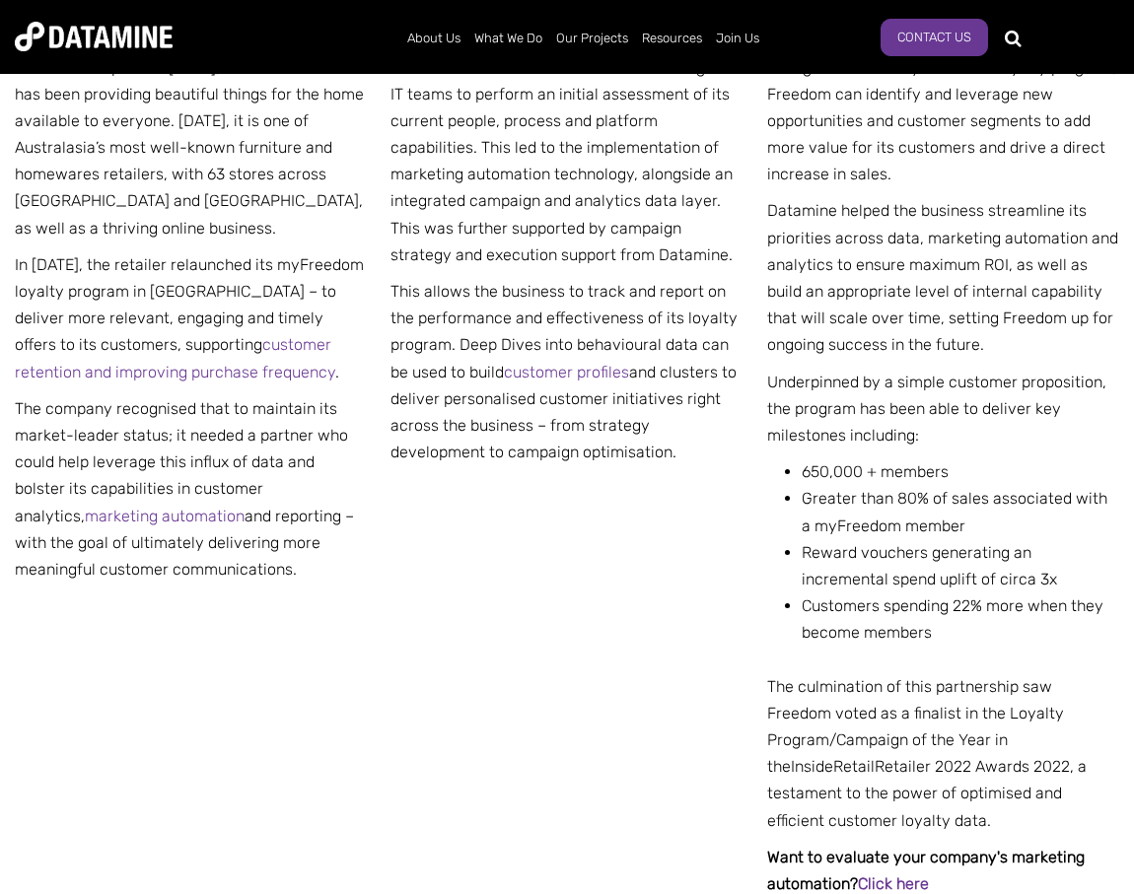
scroll to position [0, 0]
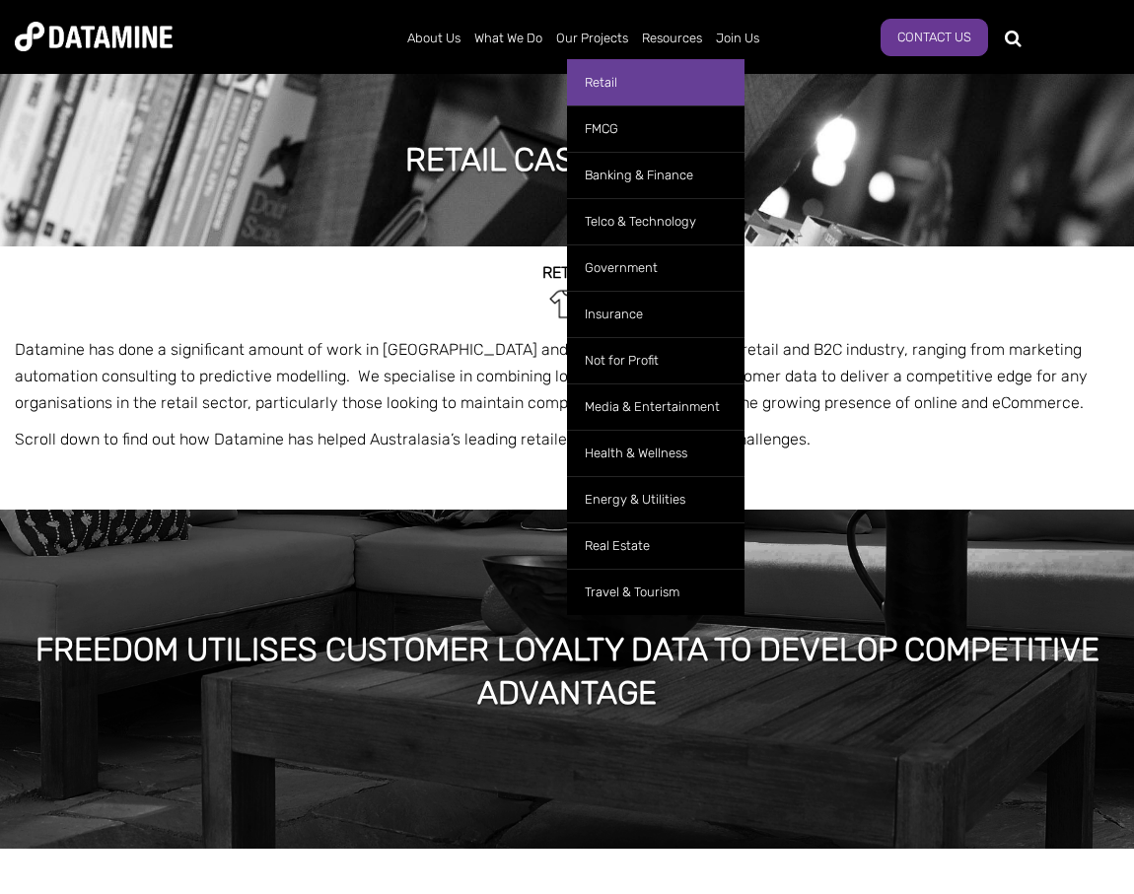
click at [613, 77] on link "Retail" at bounding box center [655, 82] width 177 height 46
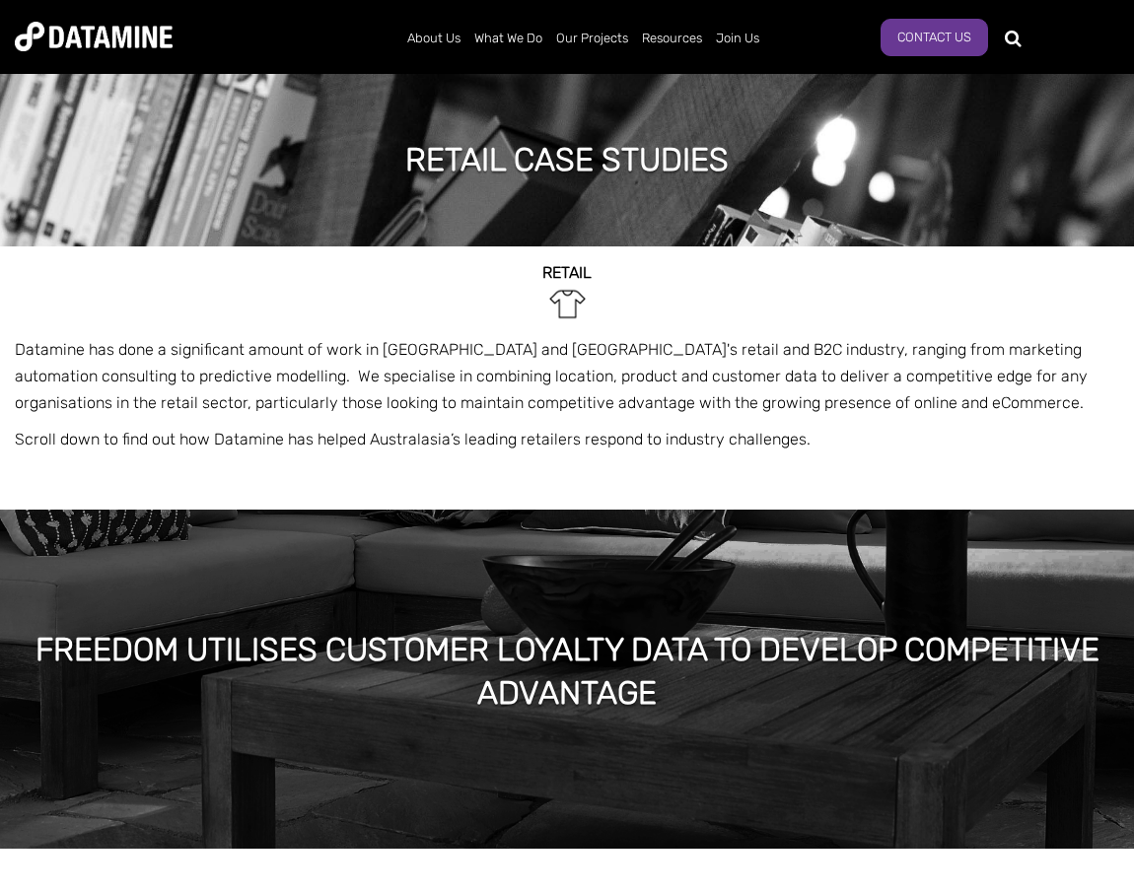
click at [380, 279] on h2 "RETAIL" at bounding box center [567, 273] width 1104 height 18
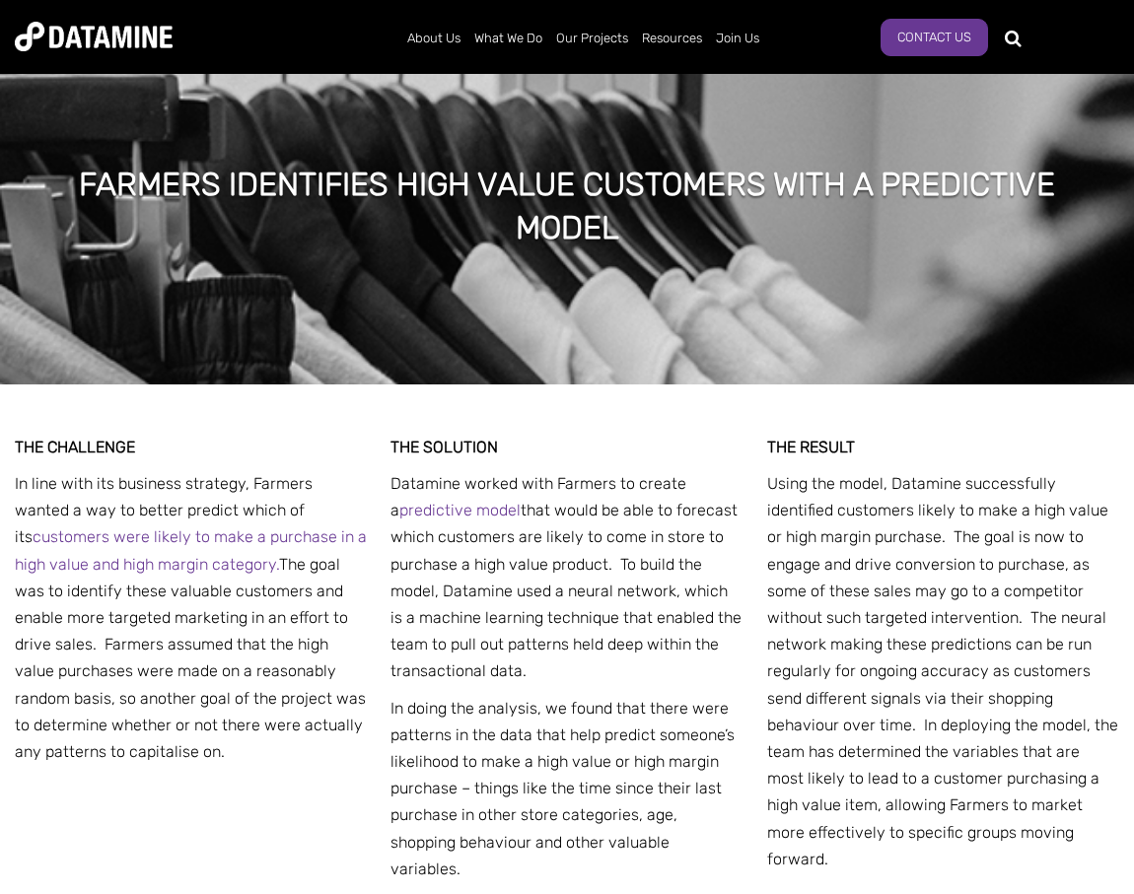
scroll to position [4866, 0]
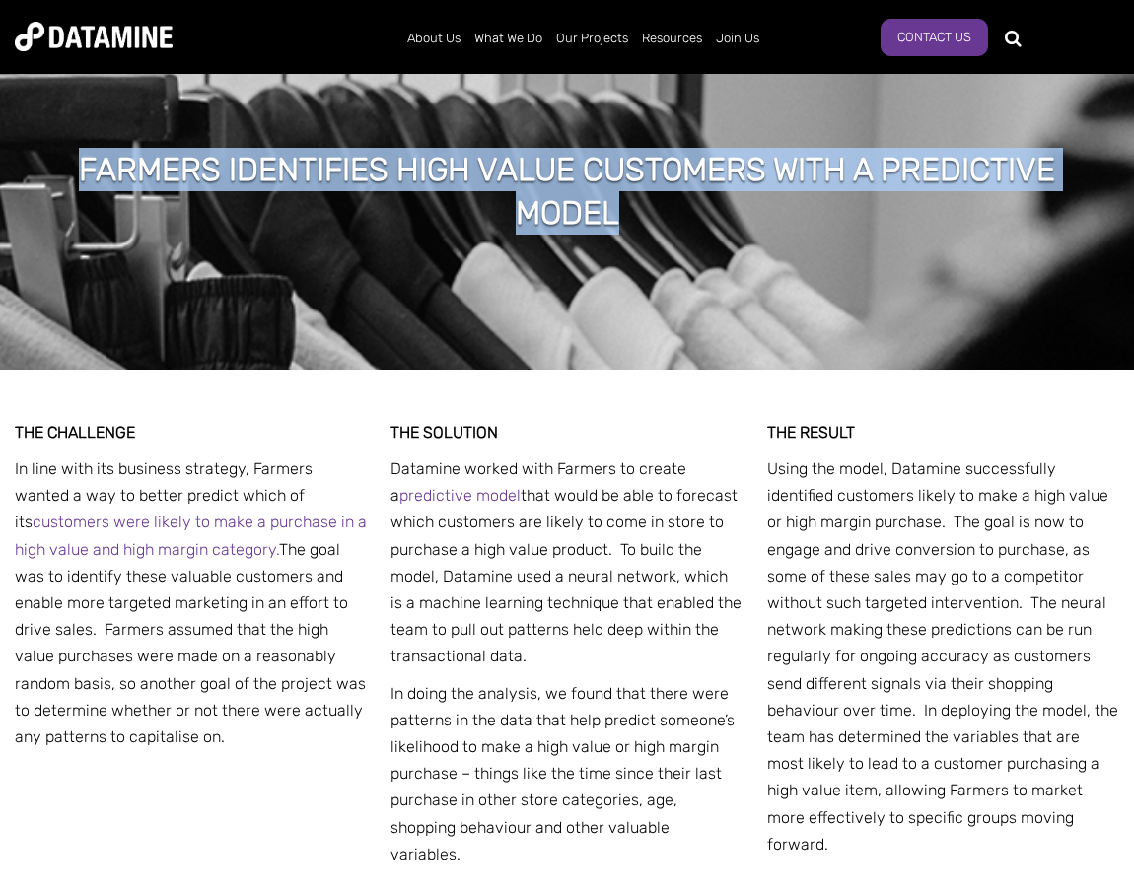
drag, startPoint x: 556, startPoint y: 175, endPoint x: 73, endPoint y: 118, distance: 486.4
click at [73, 118] on div "FARMERS IDENTIFIES HIGH VALUE CUSTOMERS WITH A PREDICTIVE MODEL" at bounding box center [567, 200] width 1134 height 340
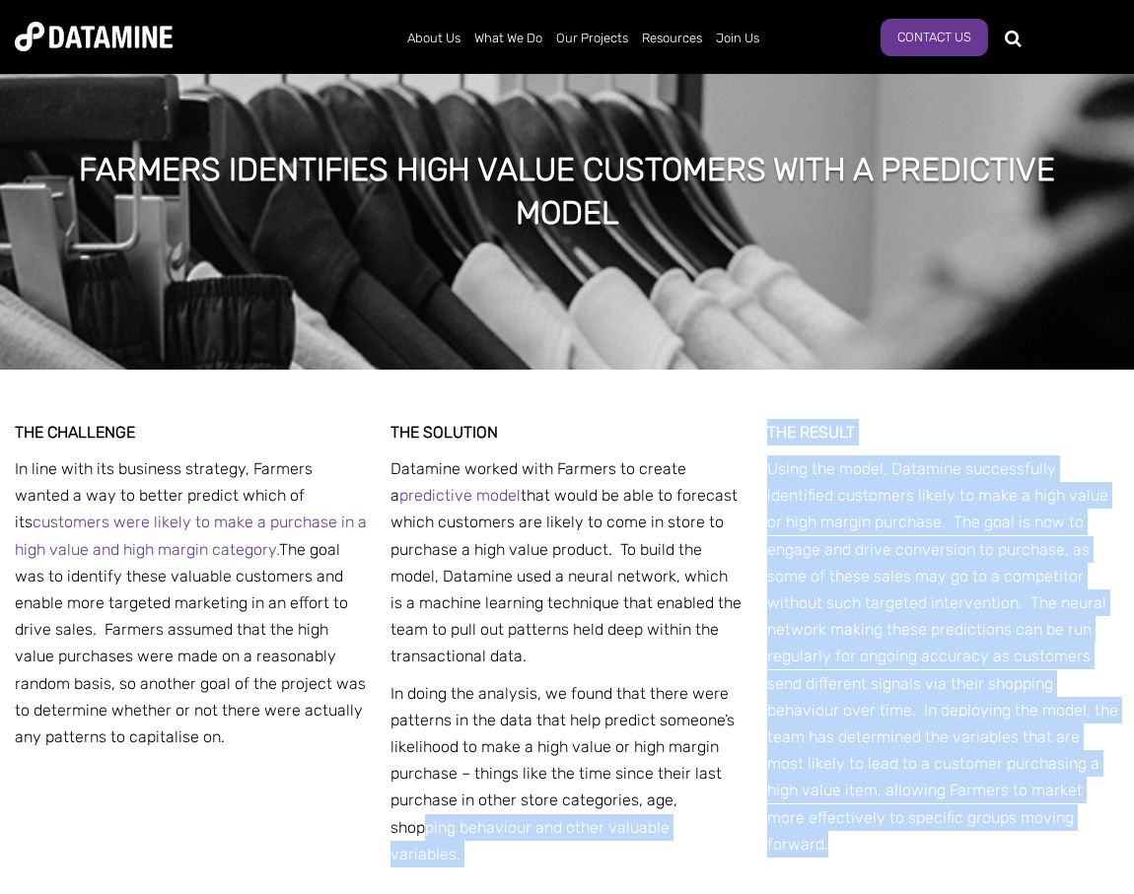
drag, startPoint x: 940, startPoint y: 796, endPoint x: 713, endPoint y: 761, distance: 230.4
click at [713, 761] on div "THE CHALLENGE In line with its business strategy, Farmers wanted a way to bette…" at bounding box center [567, 664] width 1104 height 588
click at [898, 781] on p "Using the model, Datamine successfully identified customers likely to make a hi…" at bounding box center [943, 656] width 352 height 402
